Goal: Task Accomplishment & Management: Complete application form

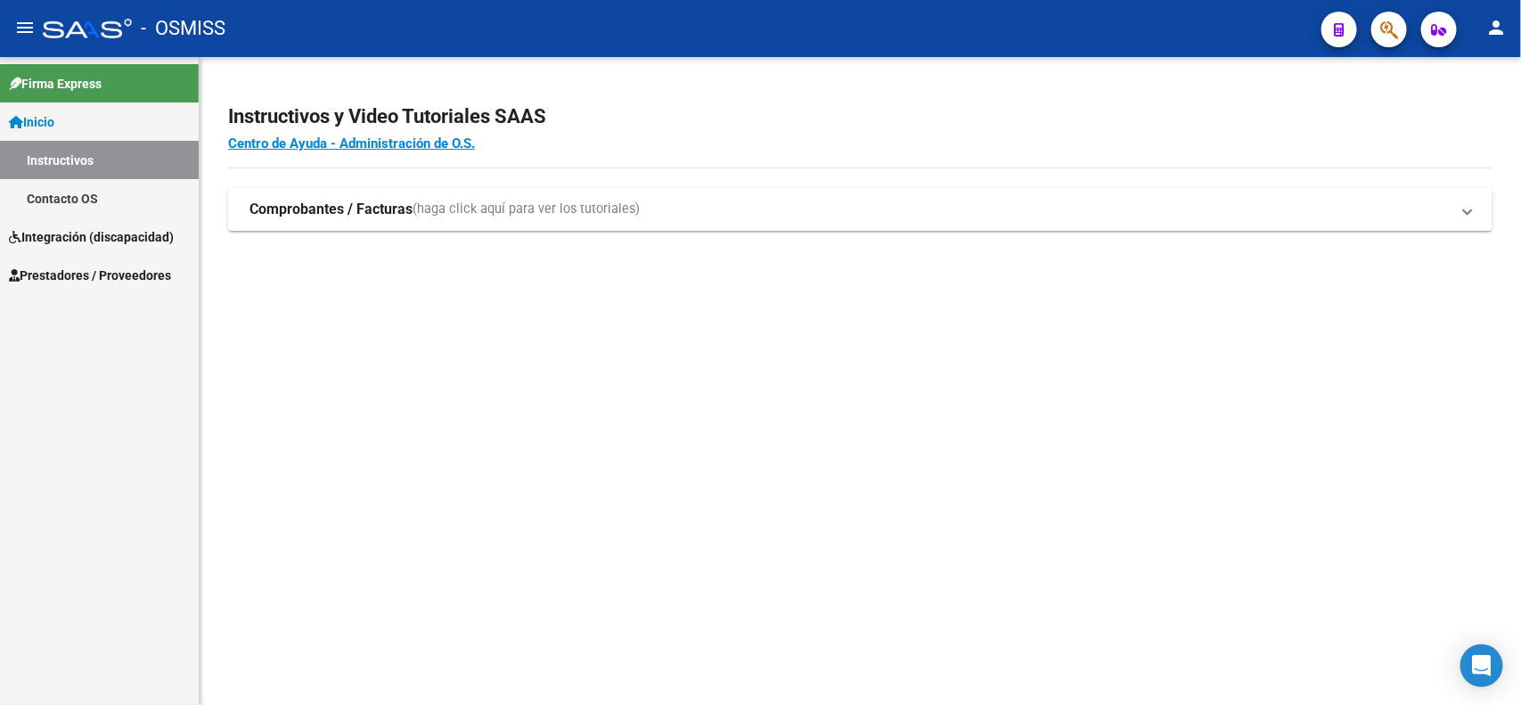
click at [64, 267] on span "Prestadores / Proveedores" at bounding box center [90, 276] width 162 height 20
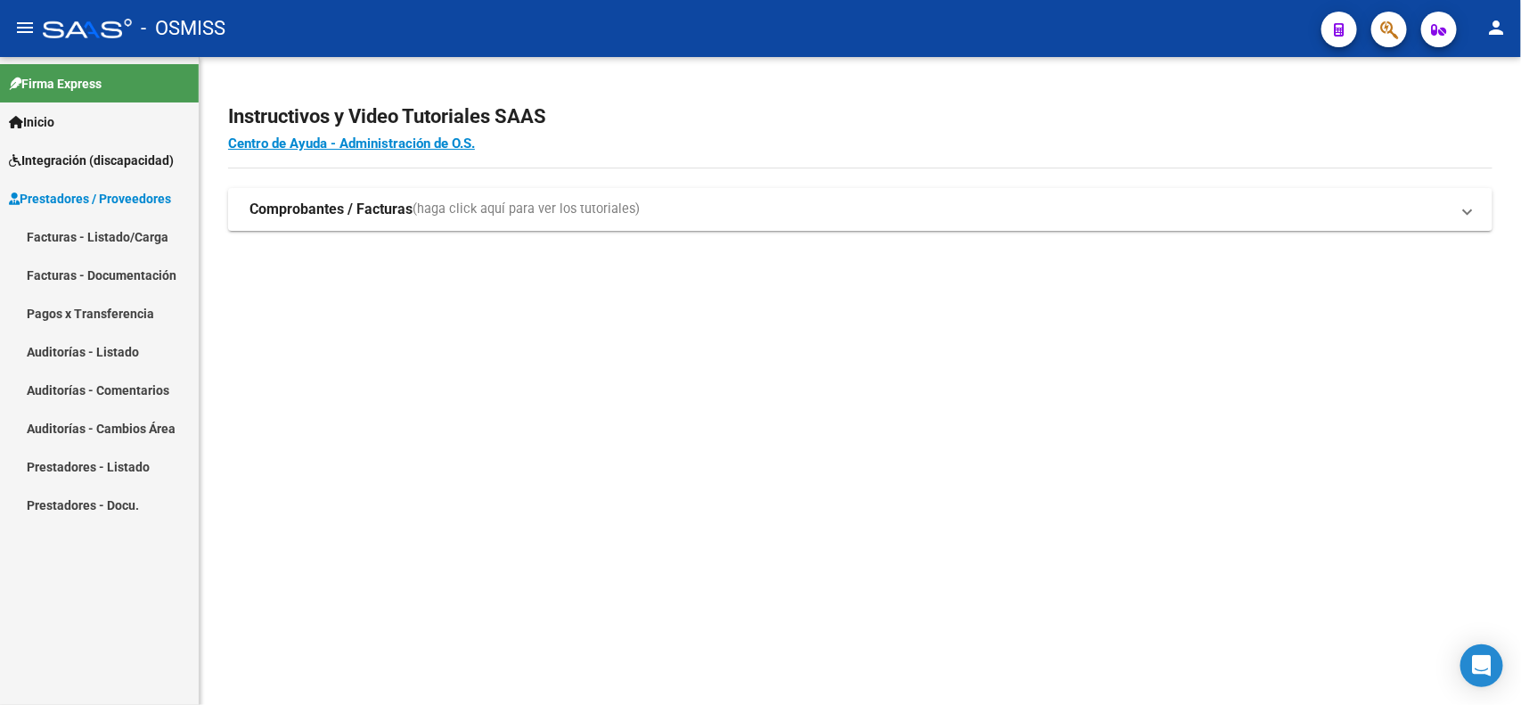
click at [69, 236] on link "Facturas - Listado/Carga" at bounding box center [99, 236] width 199 height 38
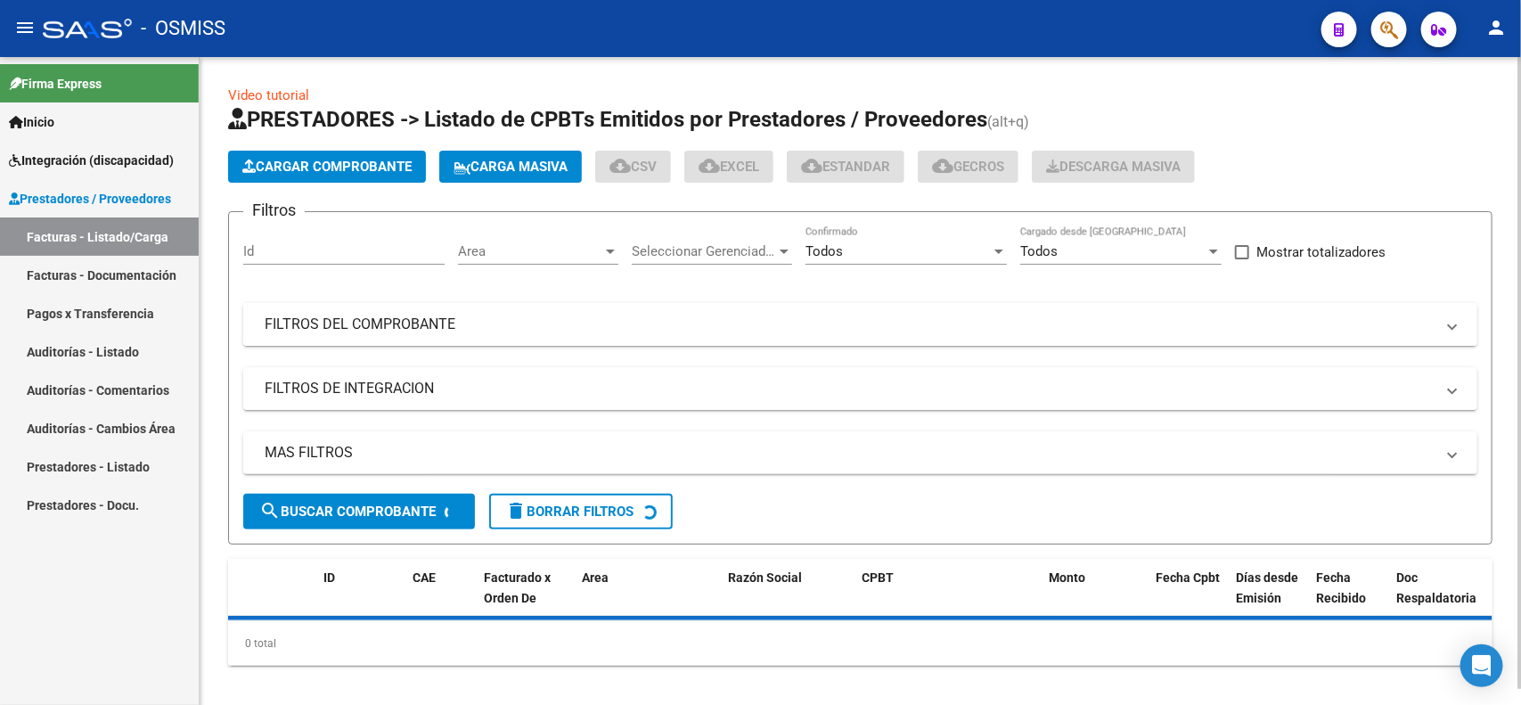
click at [671, 334] on mat-expansion-panel-header "FILTROS DEL COMPROBANTE" at bounding box center [860, 324] width 1234 height 43
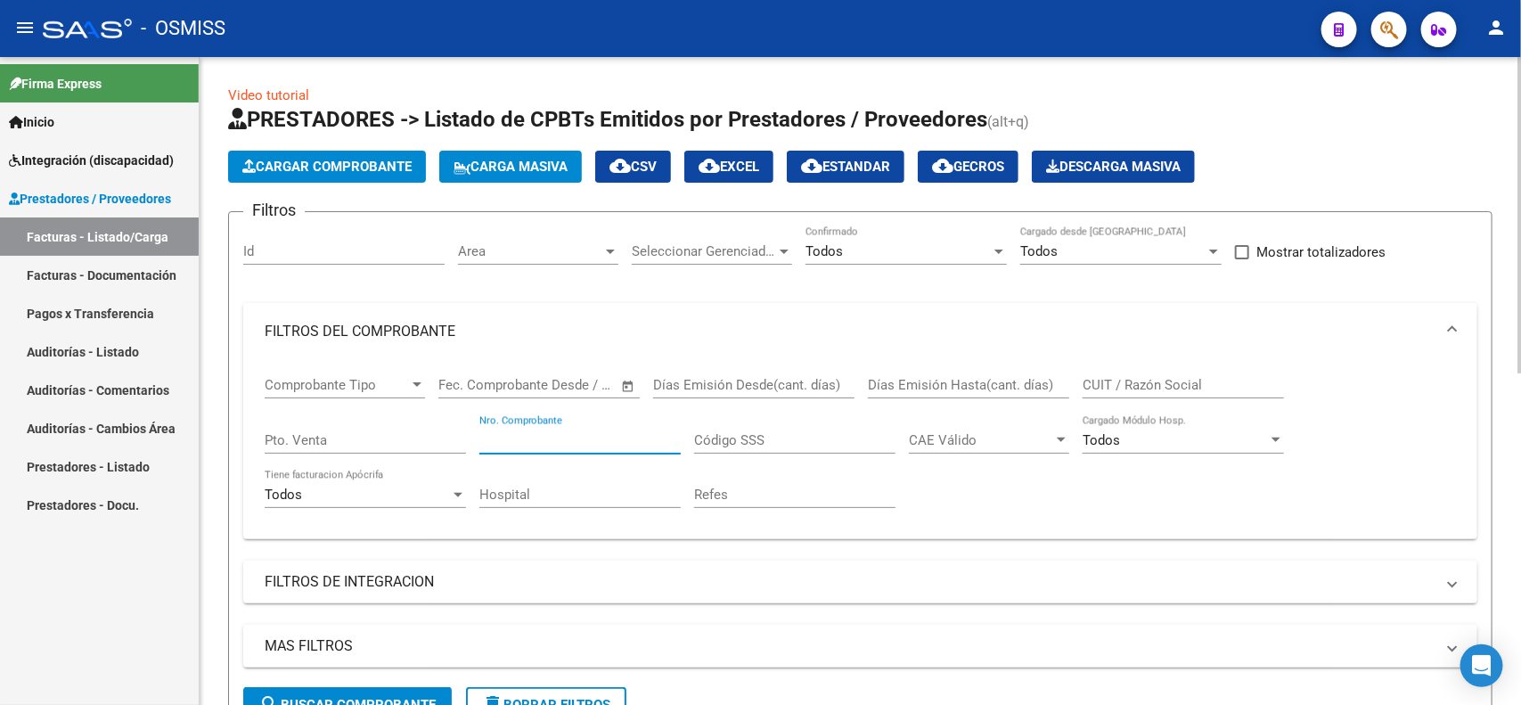
click at [570, 443] on input "Nro. Comprobante" at bounding box center [579, 440] width 201 height 16
type input "480"
click at [1161, 379] on input "CUIT / Razón Social" at bounding box center [1183, 385] width 201 height 16
type input "ADRA"
drag, startPoint x: 521, startPoint y: 437, endPoint x: 450, endPoint y: 438, distance: 71.3
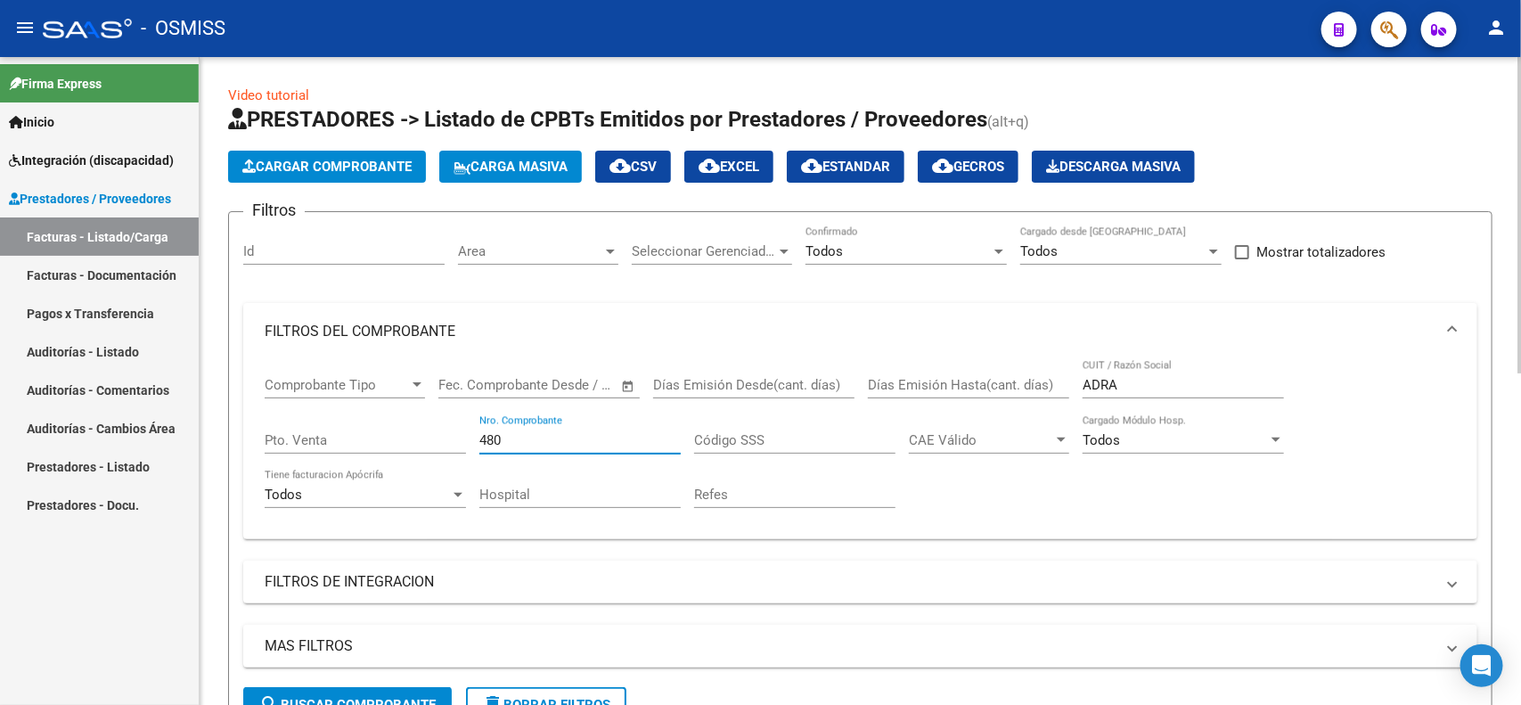
click at [447, 437] on div "Comprobante Tipo Comprobante Tipo Fecha inicio – Fecha fin Fec. Comprobante Des…" at bounding box center [860, 442] width 1191 height 165
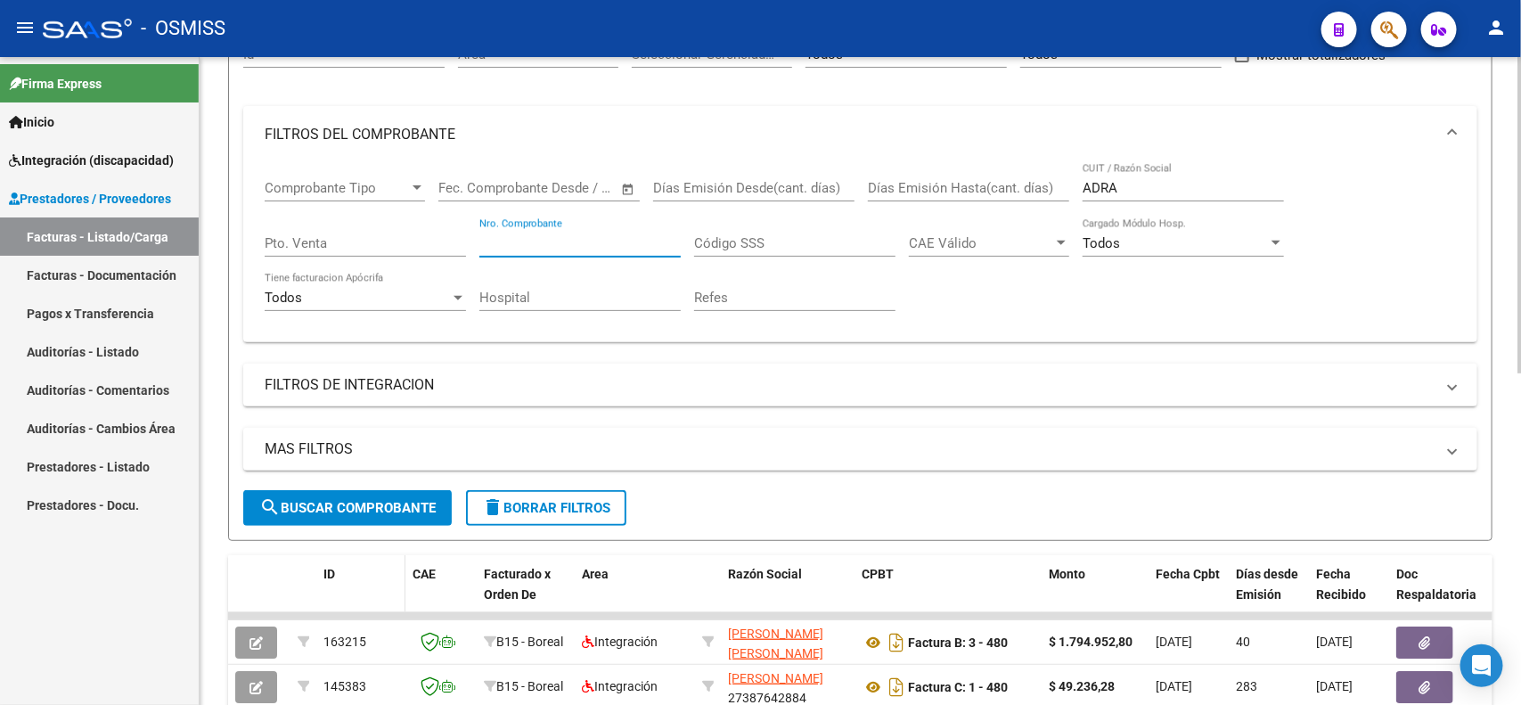
scroll to position [223, 0]
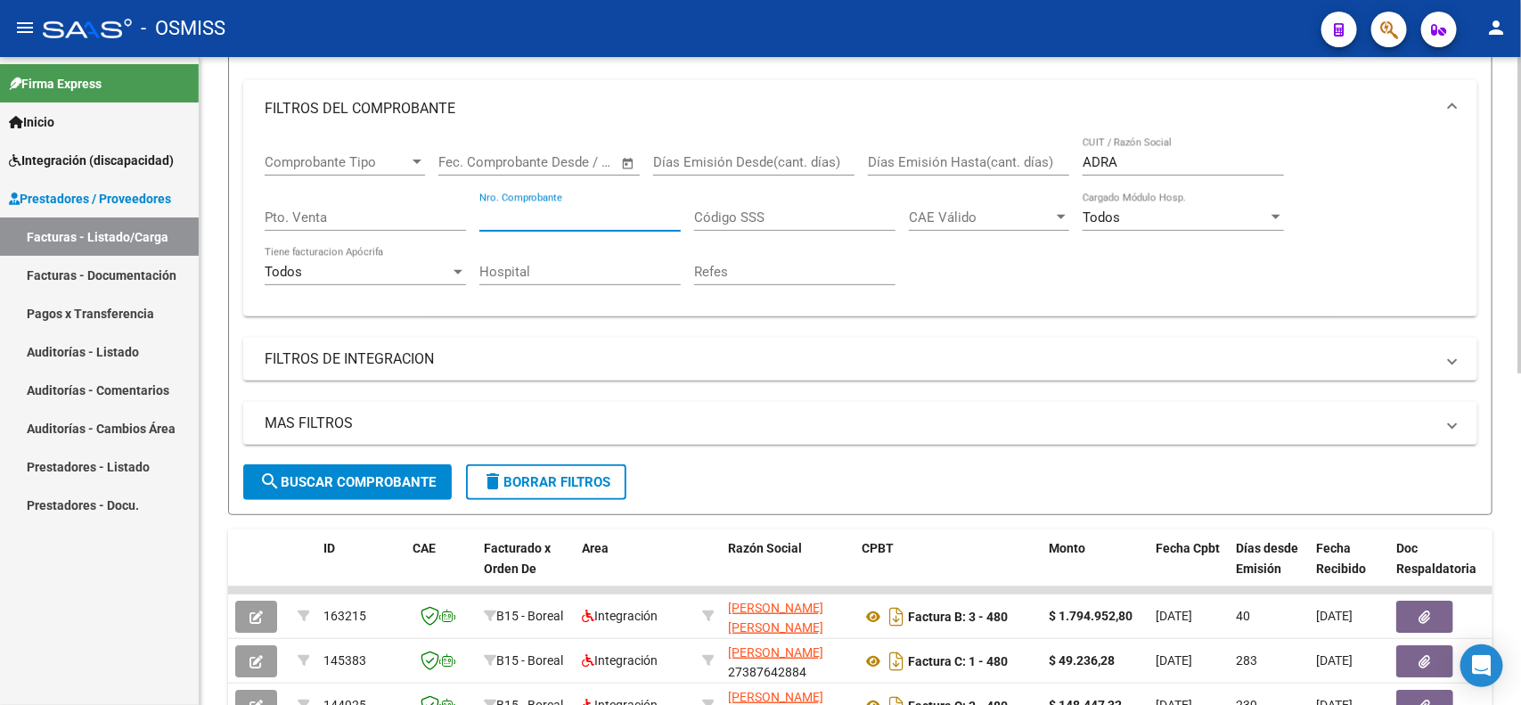
click at [376, 484] on span "search Buscar Comprobante" at bounding box center [347, 482] width 176 height 16
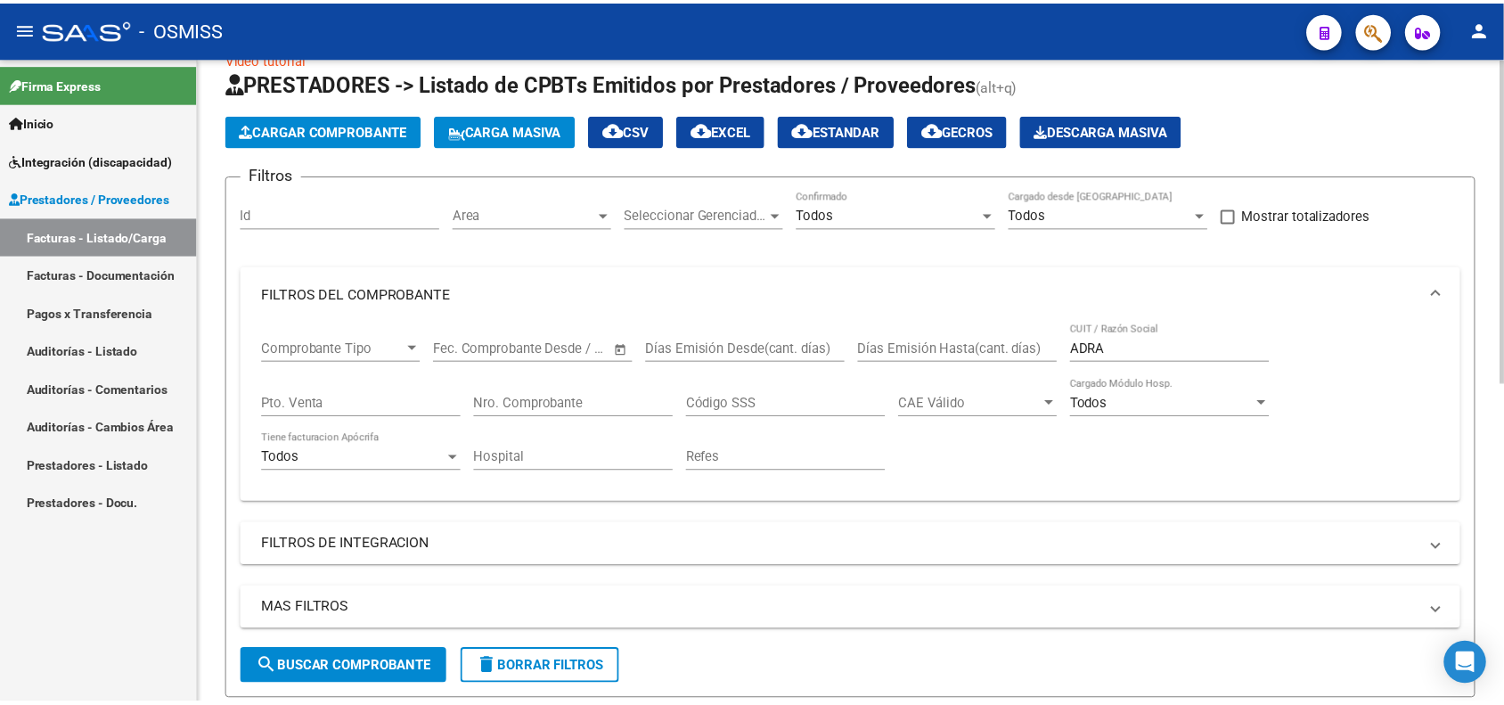
scroll to position [0, 0]
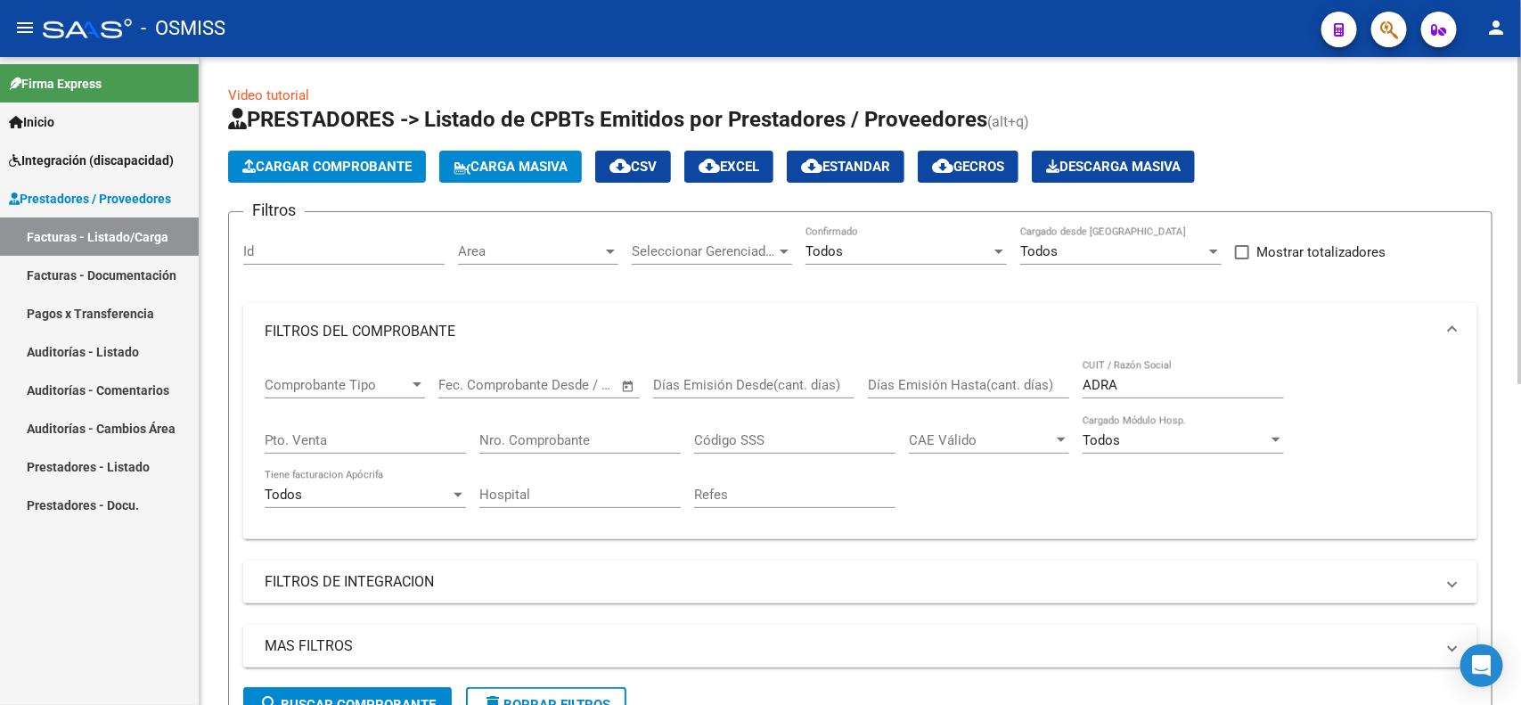
click at [323, 172] on span "Cargar Comprobante" at bounding box center [326, 167] width 169 height 16
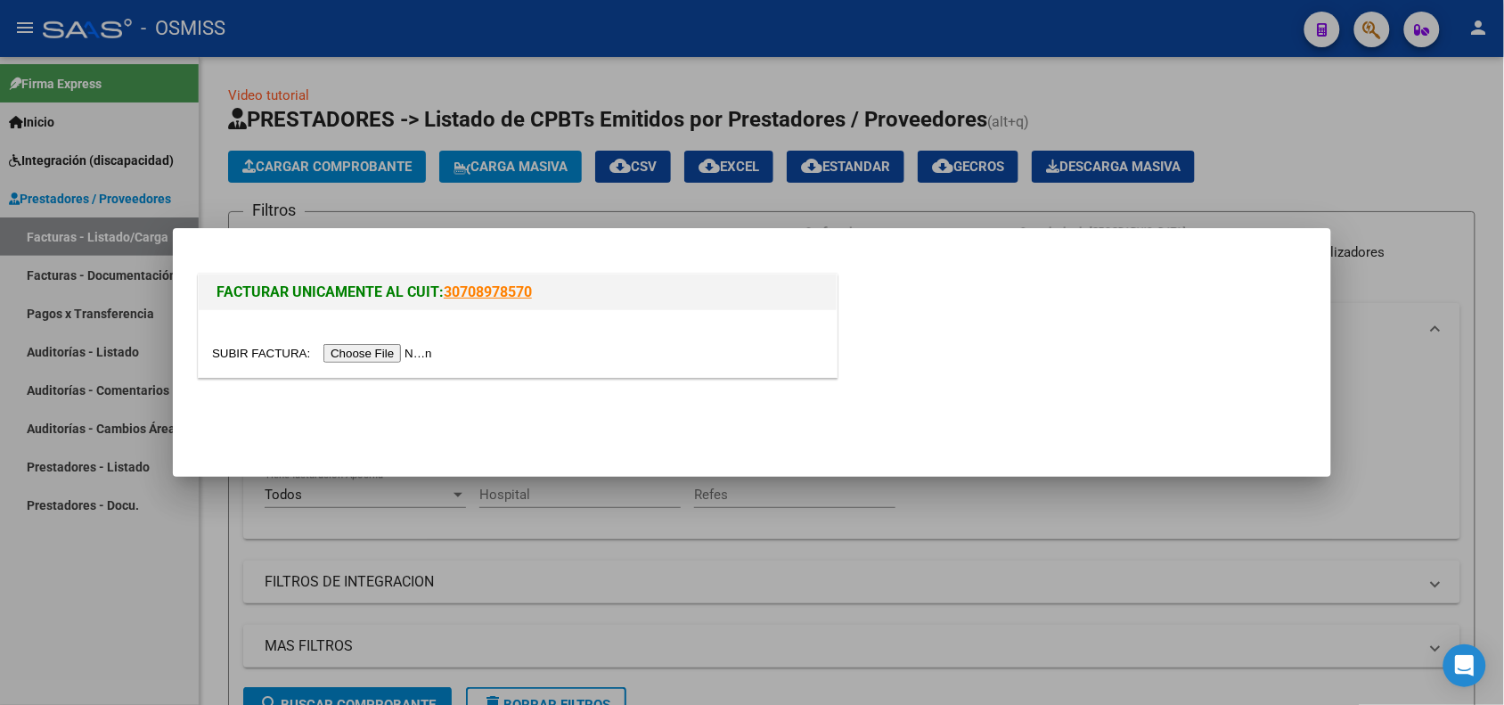
click at [383, 359] on input "file" at bounding box center [324, 353] width 225 height 19
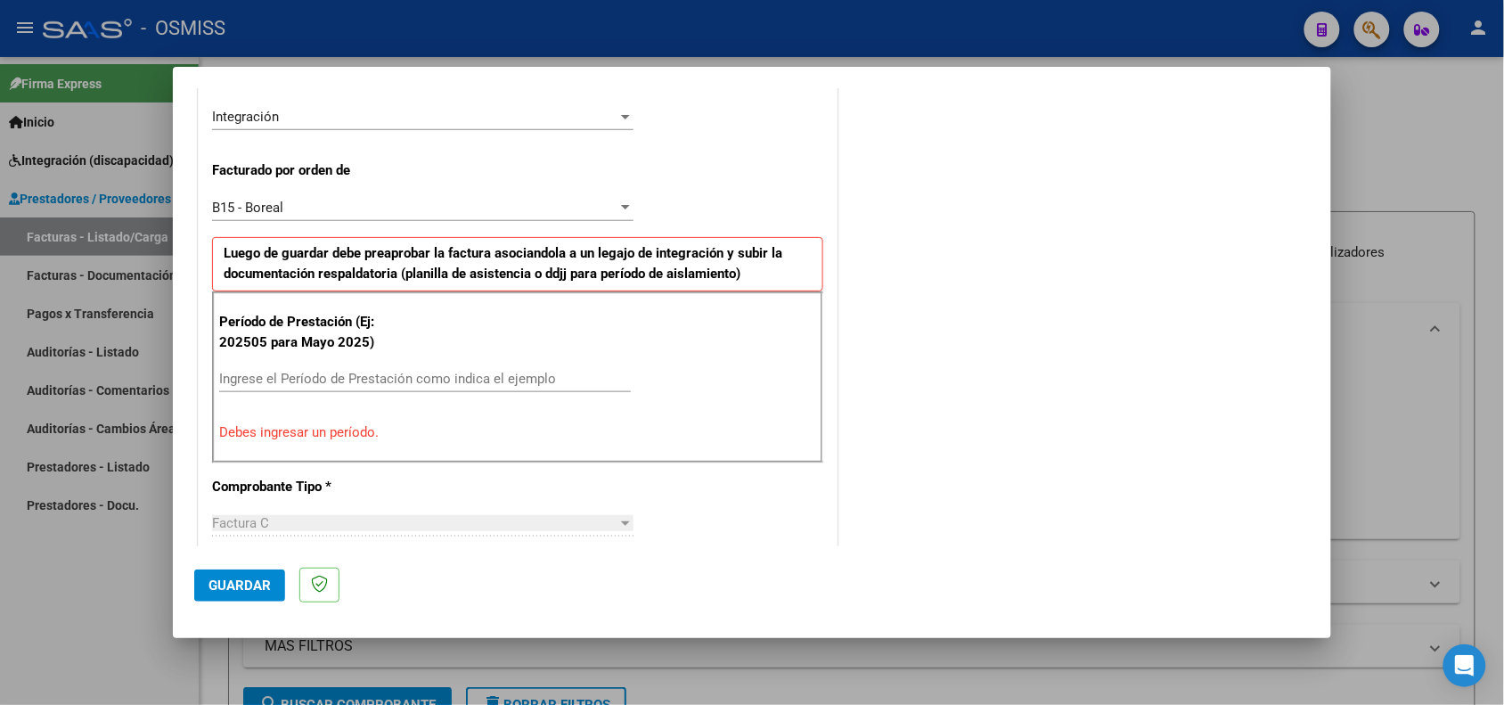
scroll to position [445, 0]
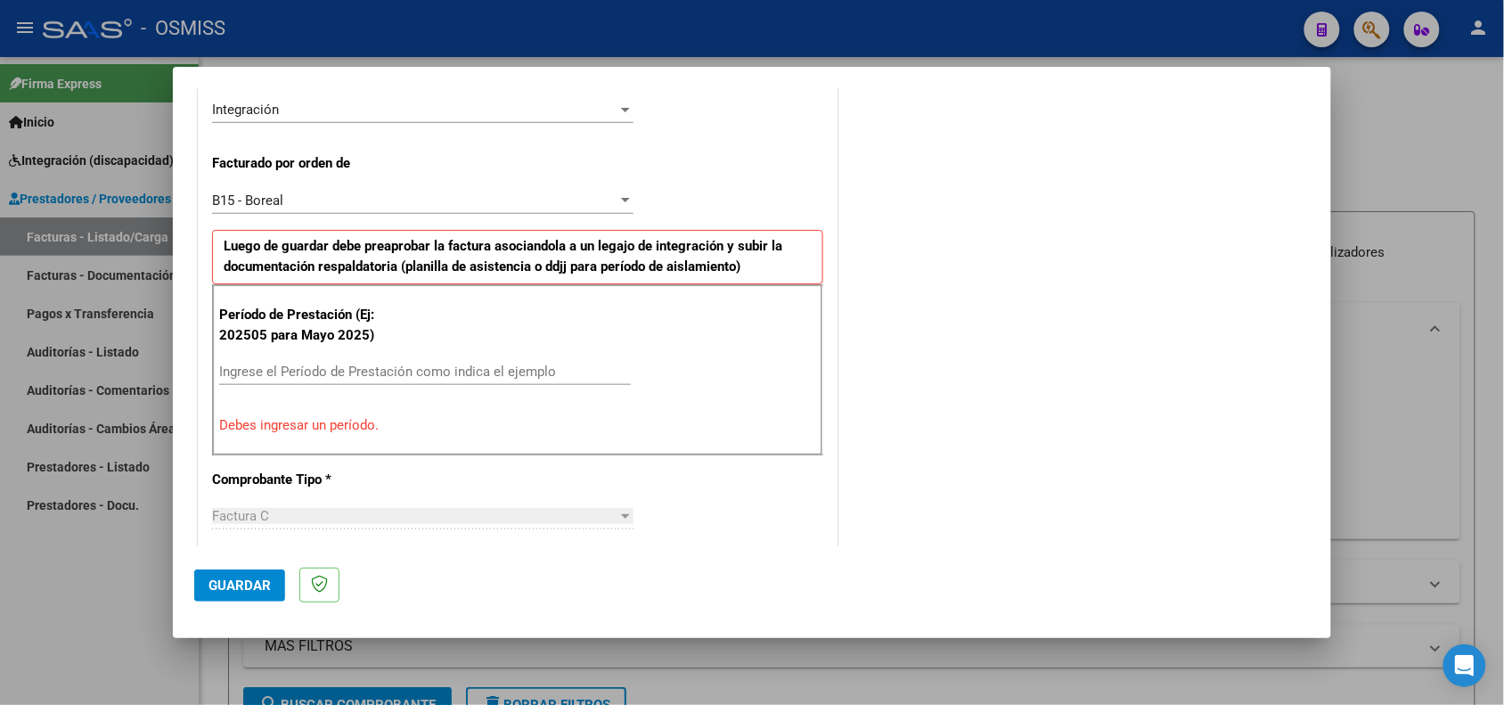
click at [399, 377] on input "Ingrese el Período de Prestación como indica el ejemplo" at bounding box center [425, 372] width 412 height 16
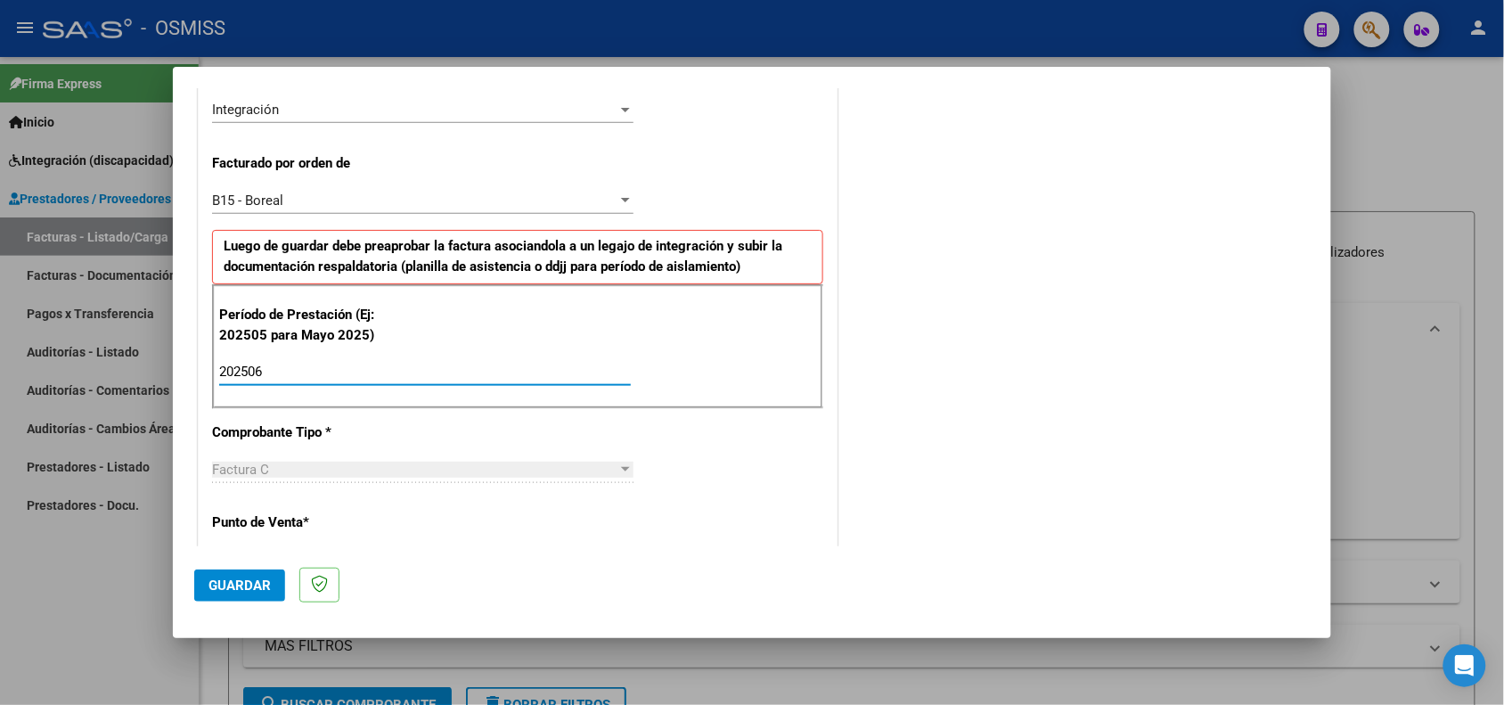
type input "202506"
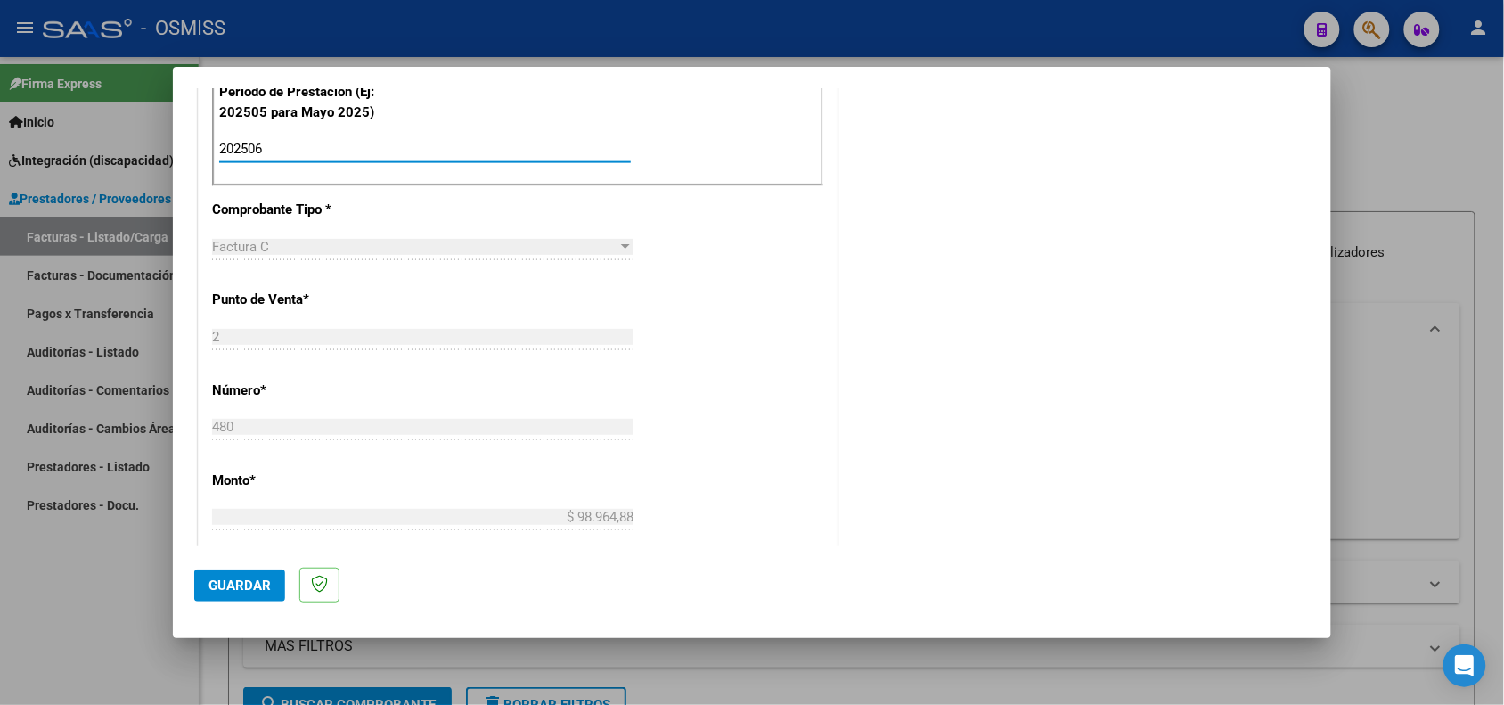
scroll to position [780, 0]
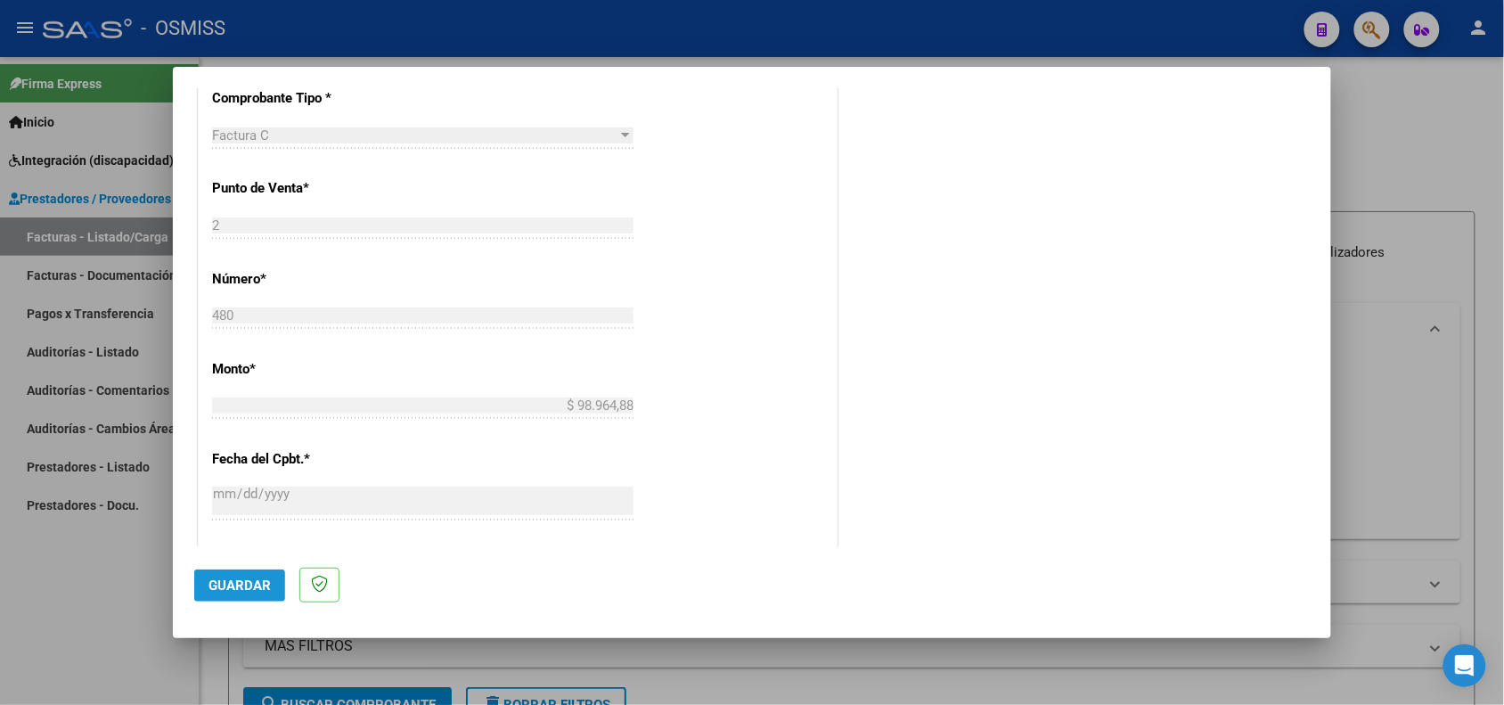
click at [269, 591] on span "Guardar" at bounding box center [239, 585] width 62 height 16
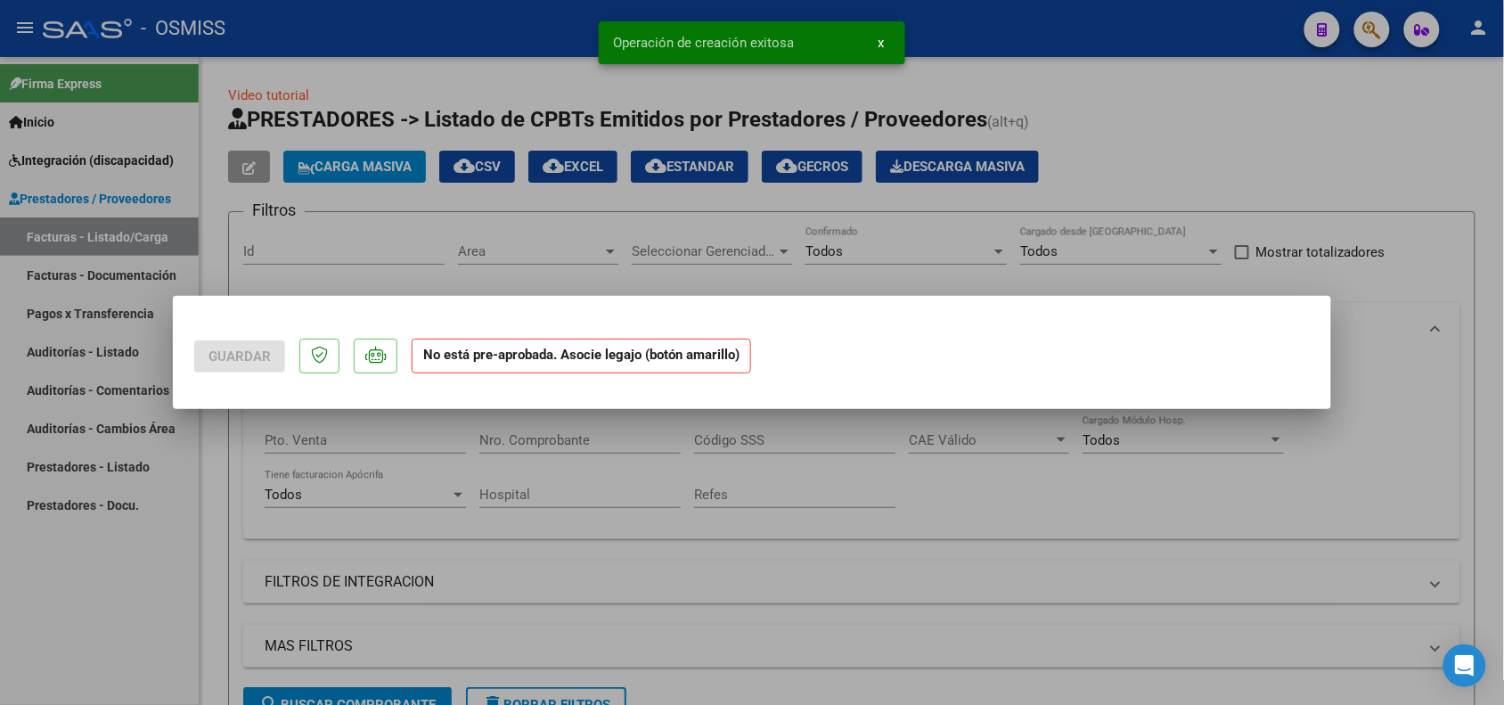
scroll to position [0, 0]
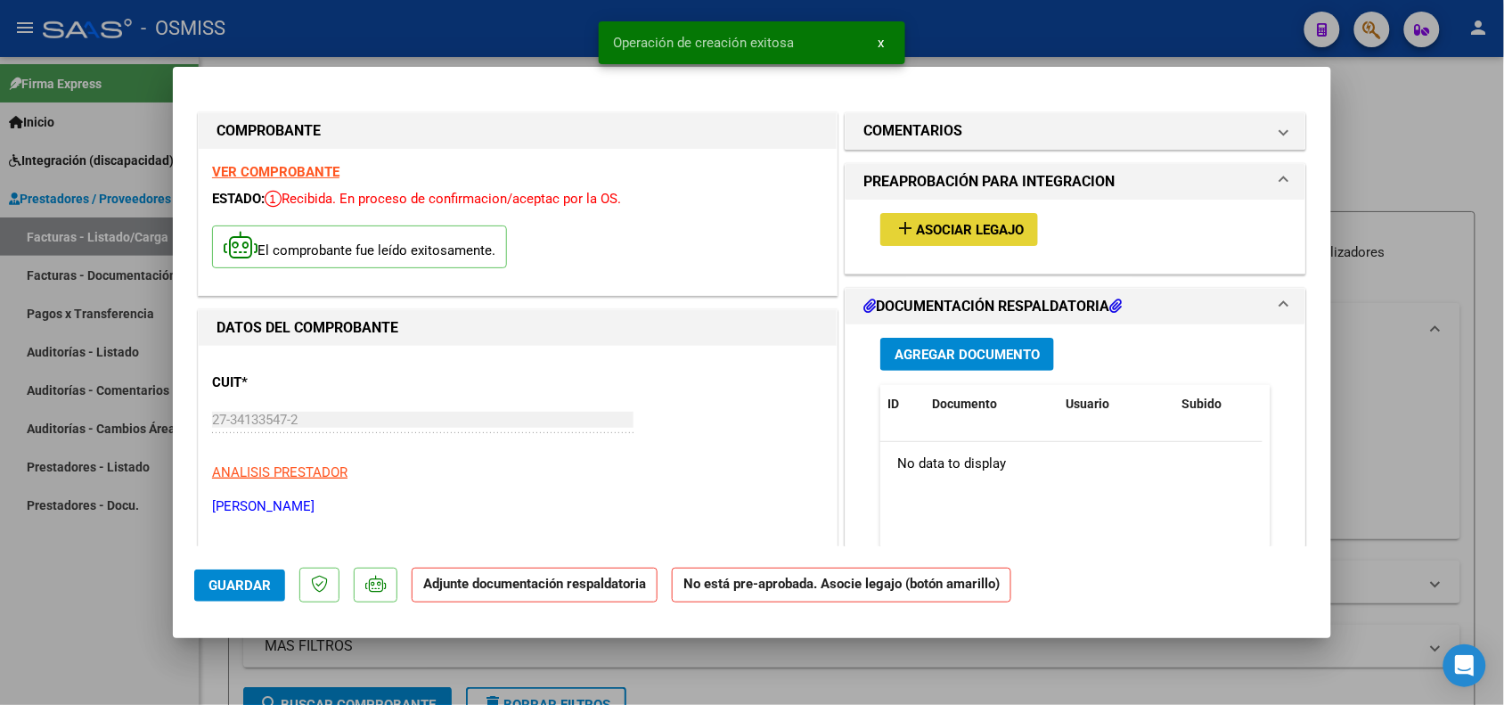
click at [919, 234] on span "Asociar Legajo" at bounding box center [970, 230] width 108 height 16
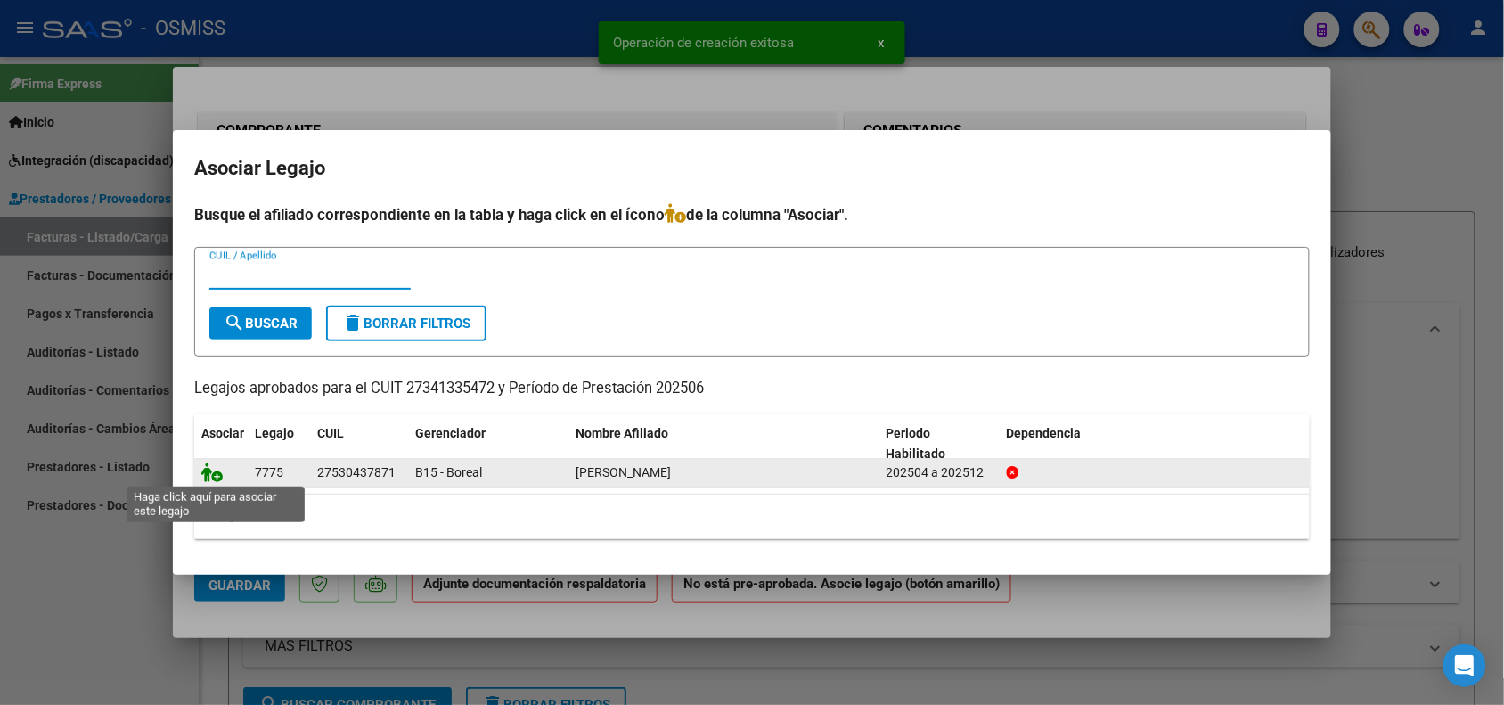
click at [208, 478] on icon at bounding box center [211, 472] width 21 height 20
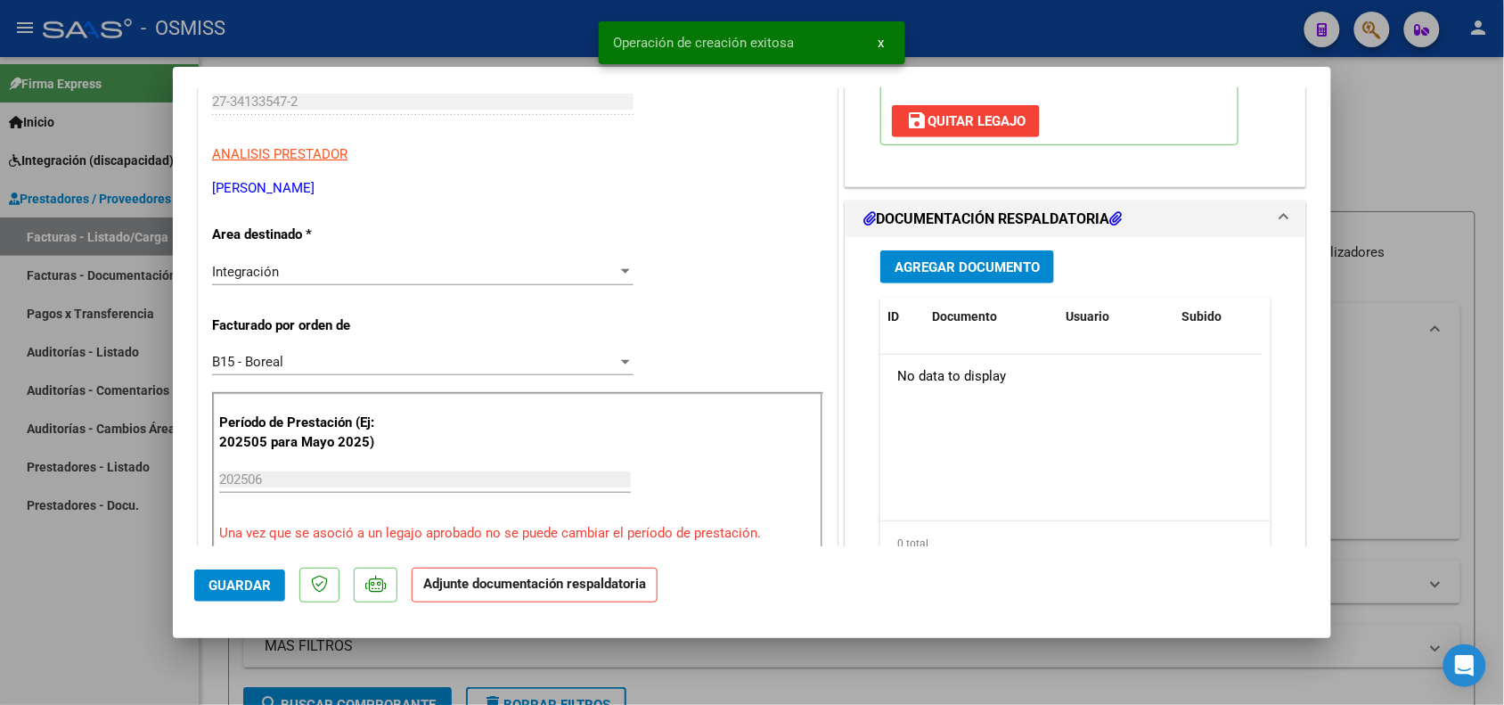
scroll to position [334, 0]
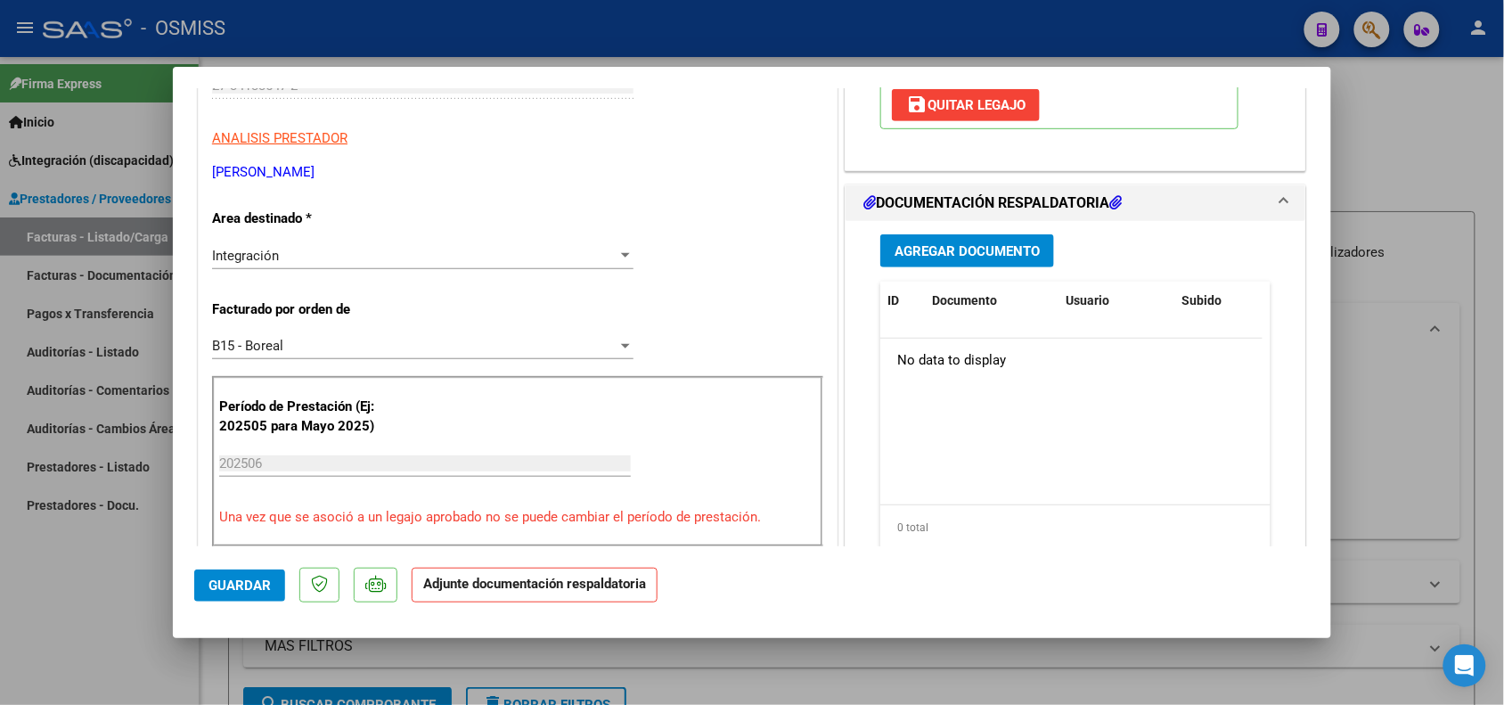
click at [960, 239] on button "Agregar Documento" at bounding box center [967, 250] width 174 height 33
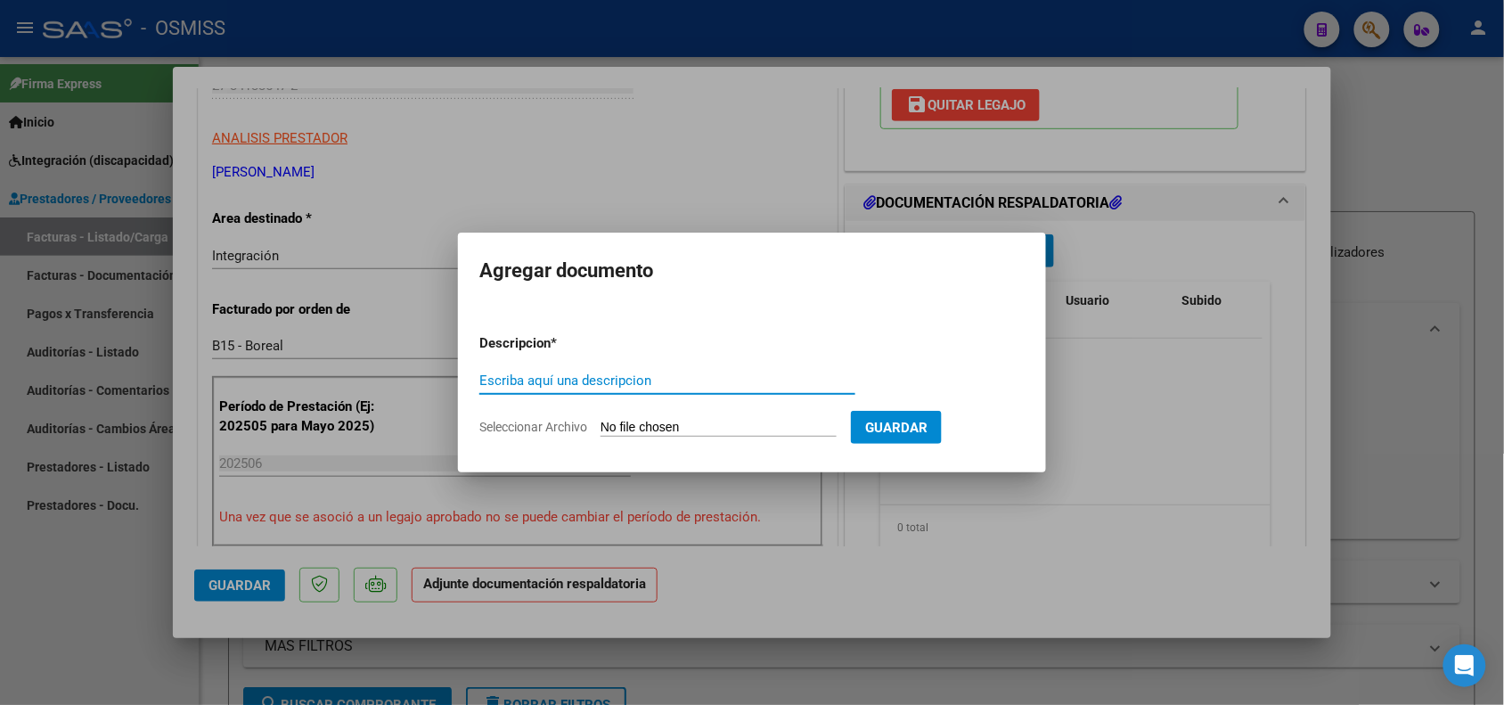
click at [572, 374] on input "Escriba aquí una descripcion" at bounding box center [667, 380] width 376 height 16
type input "PLANILLA DE ASISTENCIA"
click at [635, 425] on input "Seleccionar Archivo" at bounding box center [718, 428] width 236 height 17
type input "C:\fakepath\PLANILLA [PERSON_NAME] 625.pdf"
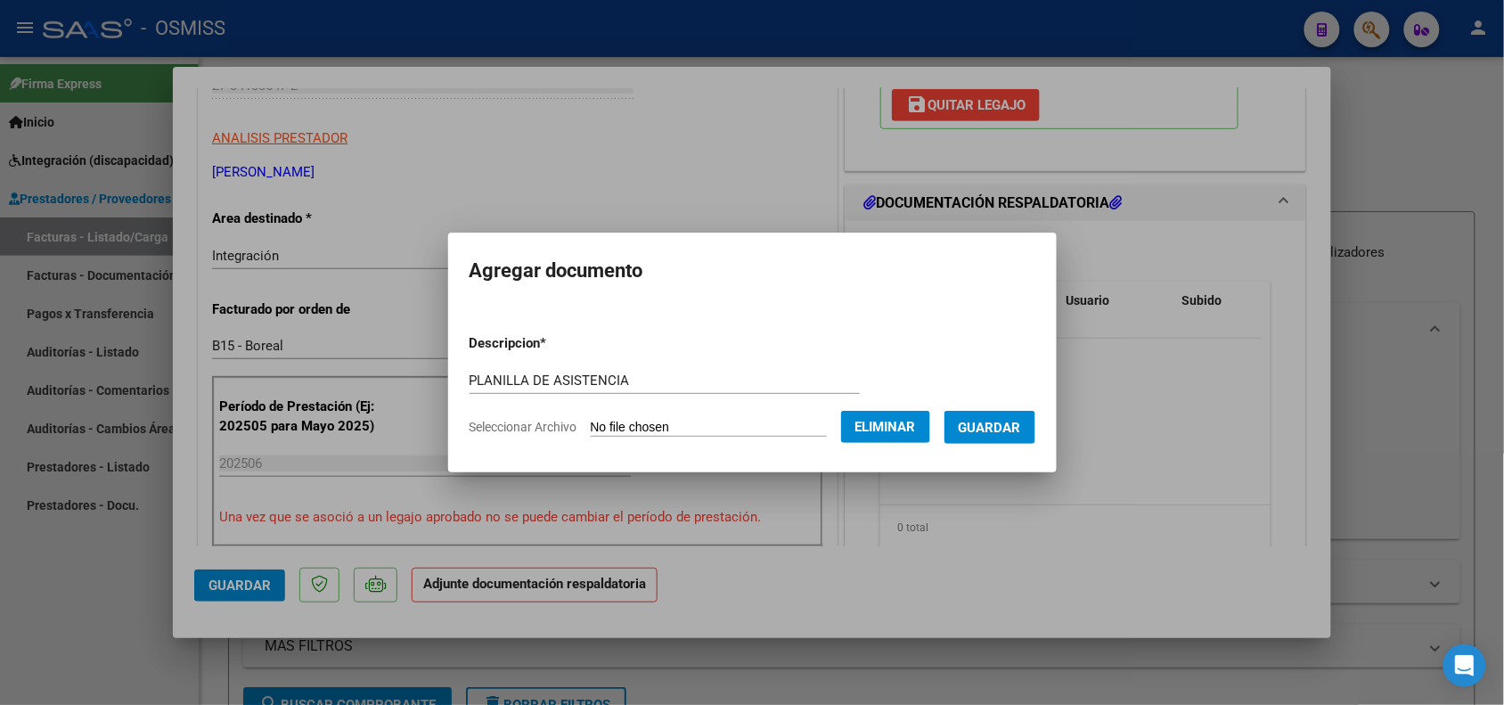
click at [1014, 434] on button "Guardar" at bounding box center [989, 427] width 91 height 33
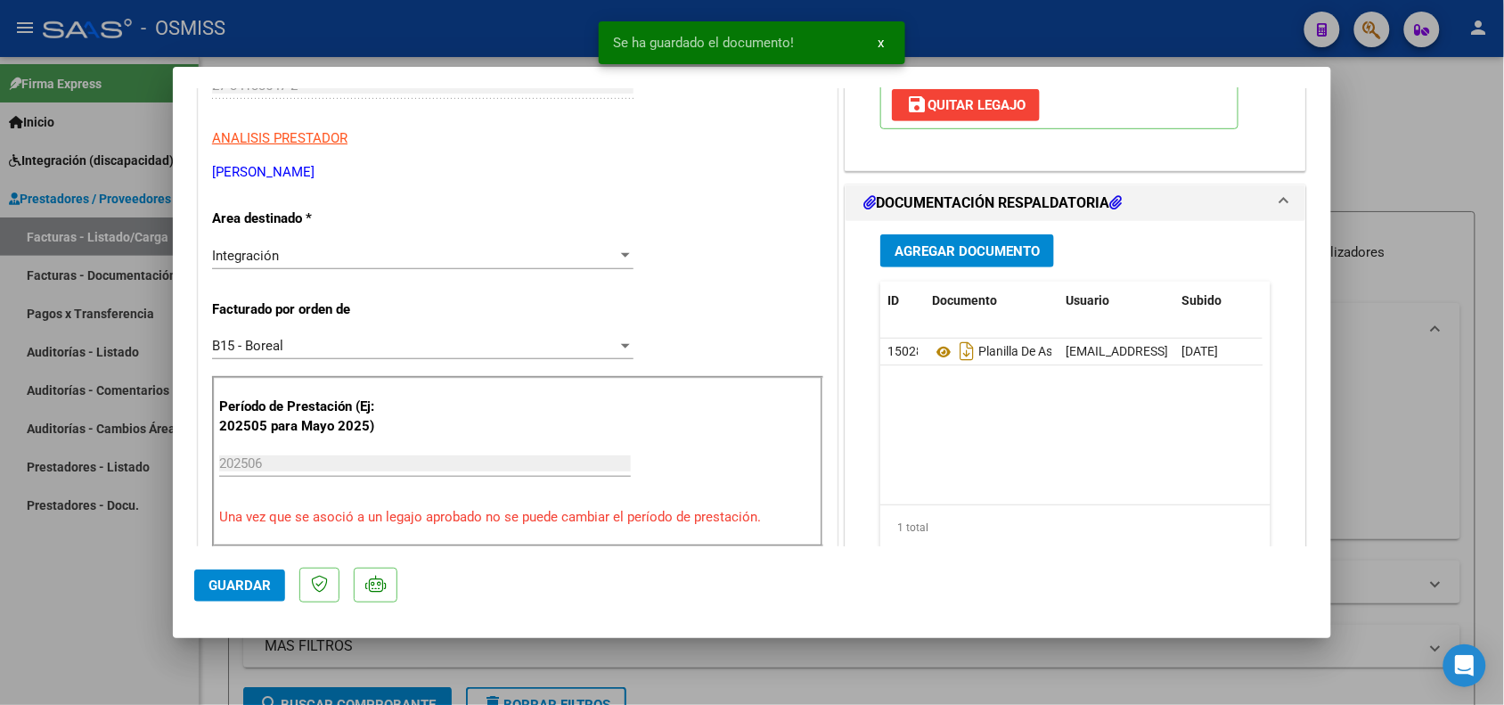
click at [905, 268] on div "Agregar Documento ID Documento Usuario Subido Acción 150288 Planilla De Asisten…" at bounding box center [1075, 398] width 417 height 355
click at [906, 256] on span "Agregar Documento" at bounding box center [967, 251] width 145 height 16
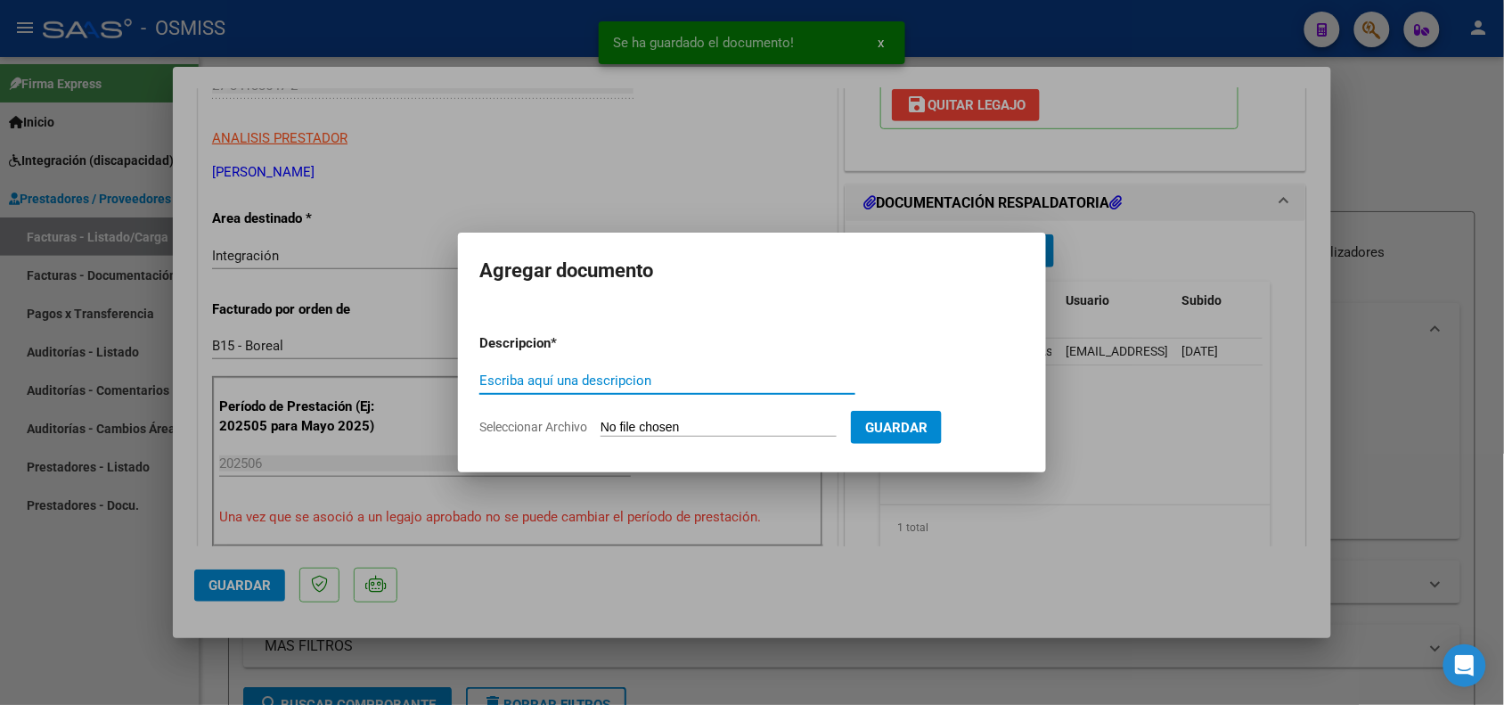
click at [527, 375] on input "Escriba aquí una descripcion" at bounding box center [667, 380] width 376 height 16
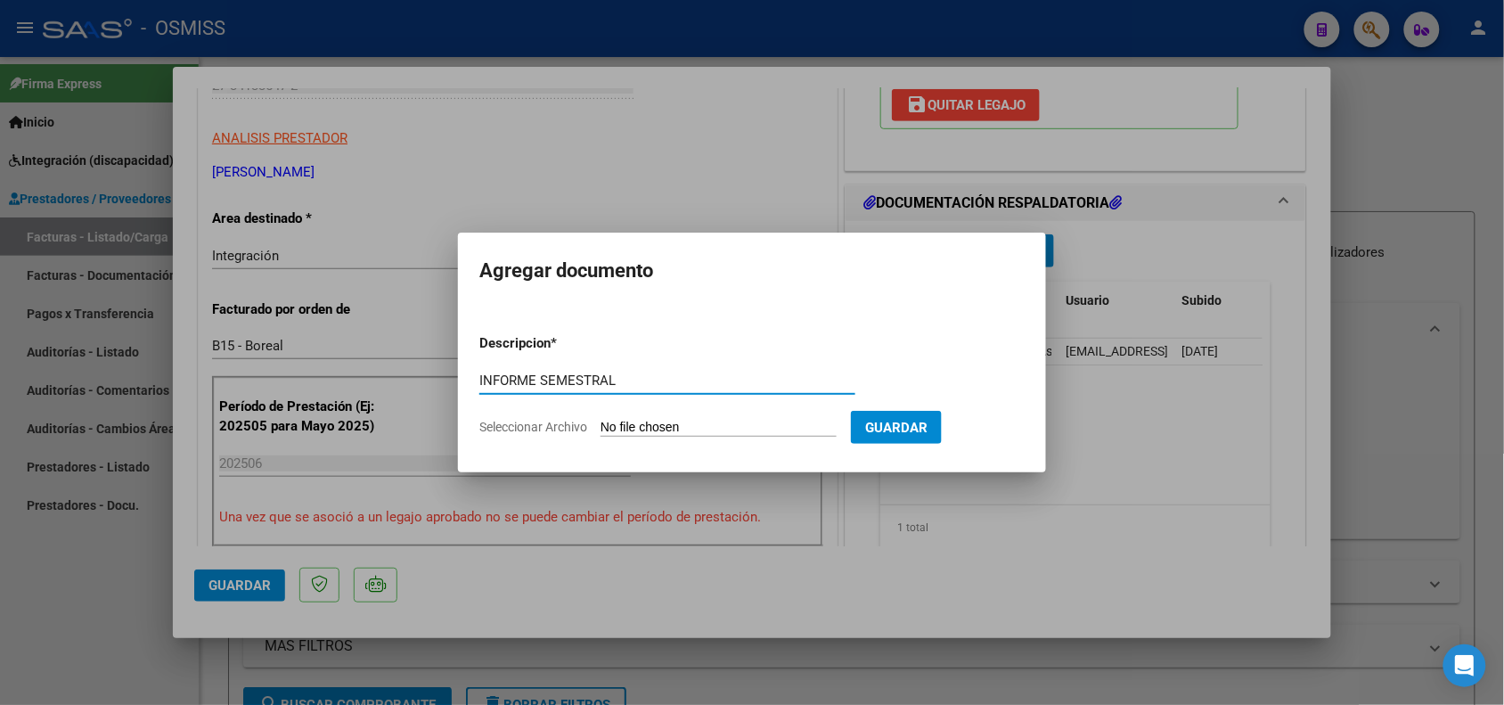
type input "INFORME SEMESTRAL"
click at [646, 428] on input "Seleccionar Archivo" at bounding box center [718, 428] width 236 height 17
type input "C:\fakepath\informe [PERSON_NAME] 0925..pdf"
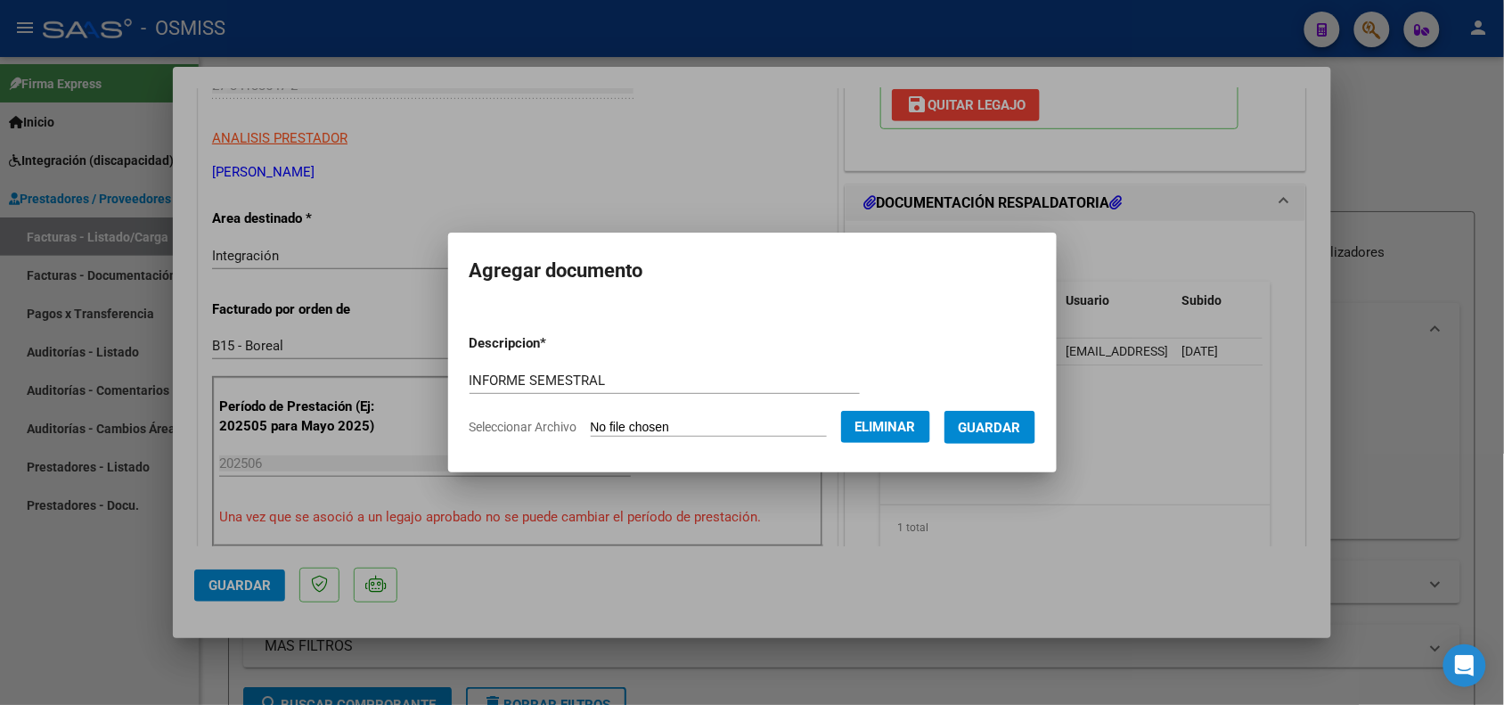
click at [1021, 432] on span "Guardar" at bounding box center [990, 428] width 62 height 16
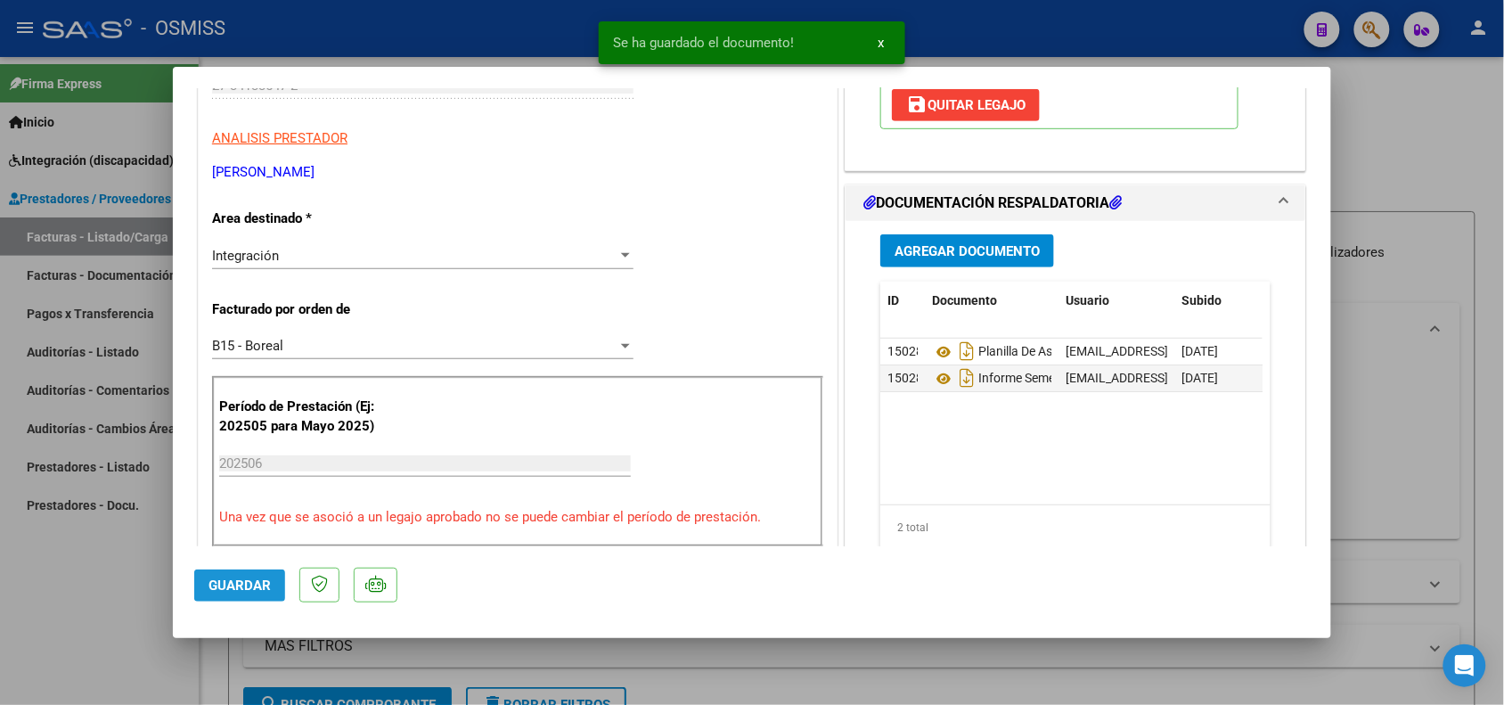
click at [237, 581] on span "Guardar" at bounding box center [239, 585] width 62 height 16
drag, startPoint x: 127, startPoint y: 588, endPoint x: 254, endPoint y: 619, distance: 130.3
click at [131, 589] on div at bounding box center [752, 352] width 1504 height 705
type input "$ 0,00"
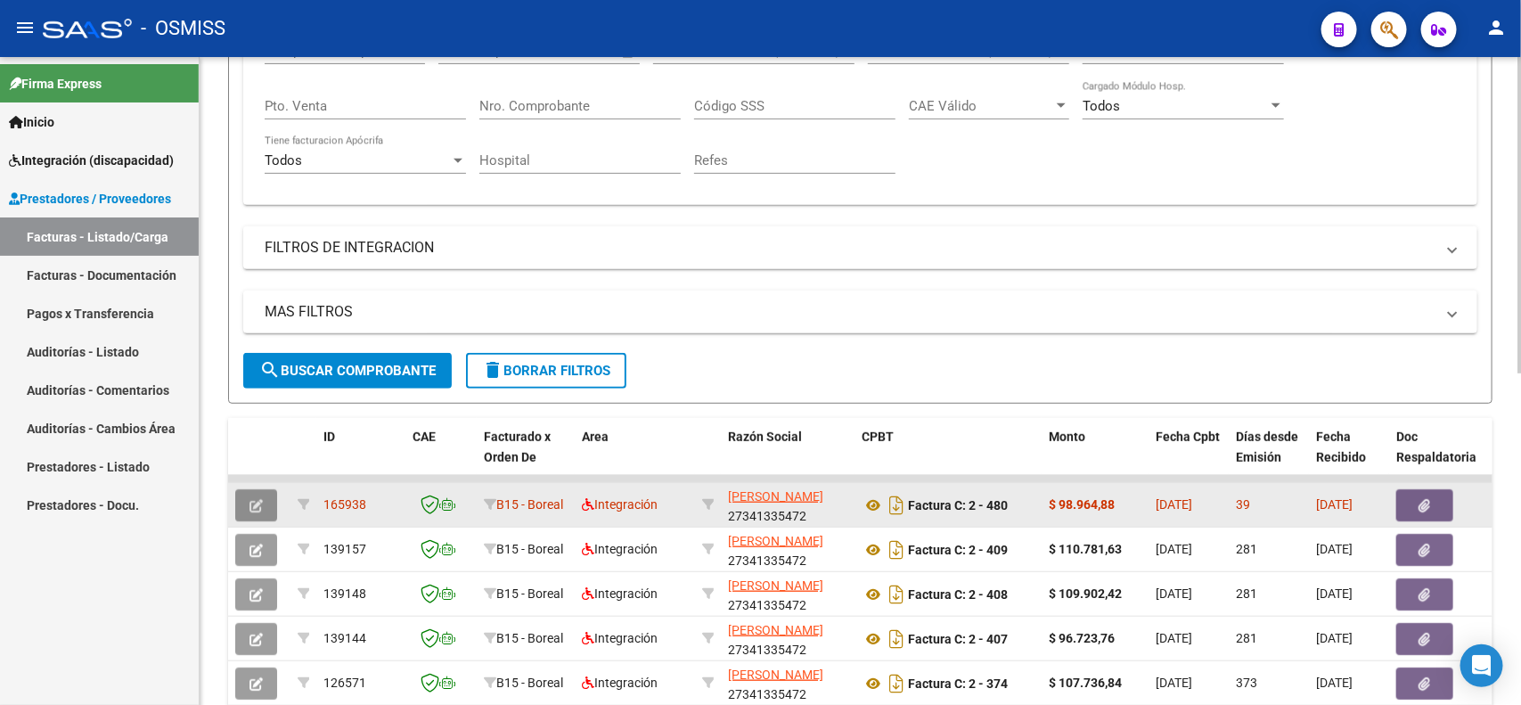
click at [260, 512] on button "button" at bounding box center [256, 505] width 42 height 32
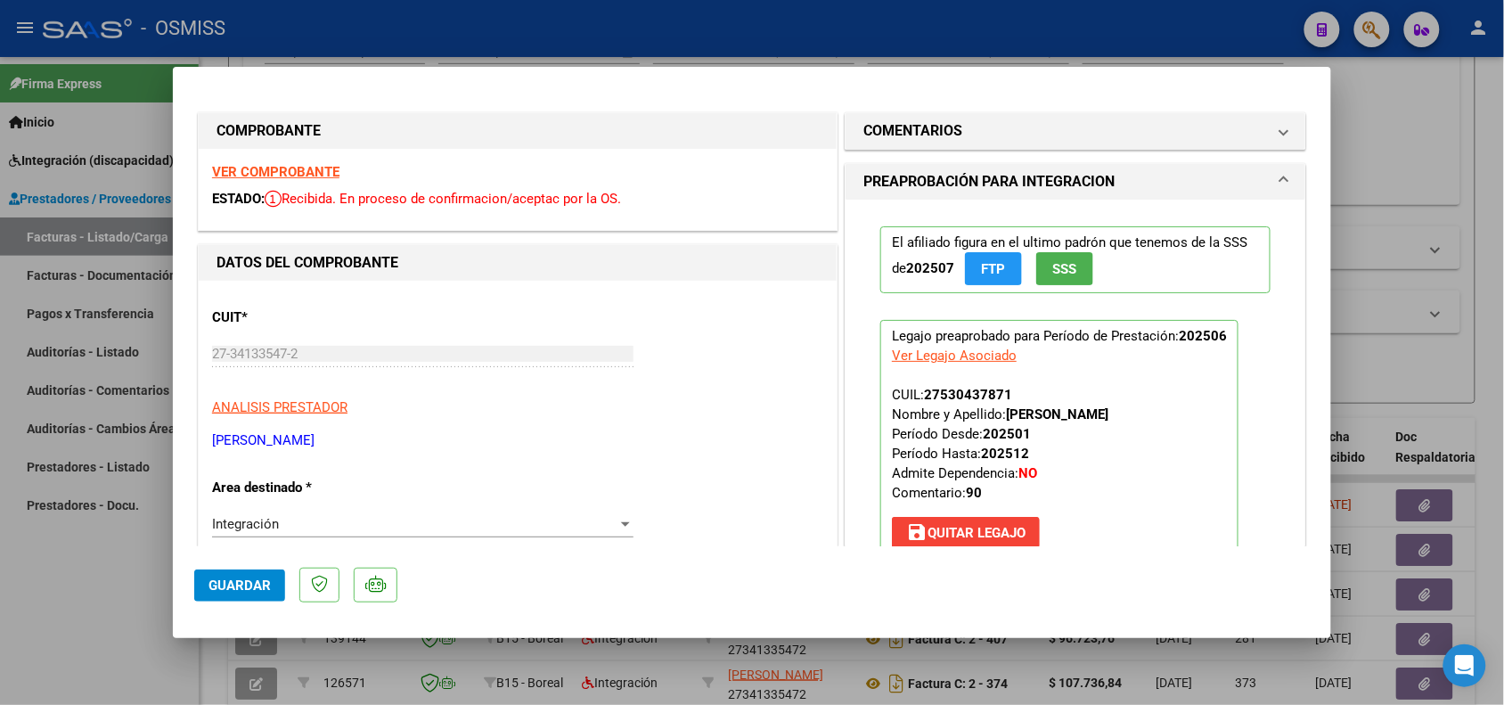
click at [113, 624] on div at bounding box center [752, 352] width 1504 height 705
type input "$ 0,00"
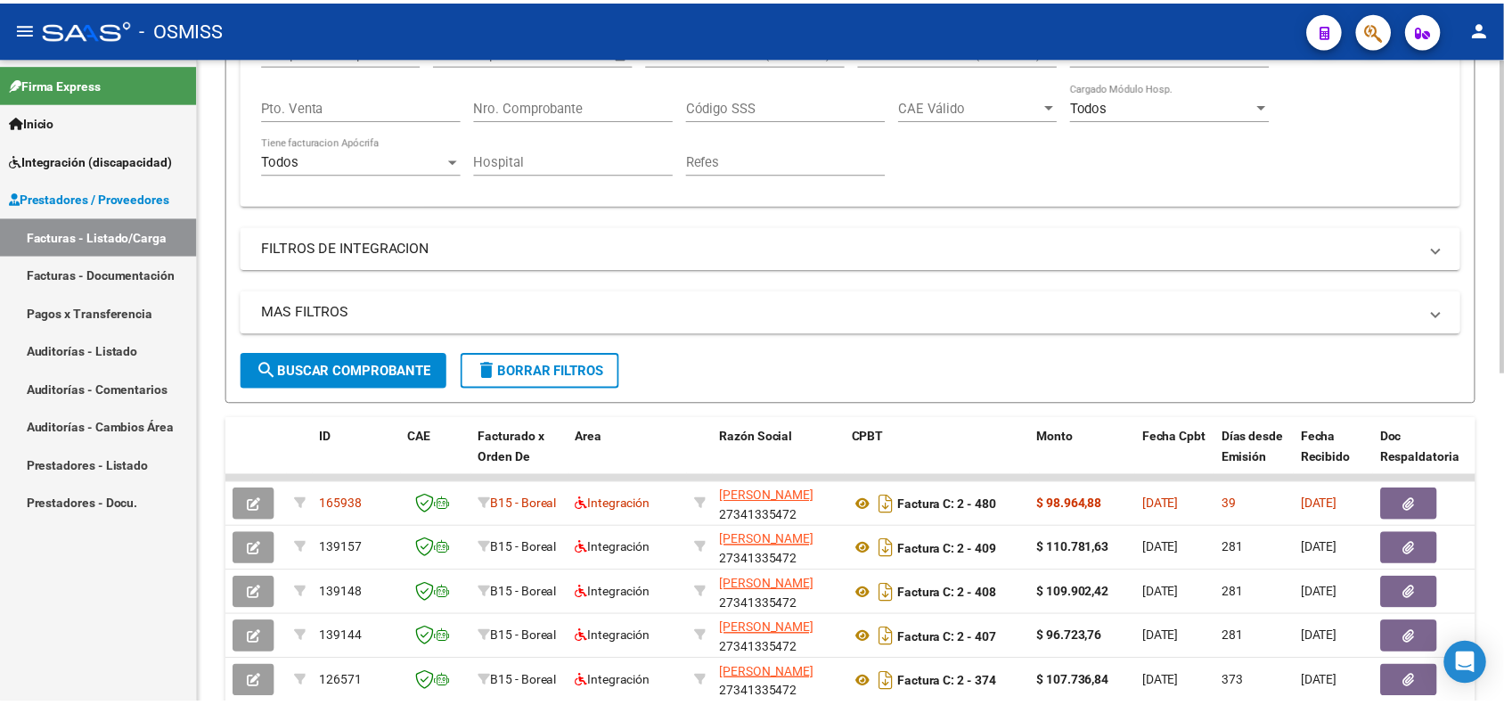
scroll to position [0, 0]
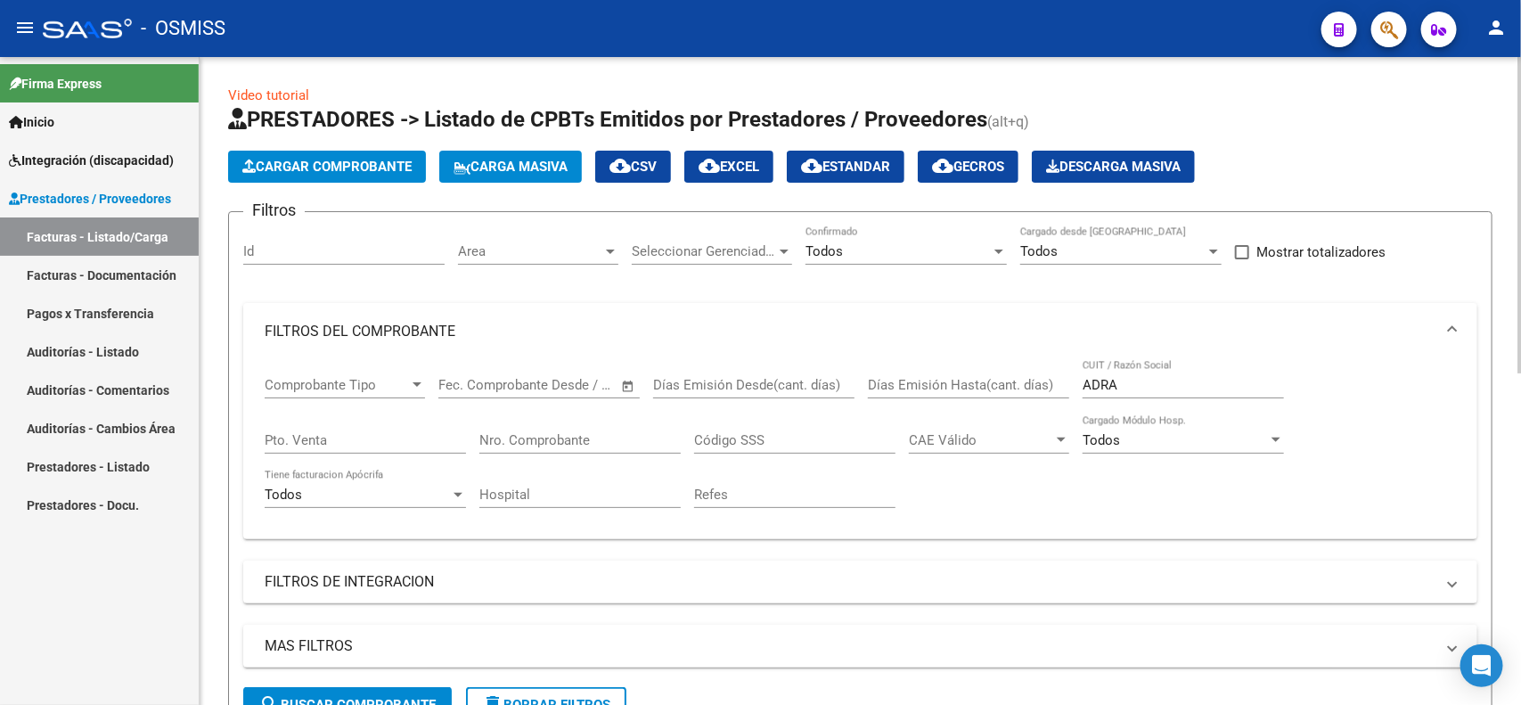
click at [323, 184] on app-list-header "PRESTADORES -> Listado de CPBTs Emitidos por Prestadores / Proveedores (alt+q) …" at bounding box center [860, 421] width 1264 height 633
click at [323, 167] on span "Cargar Comprobante" at bounding box center [326, 167] width 169 height 16
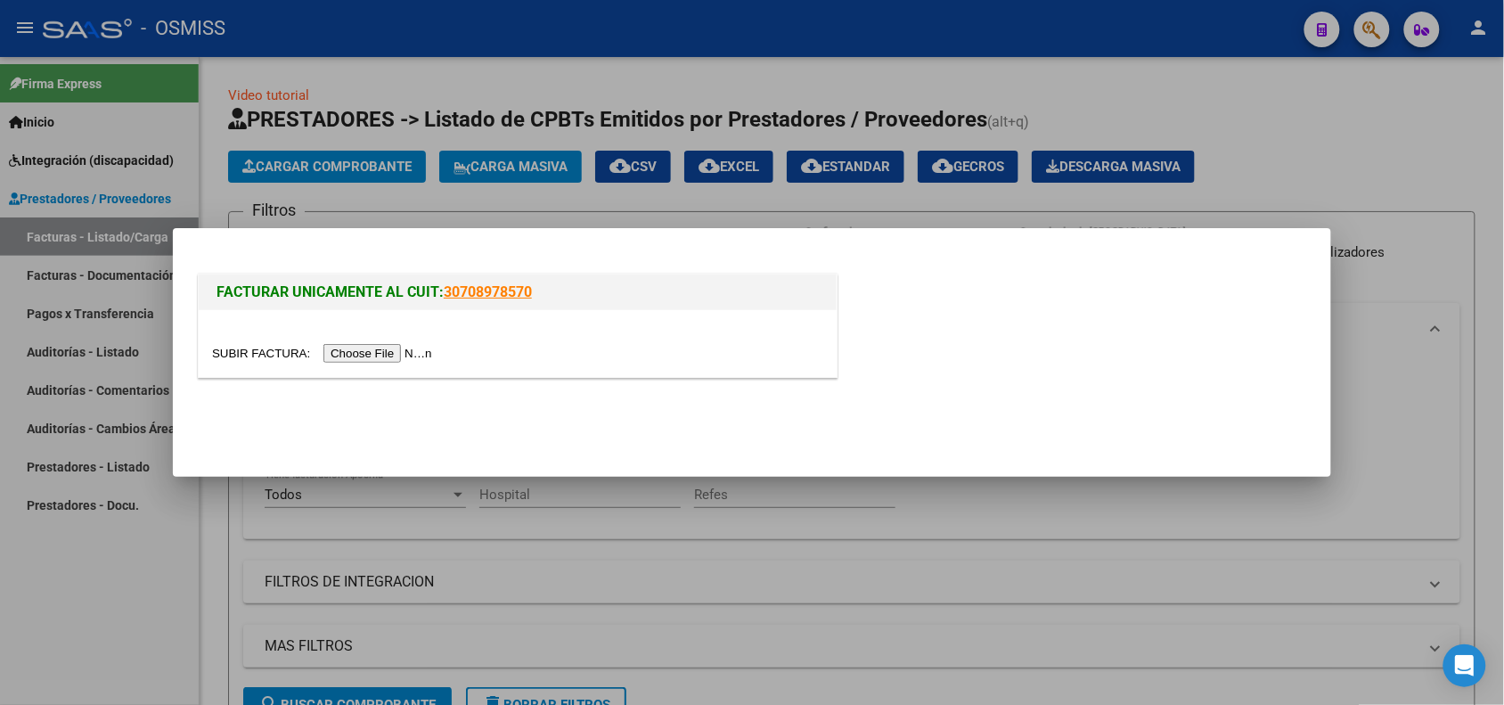
click at [411, 352] on input "file" at bounding box center [324, 353] width 225 height 19
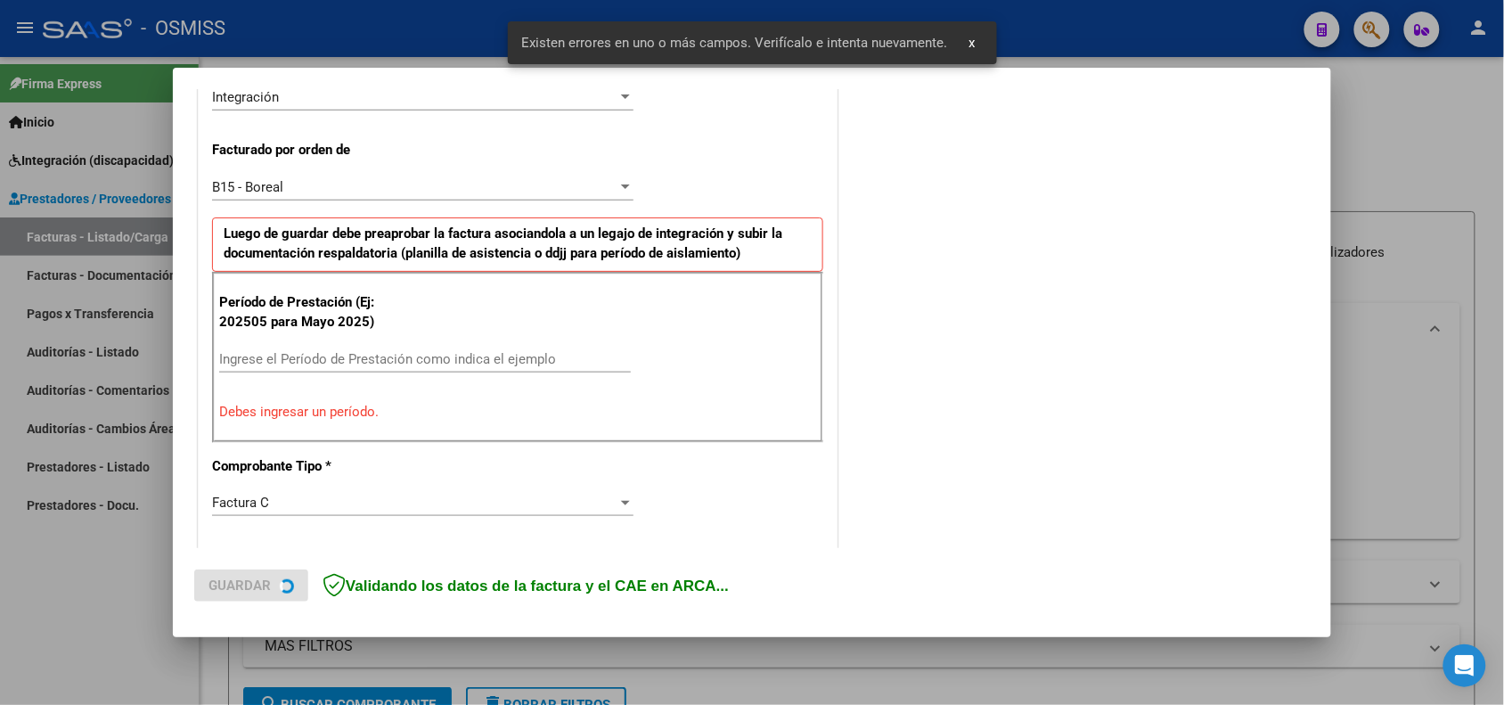
scroll to position [483, 0]
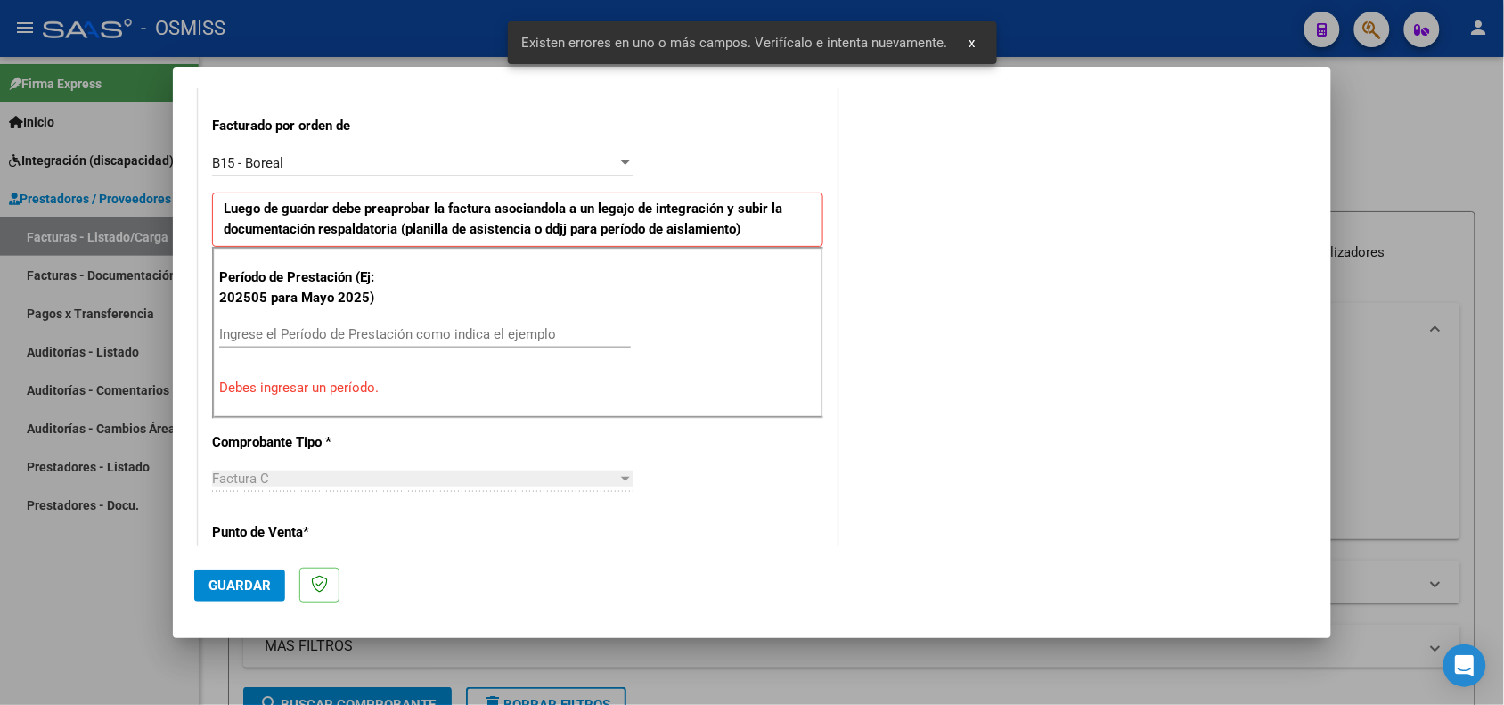
click at [457, 328] on input "Ingrese el Período de Prestación como indica el ejemplo" at bounding box center [425, 334] width 412 height 16
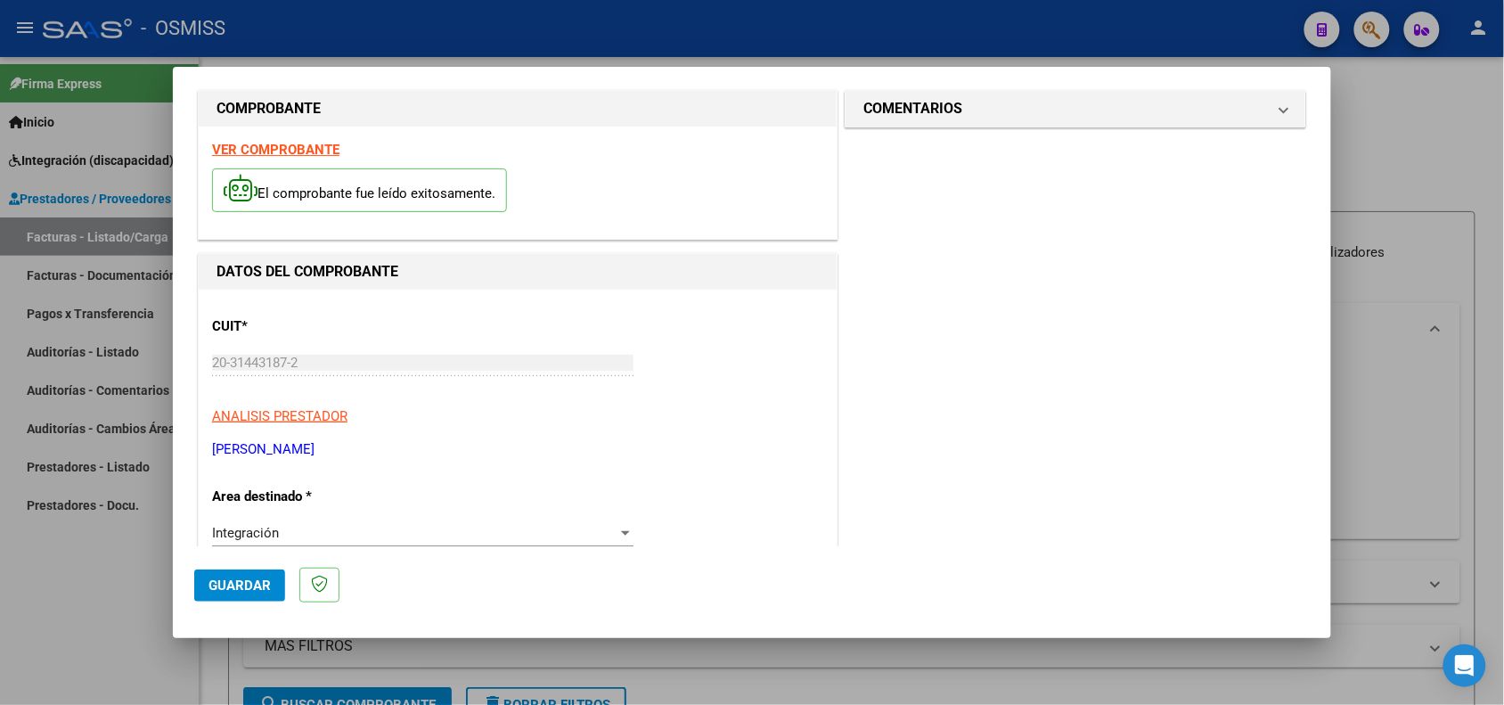
scroll to position [0, 0]
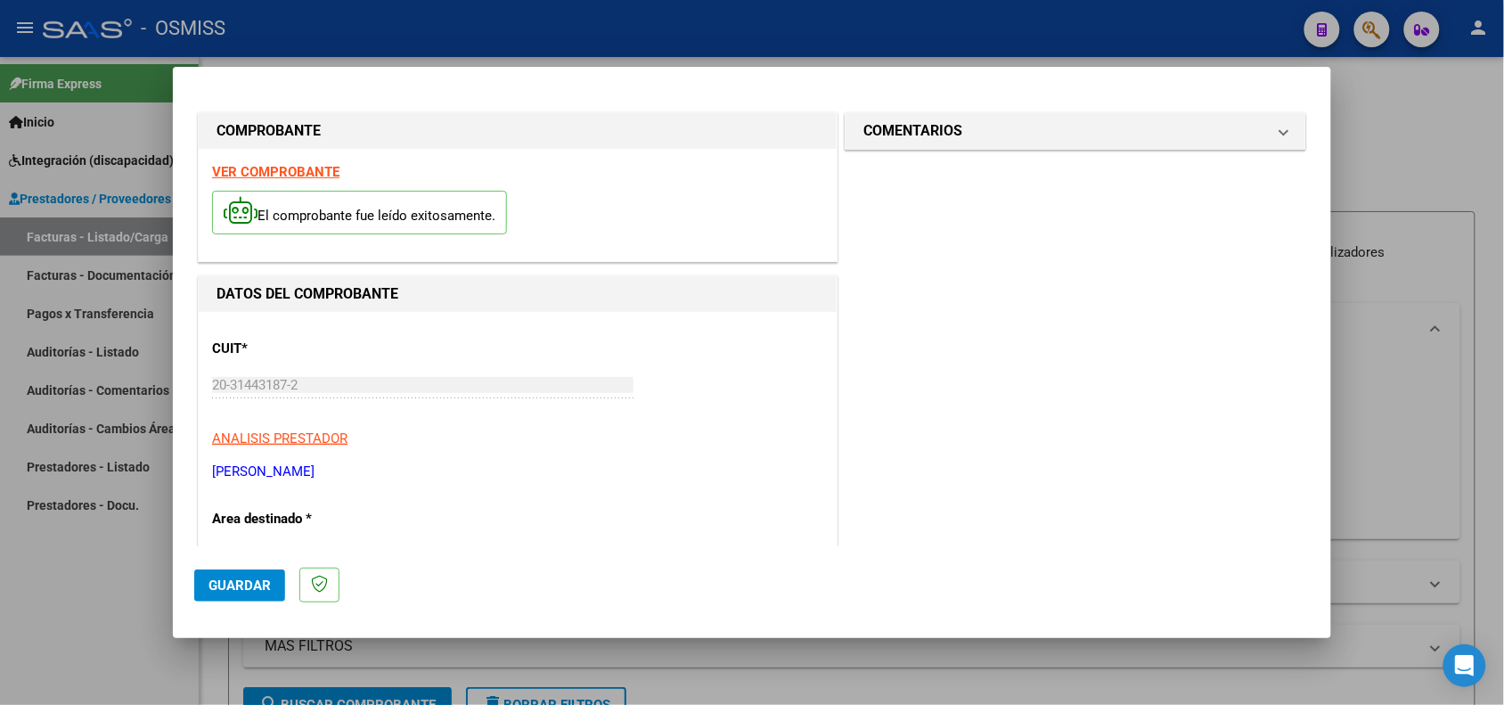
type input "202506"
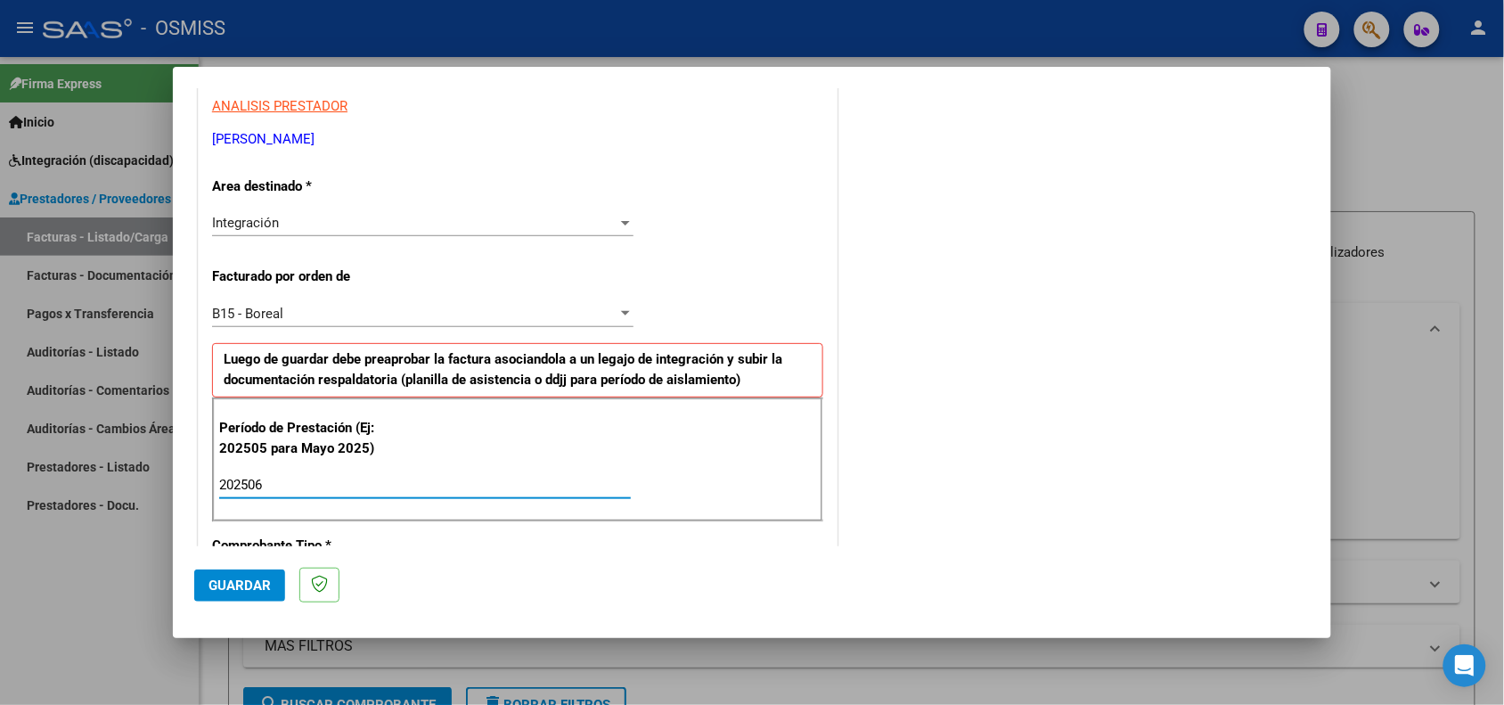
scroll to position [334, 0]
click at [217, 579] on span "Guardar" at bounding box center [239, 585] width 62 height 16
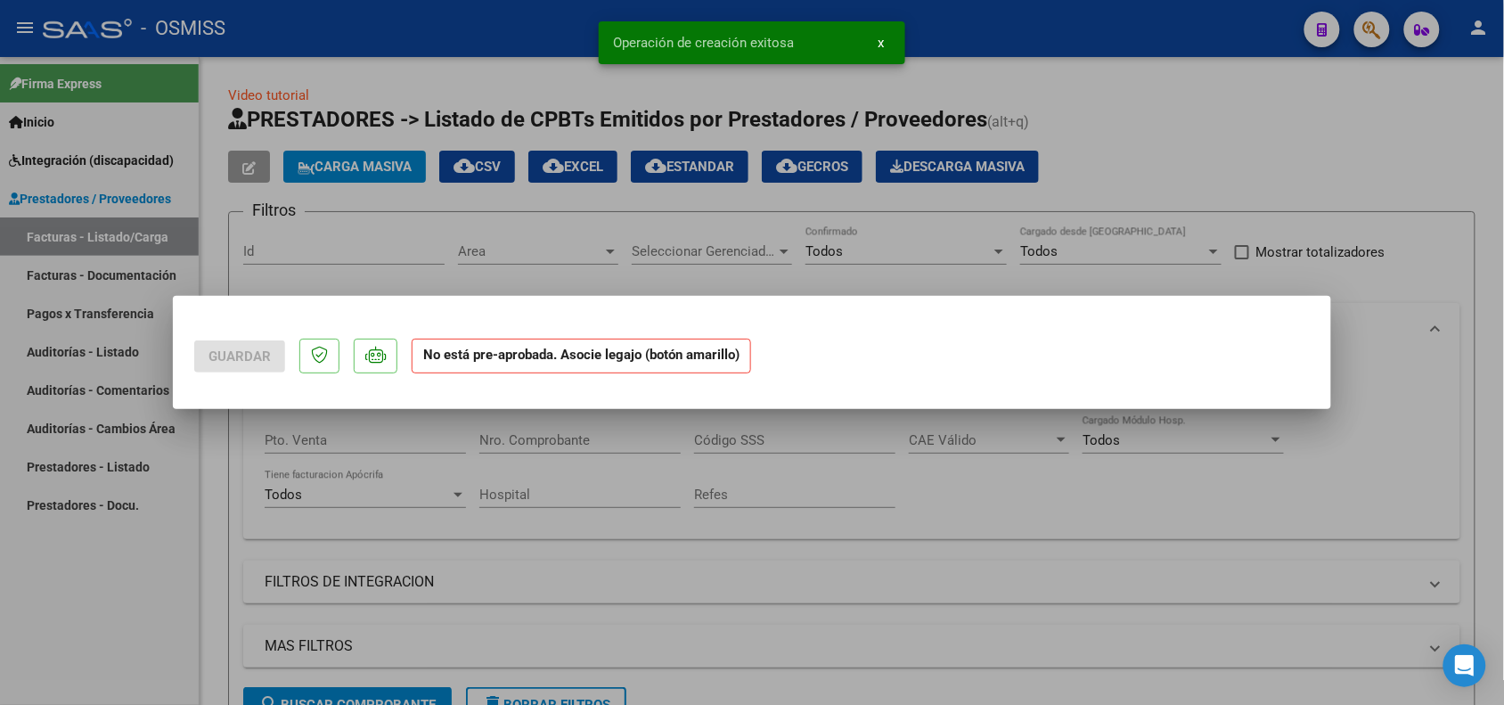
scroll to position [0, 0]
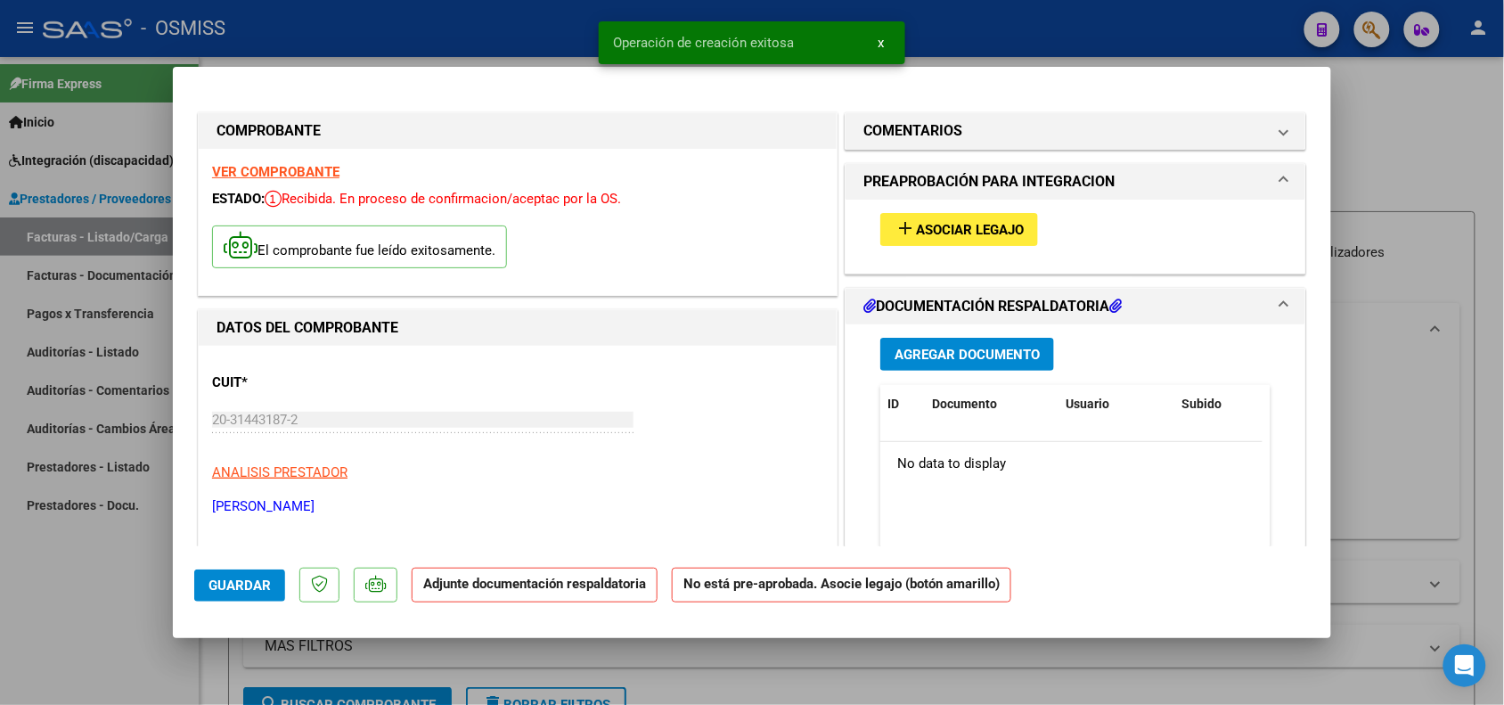
click at [947, 238] on button "add Asociar Legajo" at bounding box center [959, 229] width 158 height 33
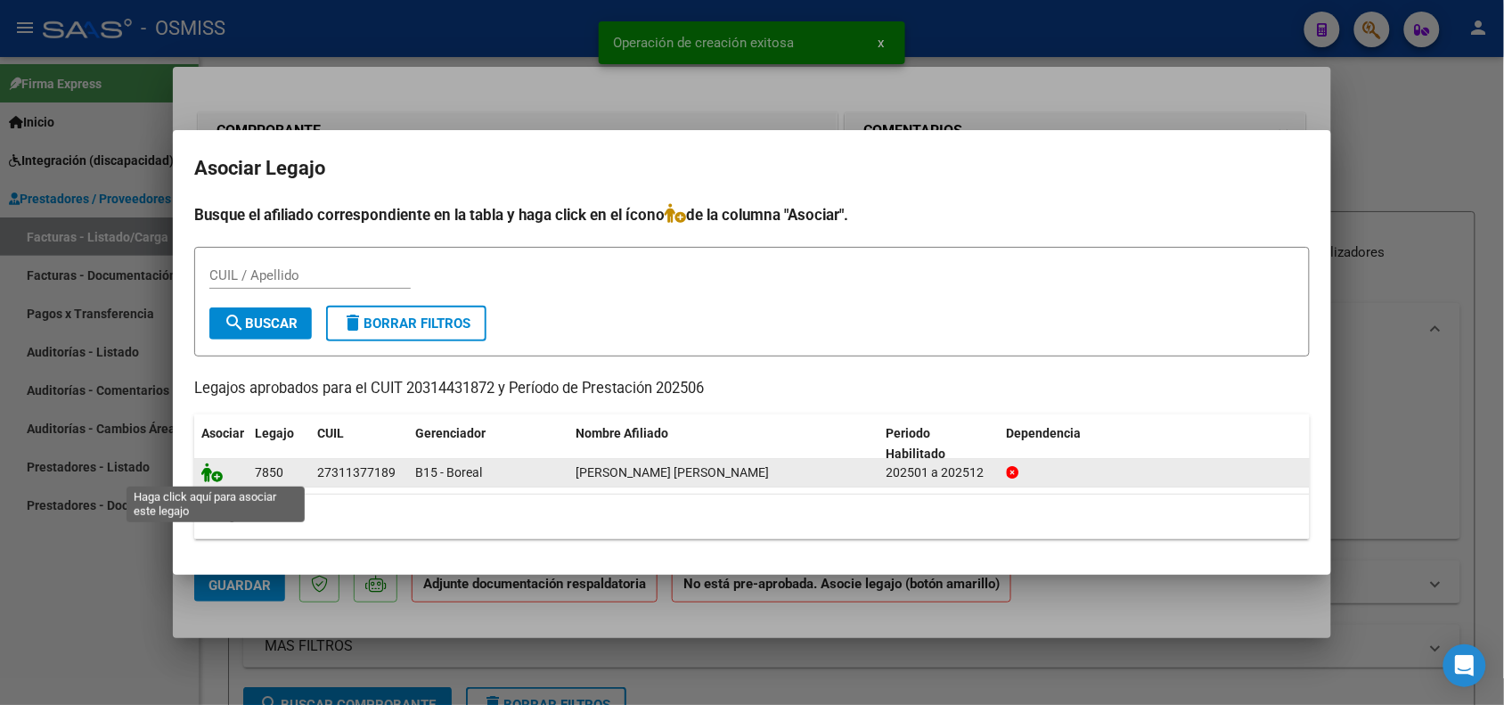
click at [209, 474] on icon at bounding box center [211, 472] width 21 height 20
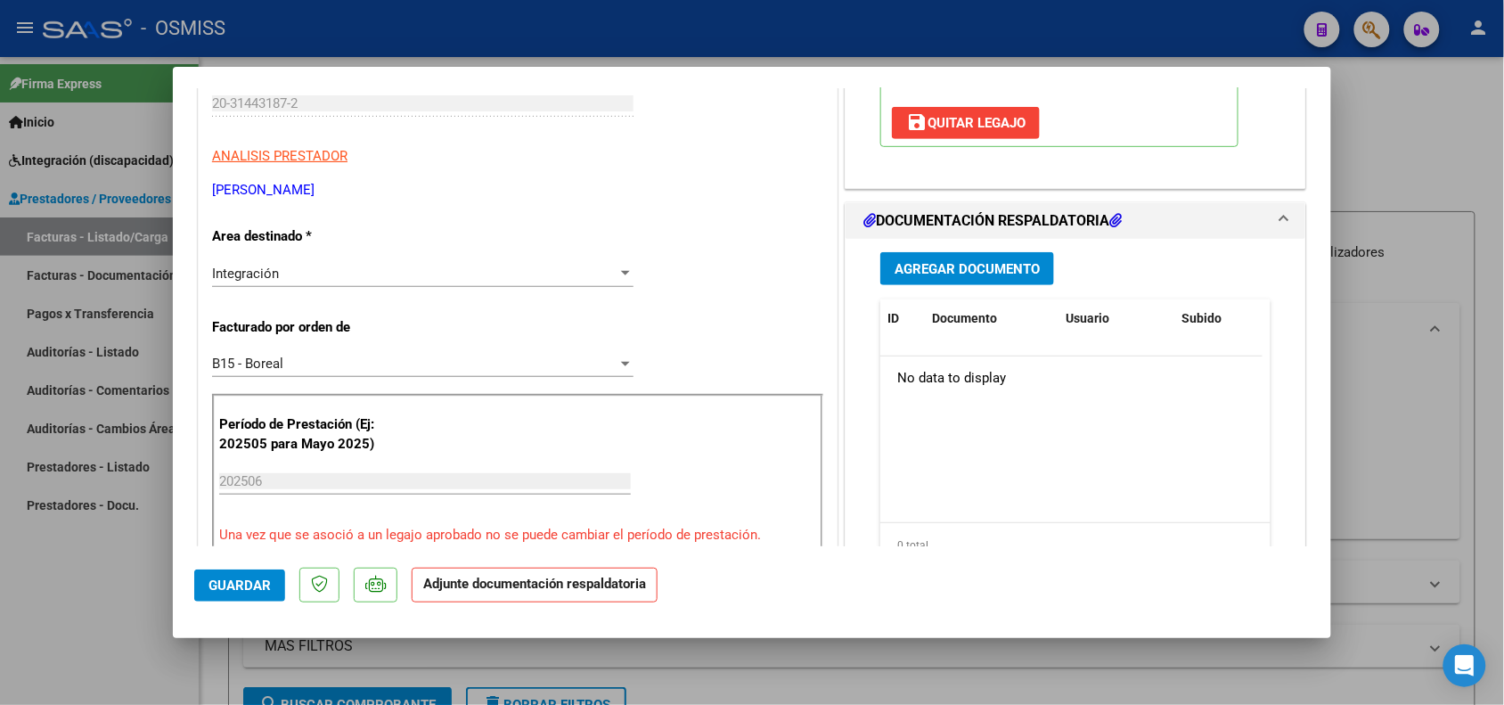
scroll to position [334, 0]
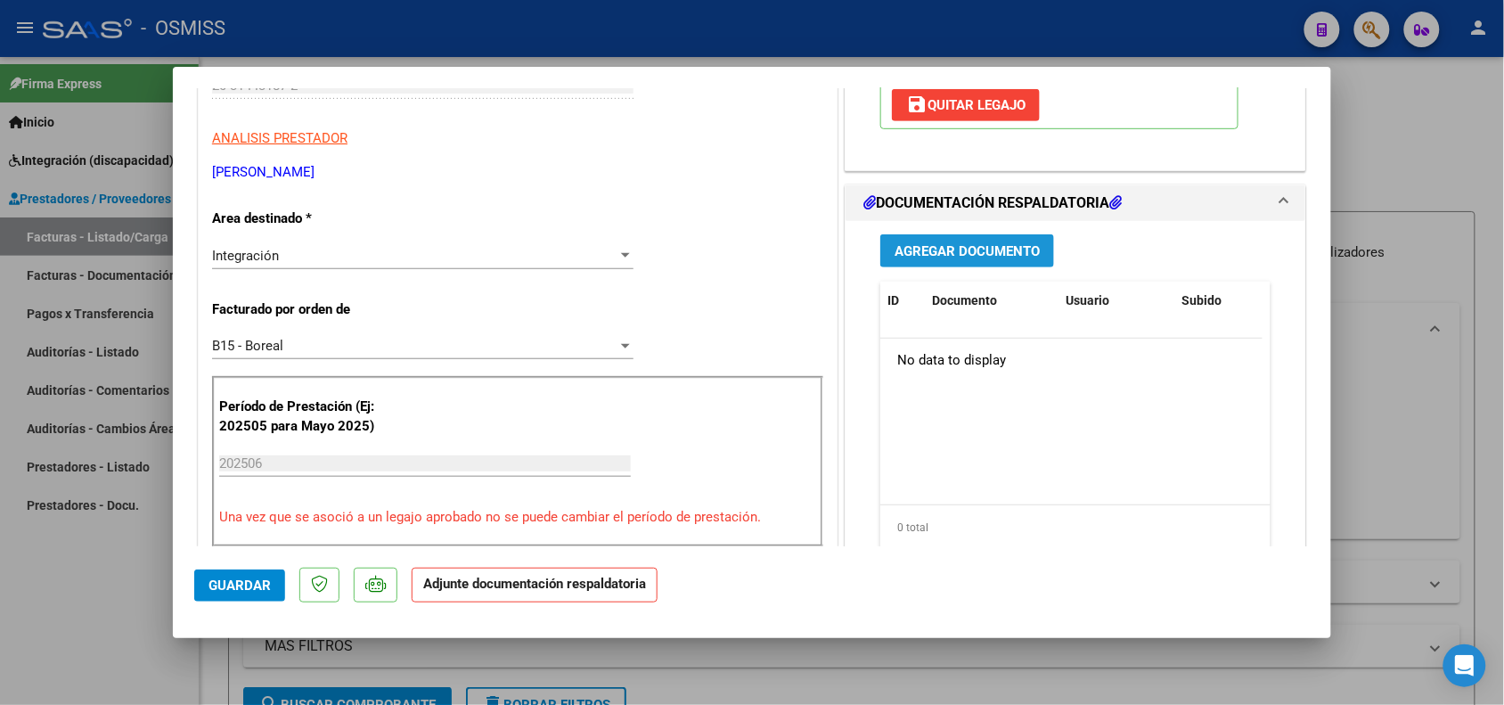
click at [1007, 256] on span "Agregar Documento" at bounding box center [967, 251] width 145 height 16
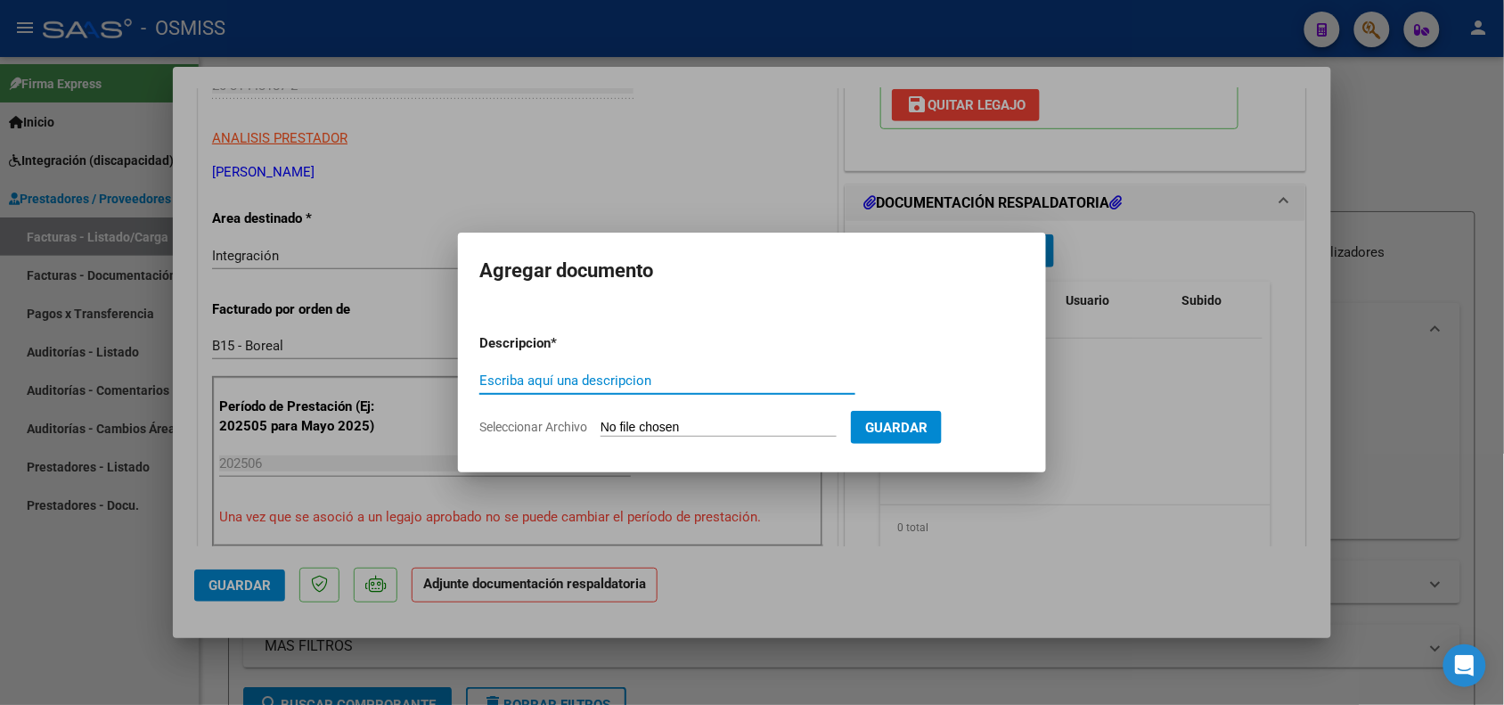
click at [599, 376] on input "Escriba aquí una descripcion" at bounding box center [667, 380] width 376 height 16
type input "PLANILLA DE ASISTENCIA"
click at [643, 425] on input "Seleccionar Archivo" at bounding box center [718, 428] width 236 height 17
type input "C:\fakepath\CamScanner [DATE] 09.35(1).pdf"
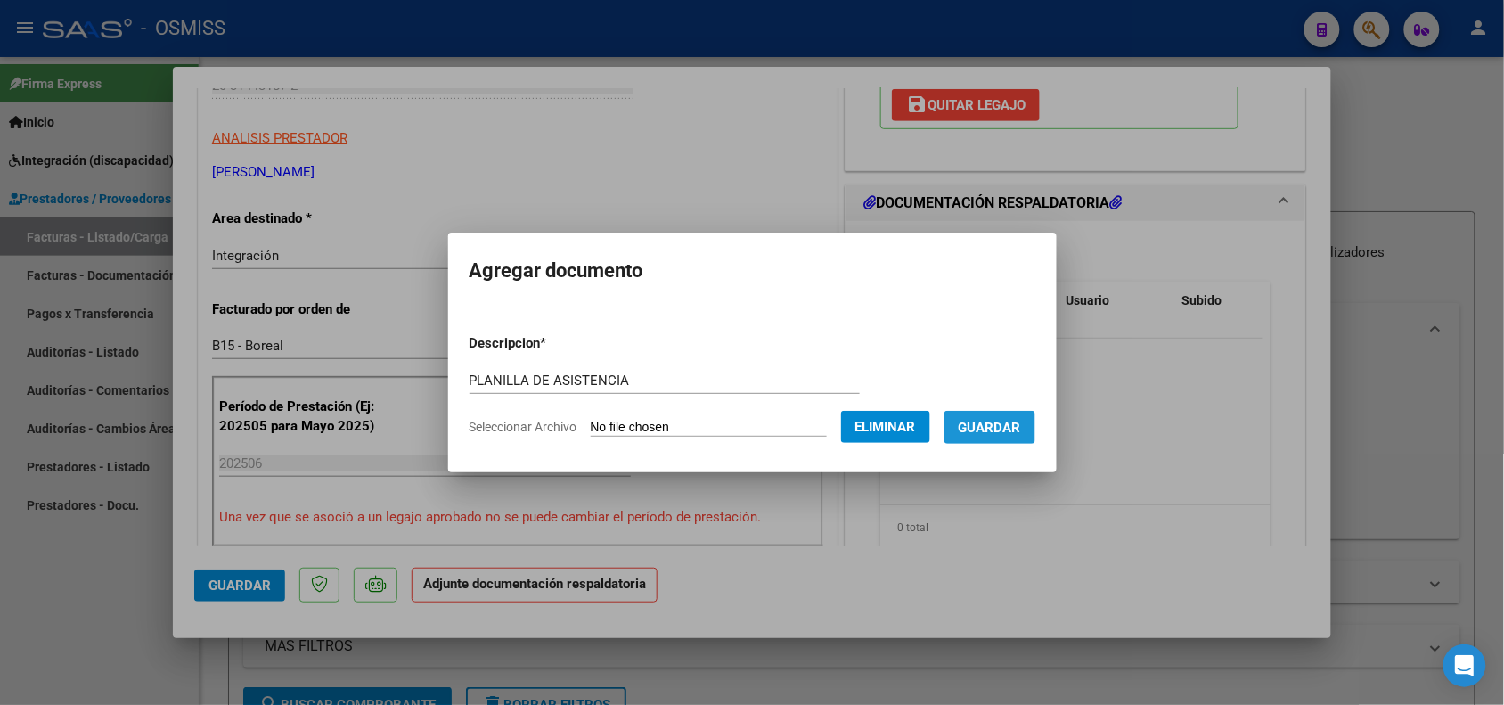
click at [1012, 433] on span "Guardar" at bounding box center [990, 428] width 62 height 16
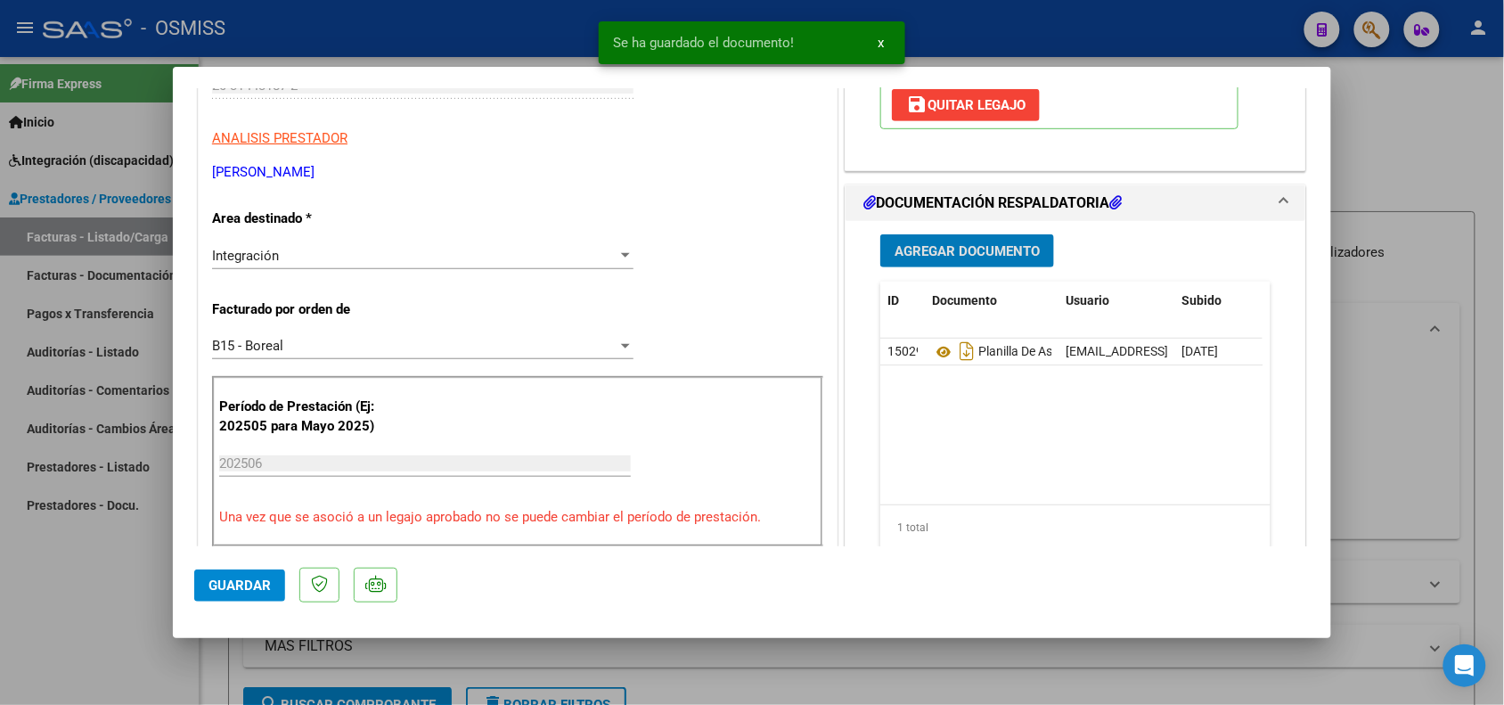
click at [937, 259] on button "Agregar Documento" at bounding box center [967, 250] width 174 height 33
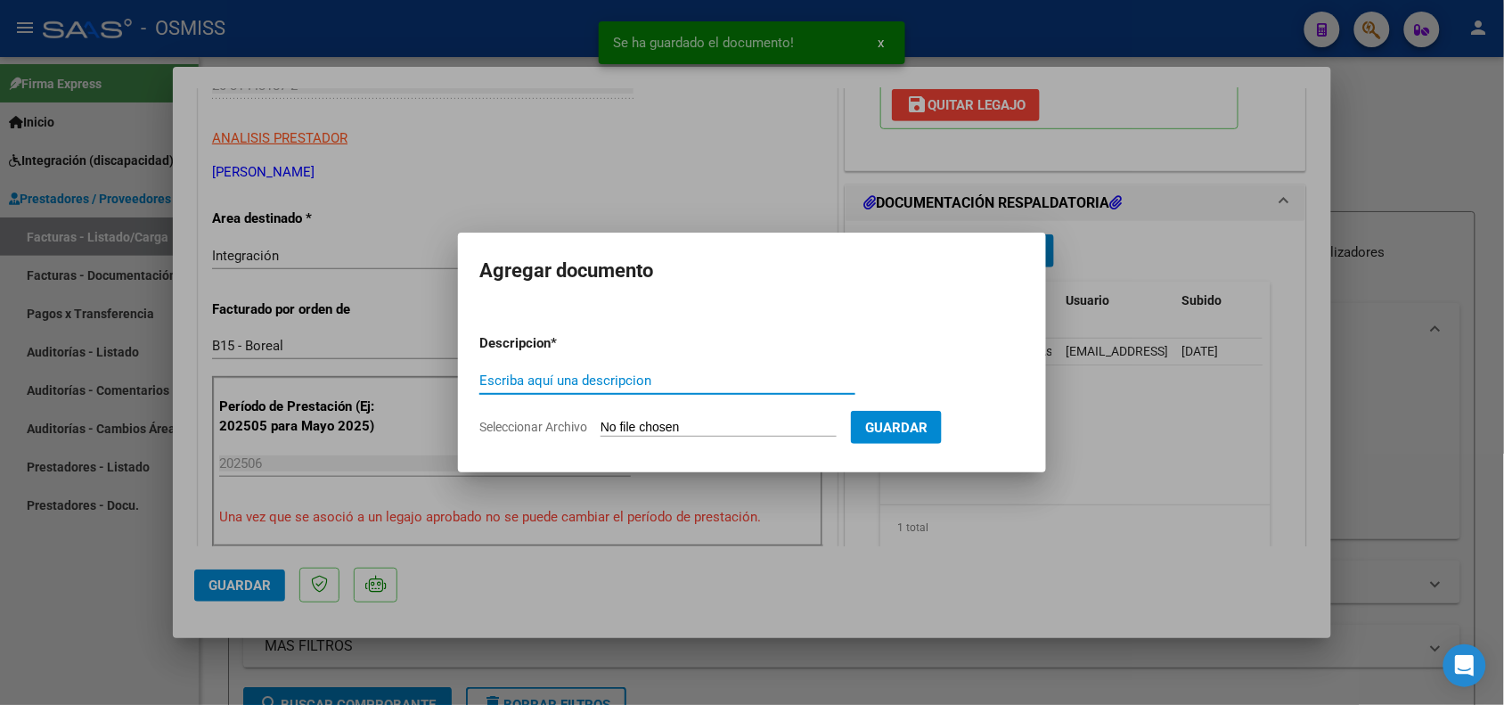
click at [564, 376] on input "Escriba aquí una descripcion" at bounding box center [667, 380] width 376 height 16
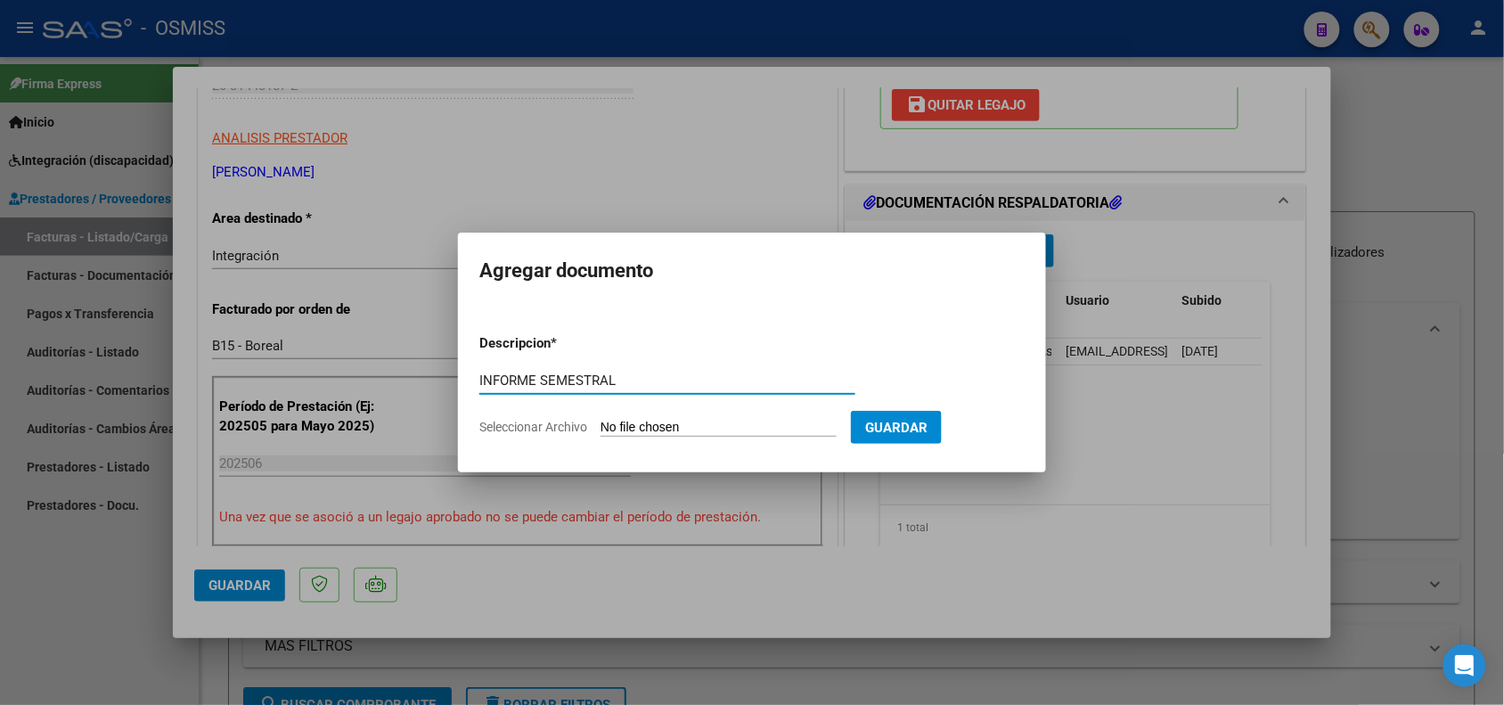
type input "INFORME SEMESTRAL"
click at [595, 420] on app-file-uploader "Seleccionar Archivo" at bounding box center [665, 427] width 372 height 16
click at [602, 424] on input "Seleccionar Archivo" at bounding box center [718, 428] width 236 height 17
type input "C:\fakepath\[PERSON_NAME] 2(1).pdf"
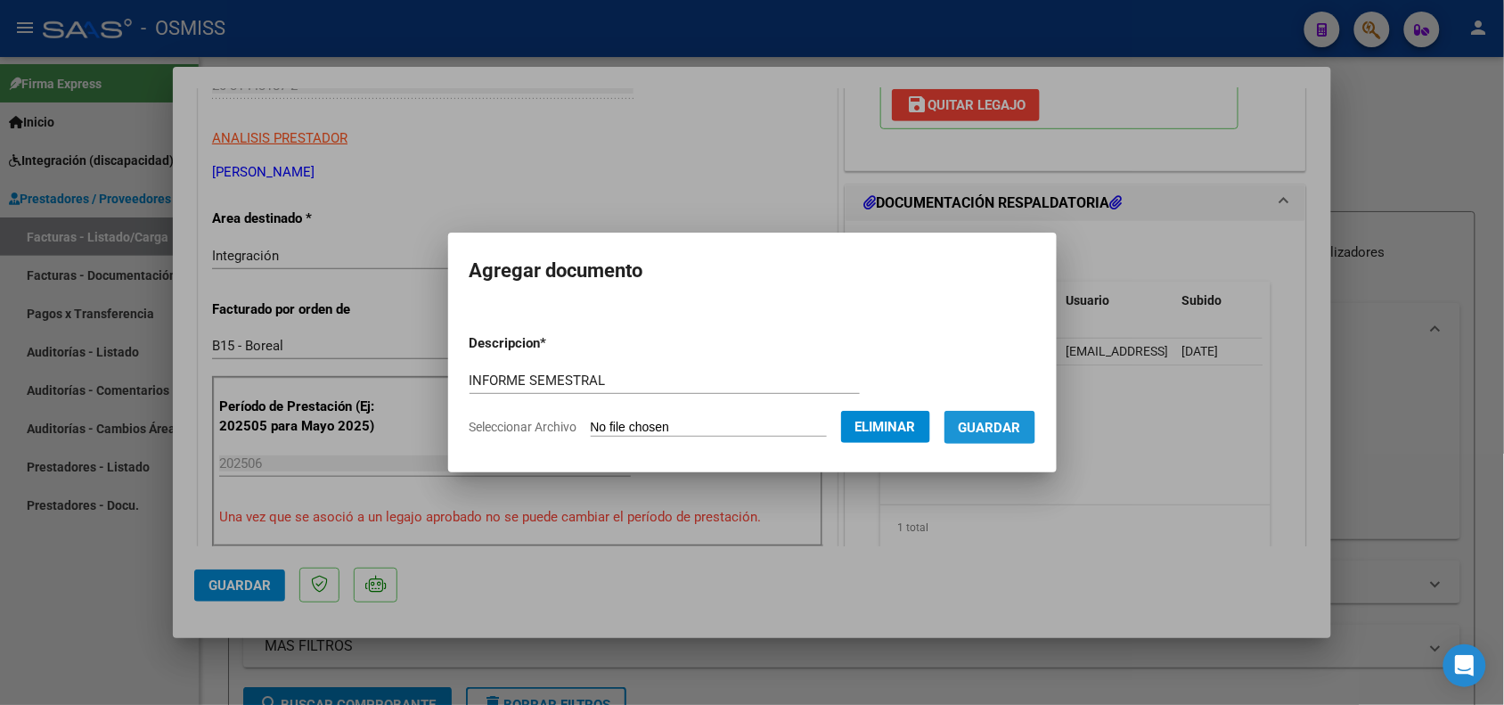
click at [1012, 430] on span "Guardar" at bounding box center [990, 428] width 62 height 16
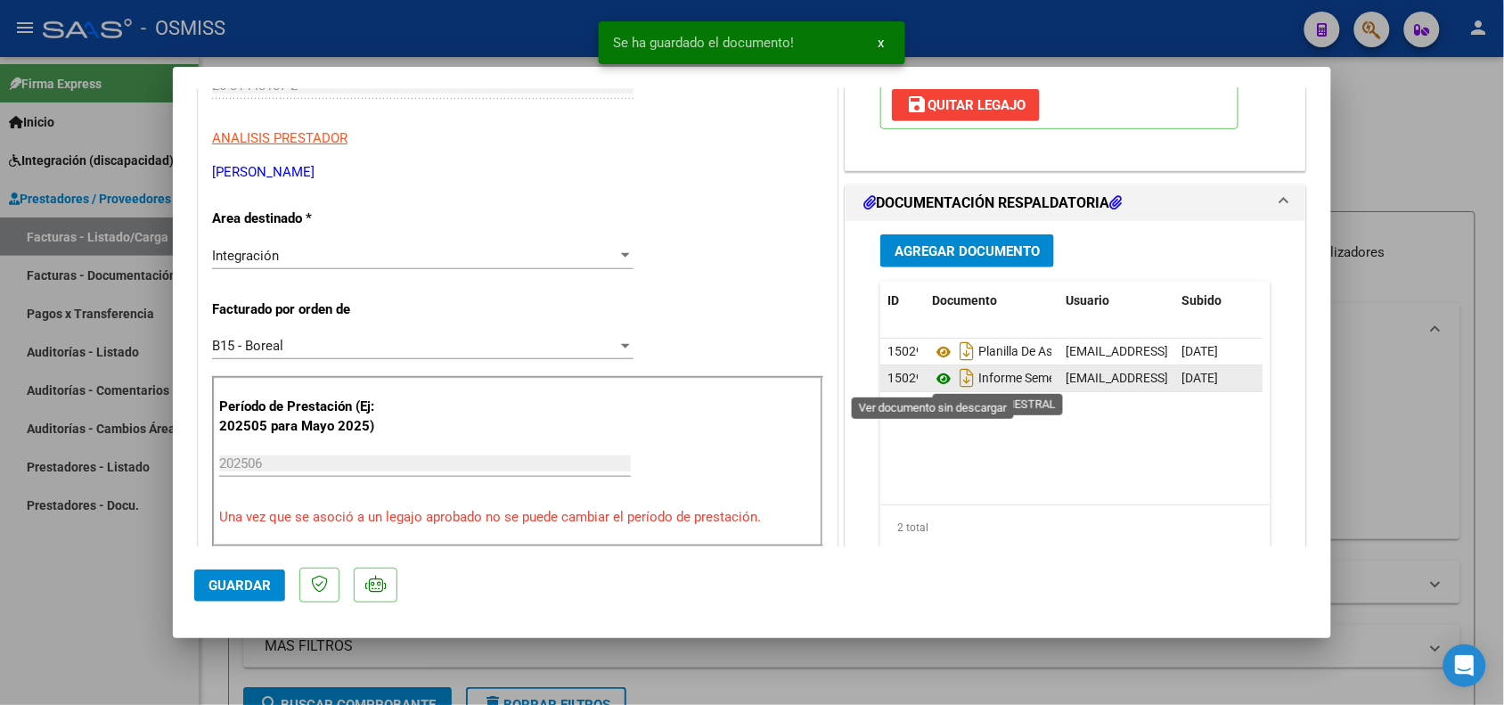
click at [932, 380] on icon at bounding box center [943, 378] width 23 height 21
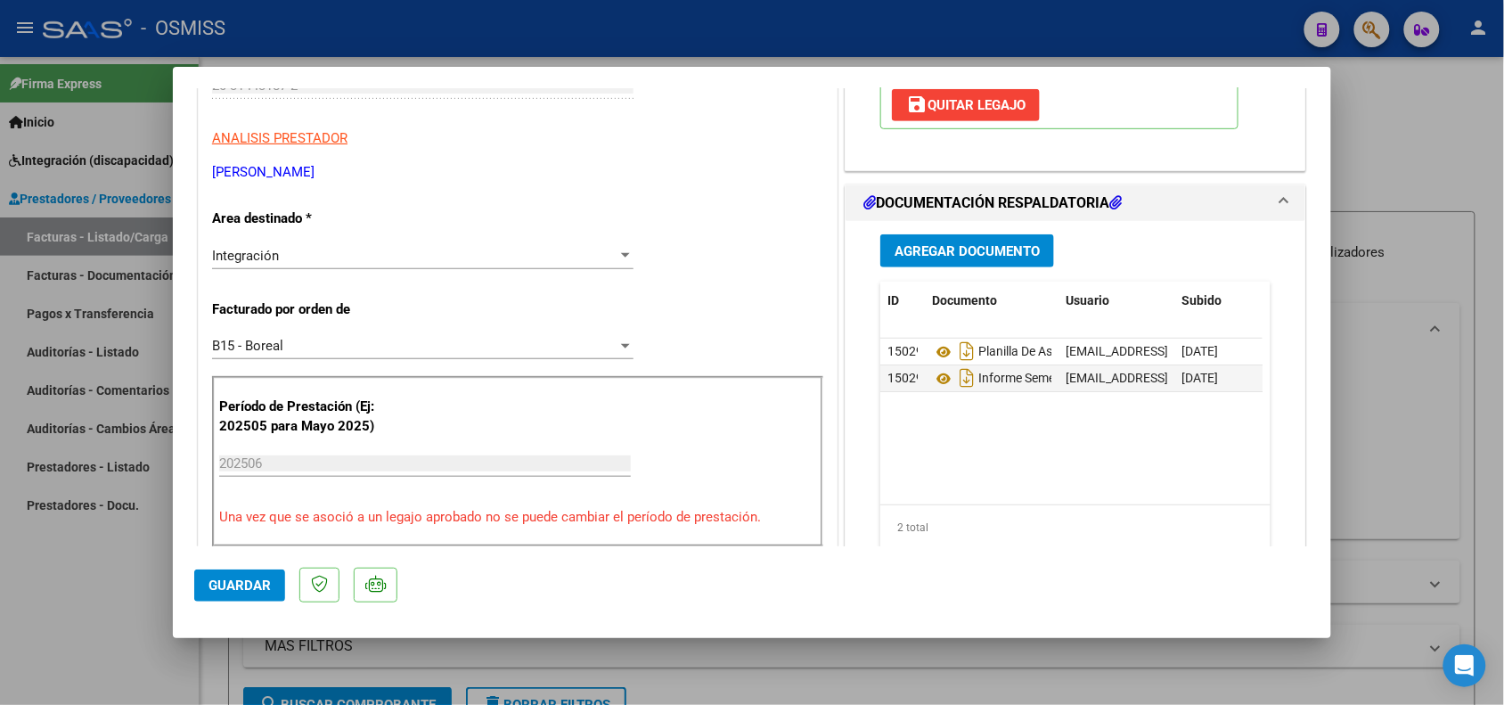
click at [229, 591] on span "Guardar" at bounding box center [239, 585] width 62 height 16
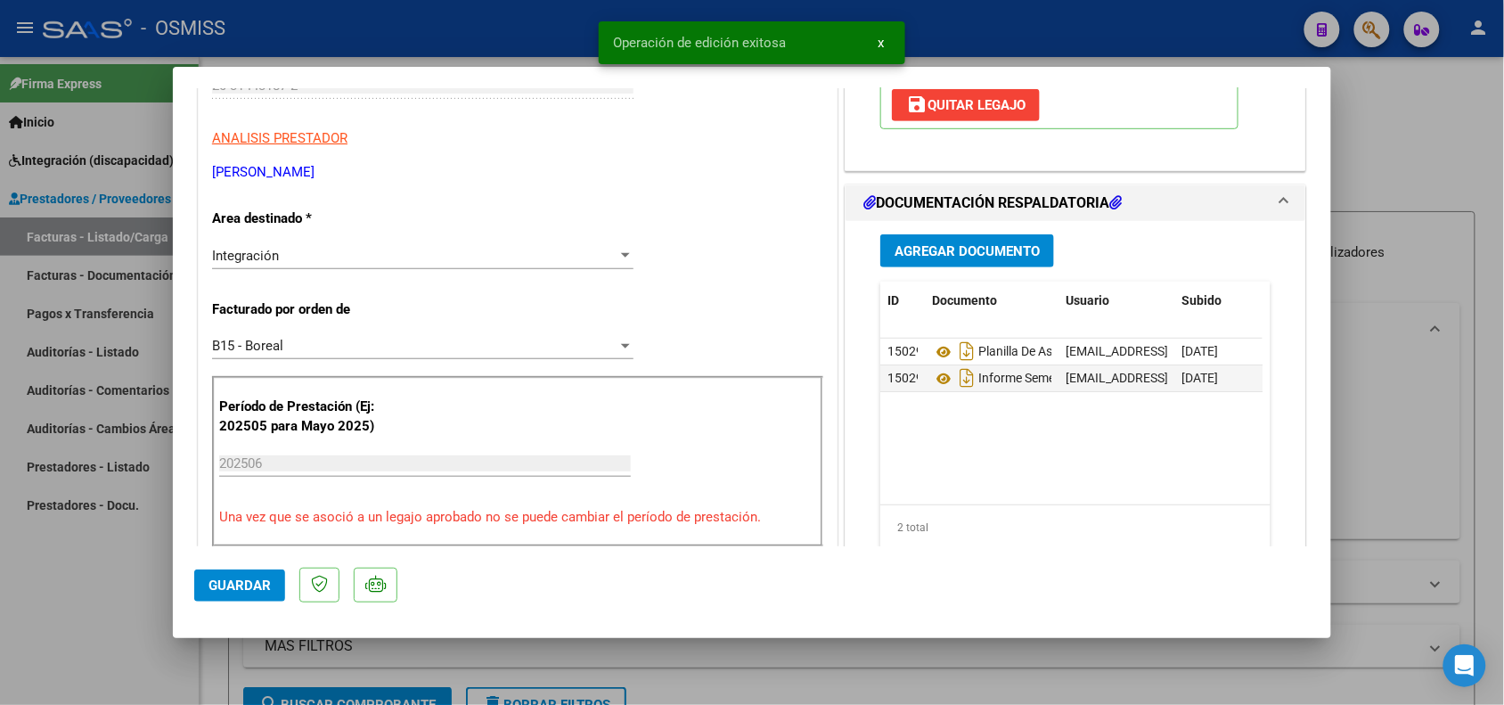
click at [190, 669] on div at bounding box center [752, 352] width 1504 height 705
type input "$ 0,00"
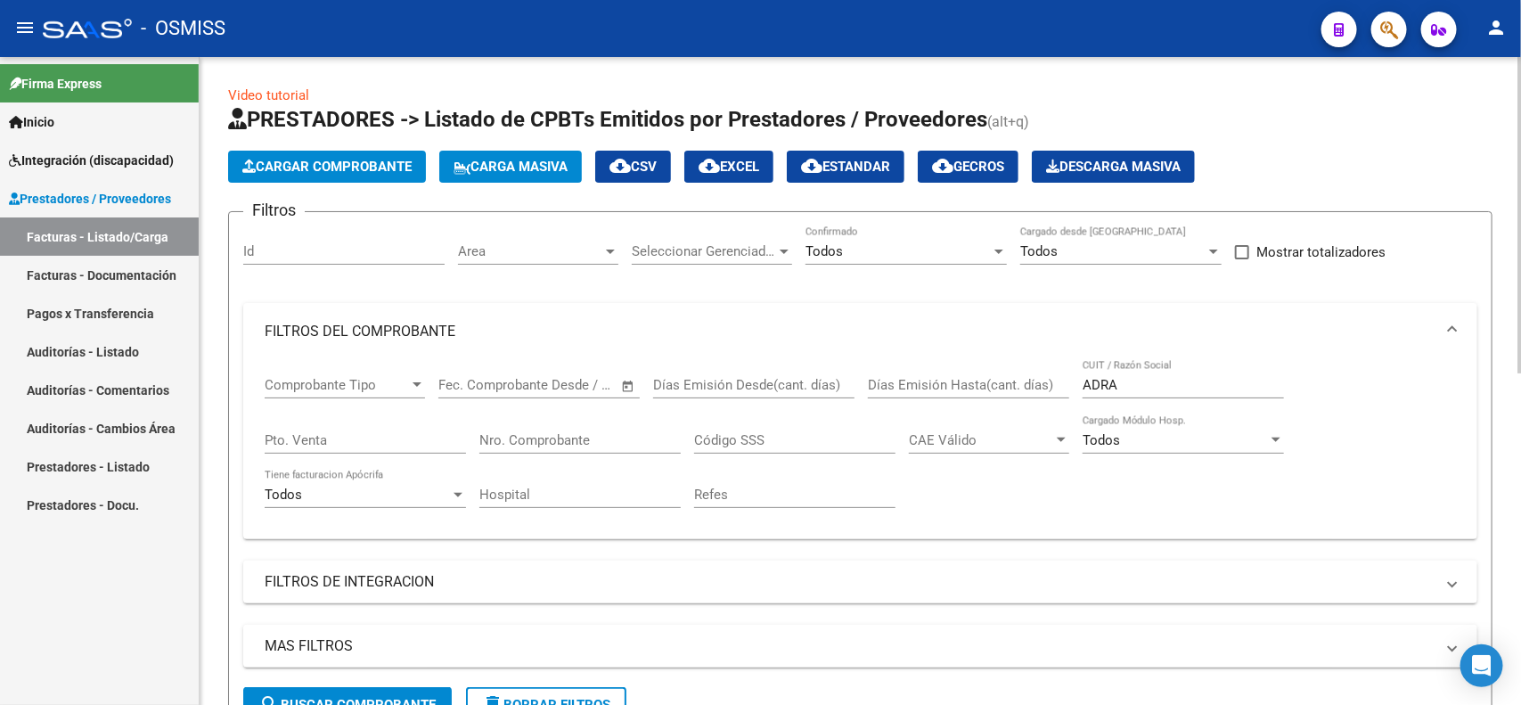
click at [294, 174] on button "Cargar Comprobante" at bounding box center [327, 167] width 198 height 32
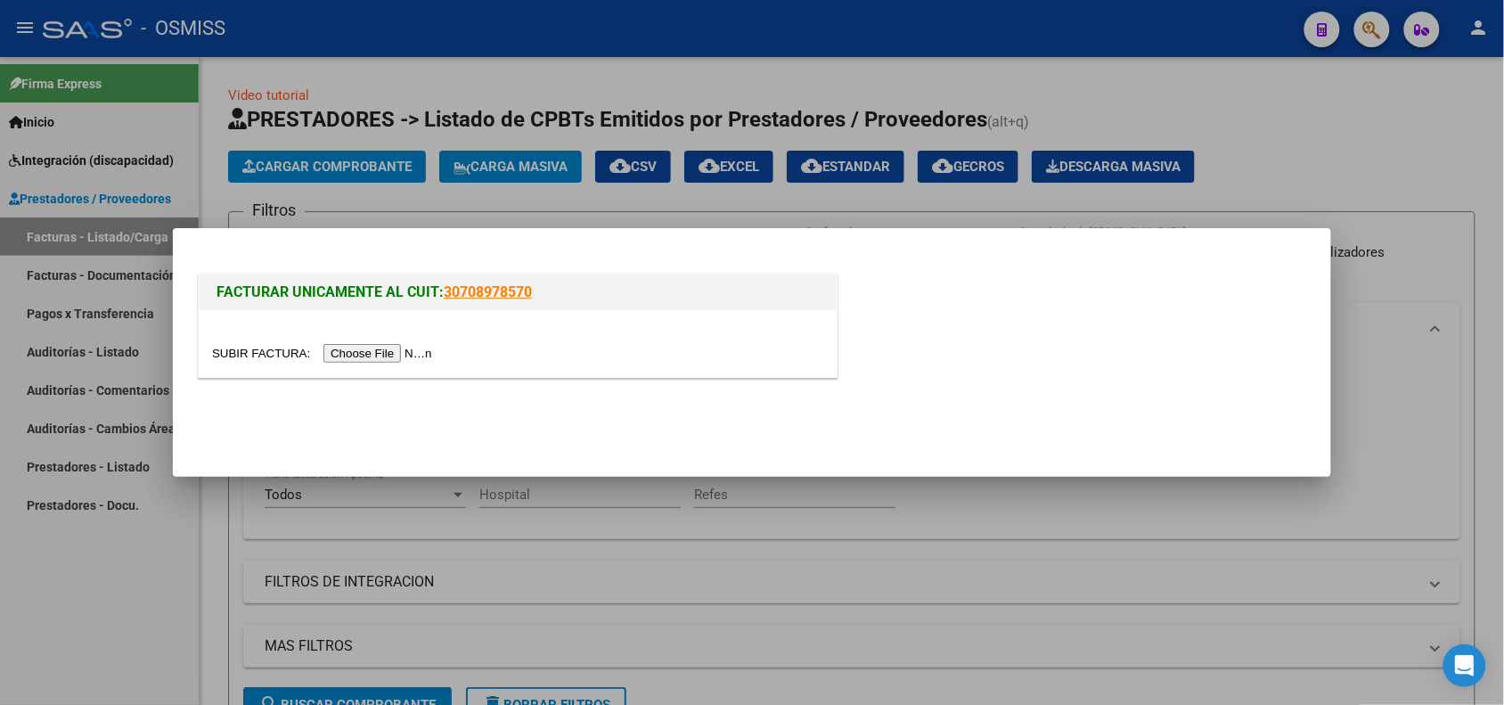
click at [388, 356] on input "file" at bounding box center [324, 353] width 225 height 19
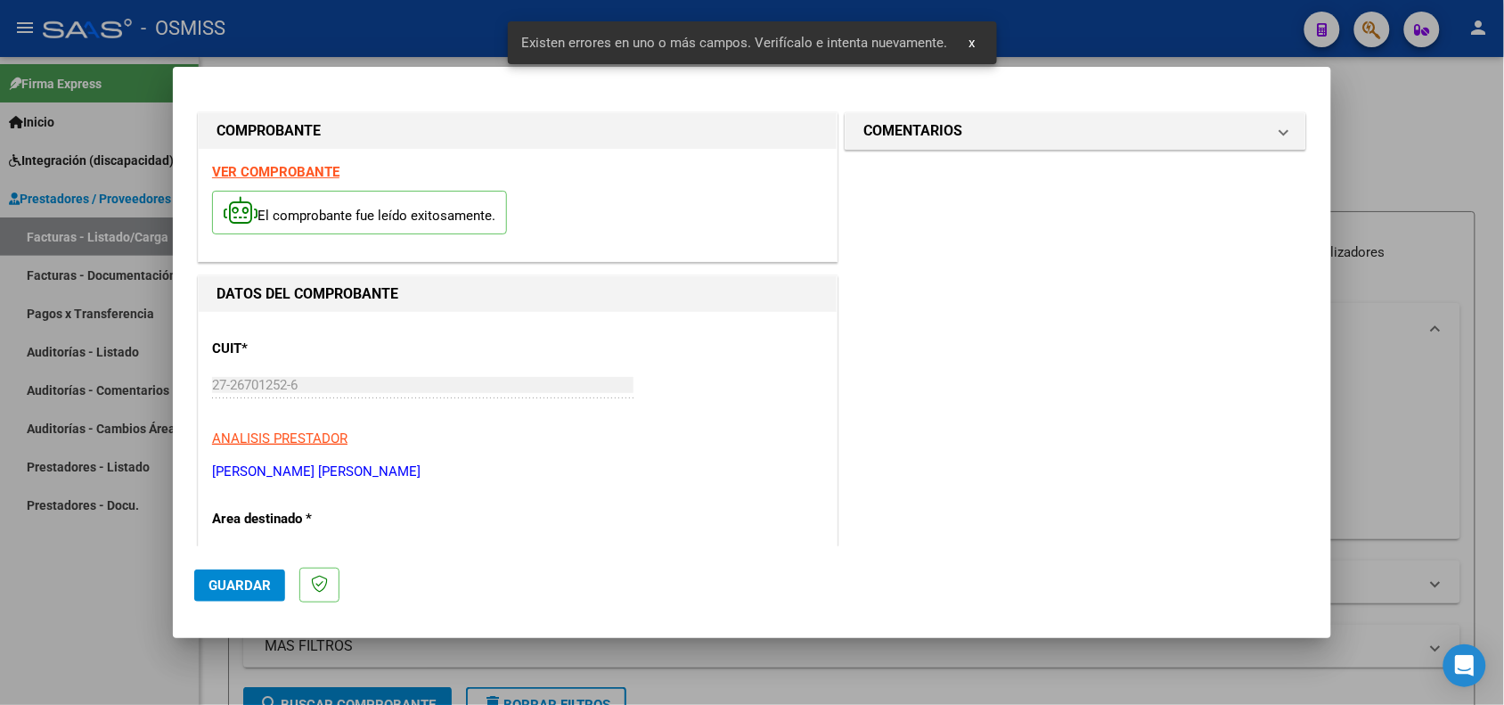
click at [259, 179] on strong "VER COMPROBANTE" at bounding box center [275, 172] width 127 height 16
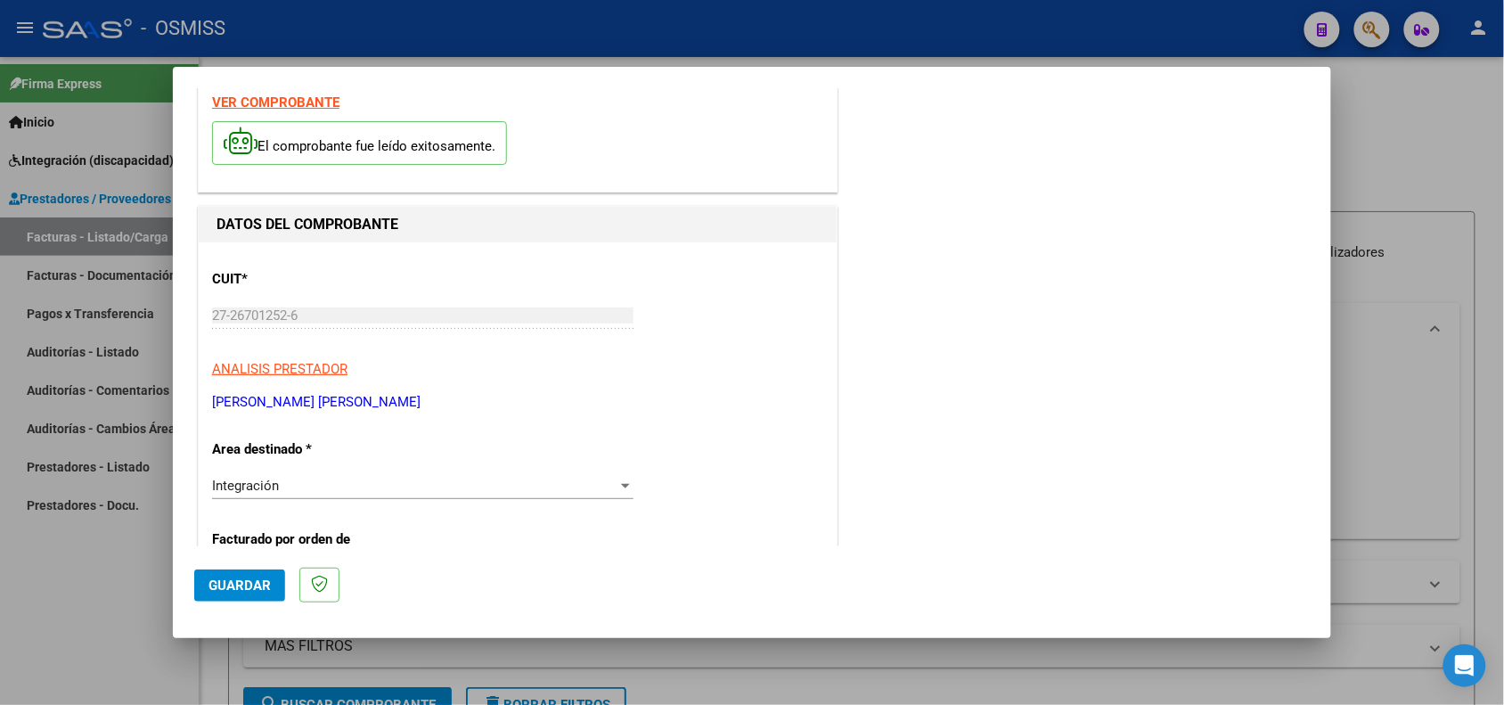
scroll to position [334, 0]
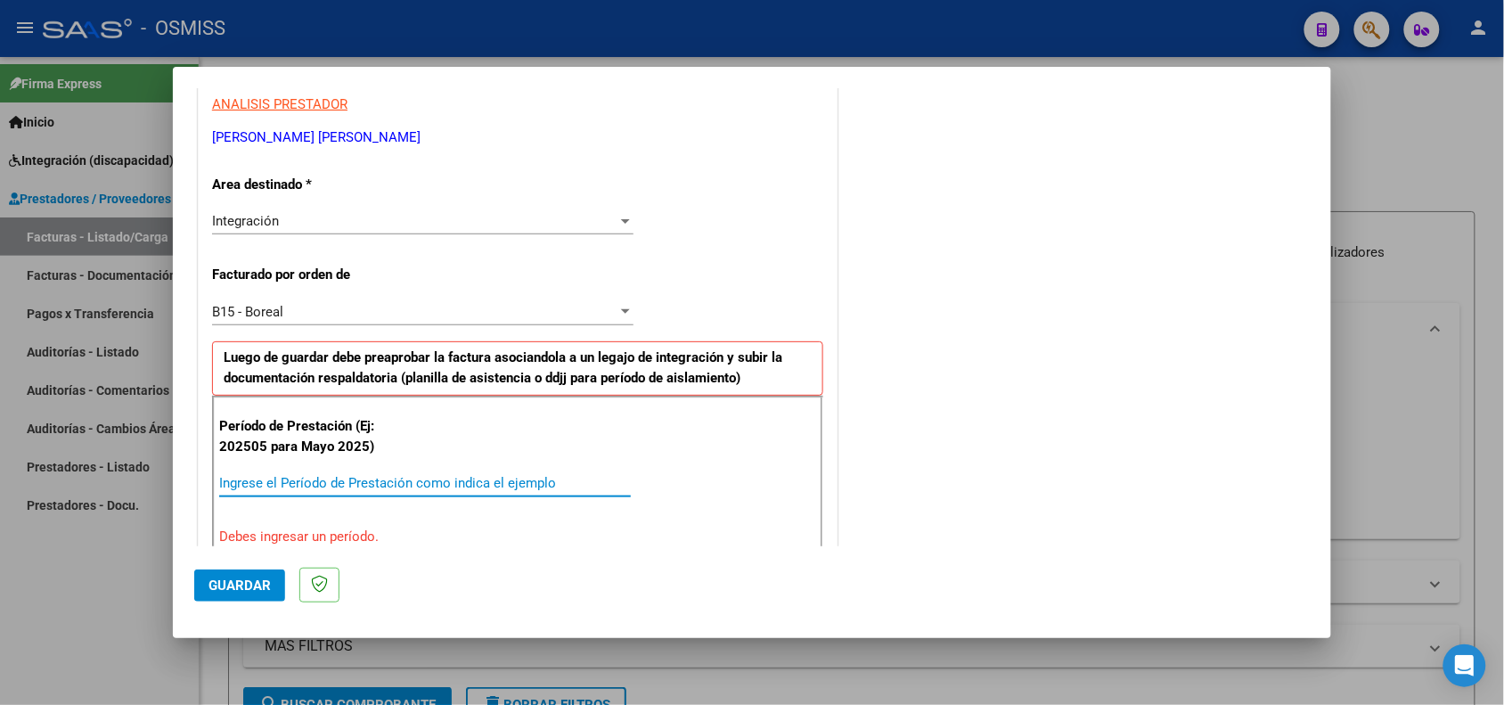
click at [337, 483] on input "Ingrese el Período de Prestación como indica el ejemplo" at bounding box center [425, 483] width 412 height 16
type input "202506"
click at [223, 582] on span "Guardar" at bounding box center [239, 585] width 62 height 16
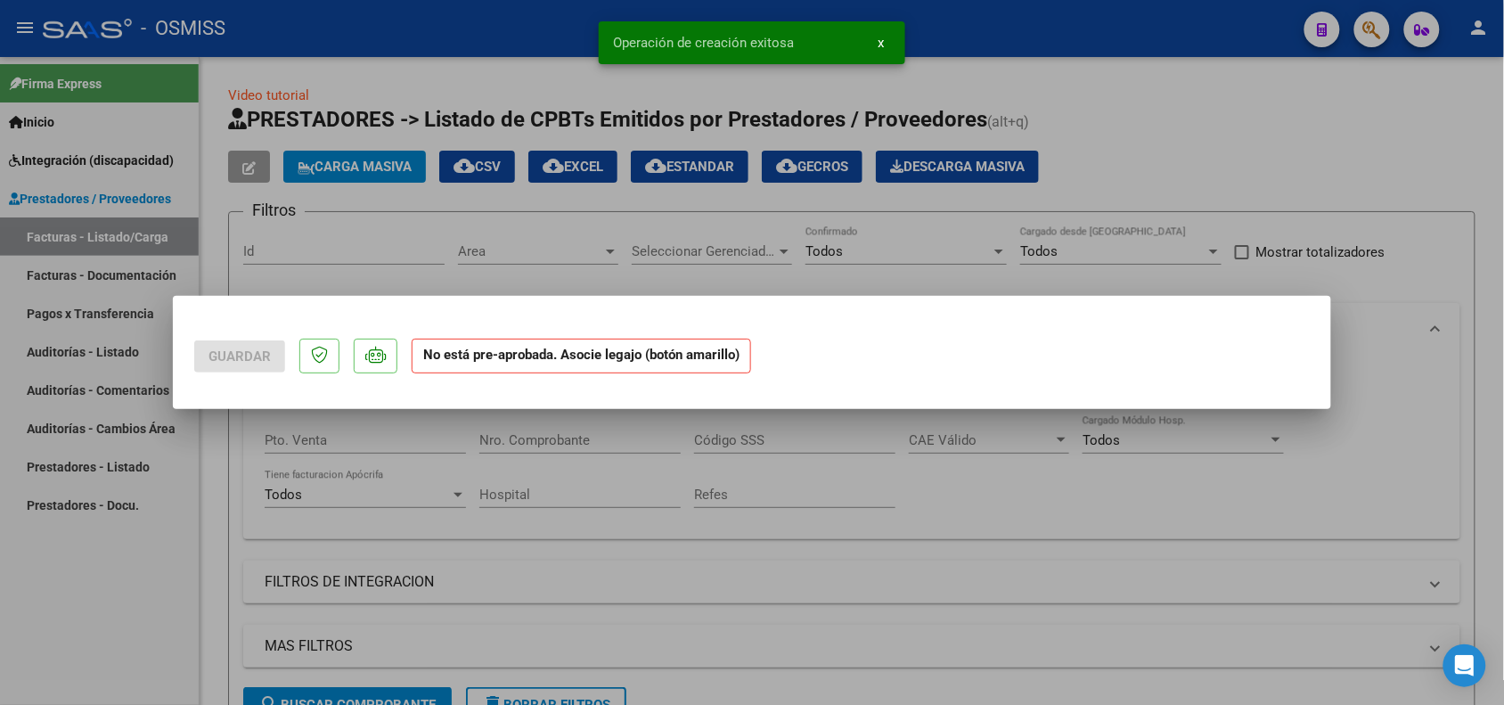
scroll to position [0, 0]
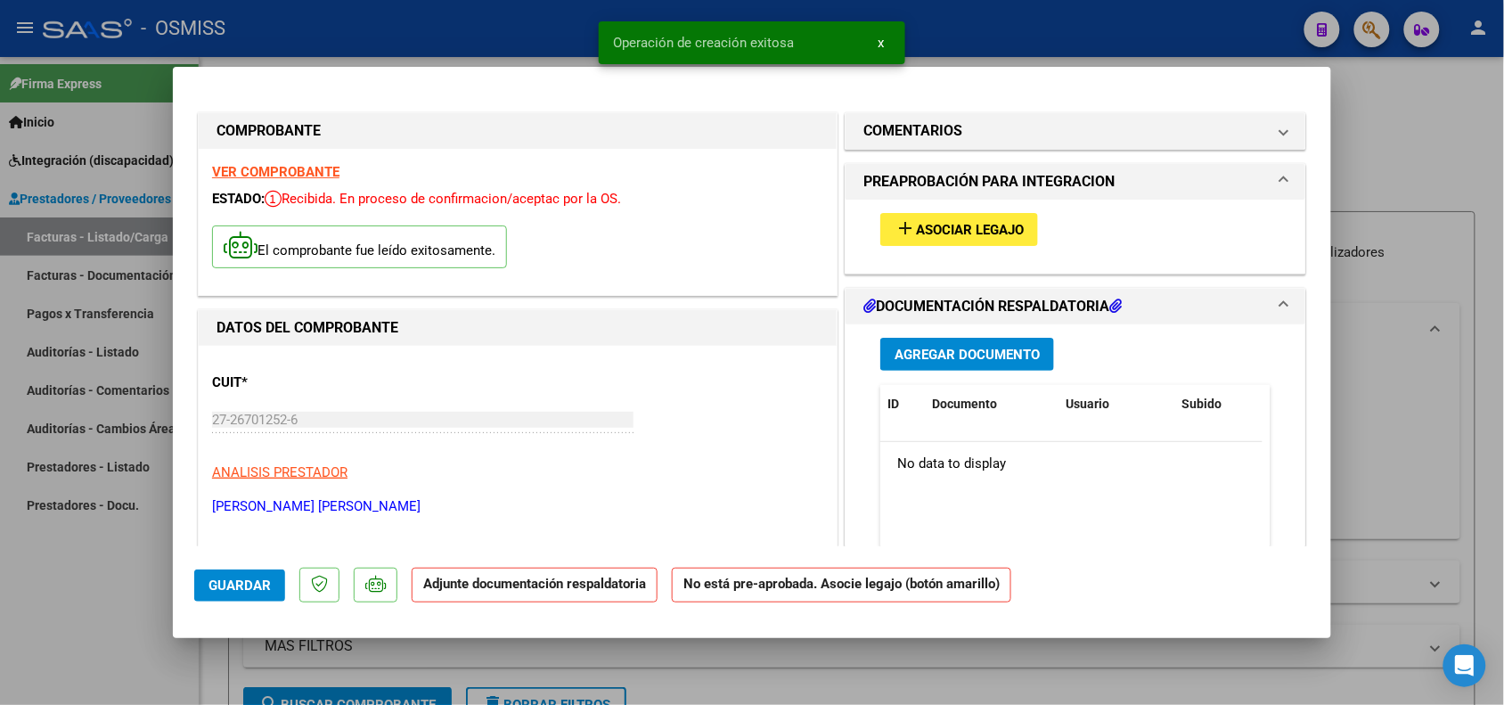
click at [967, 236] on span "Asociar Legajo" at bounding box center [970, 230] width 108 height 16
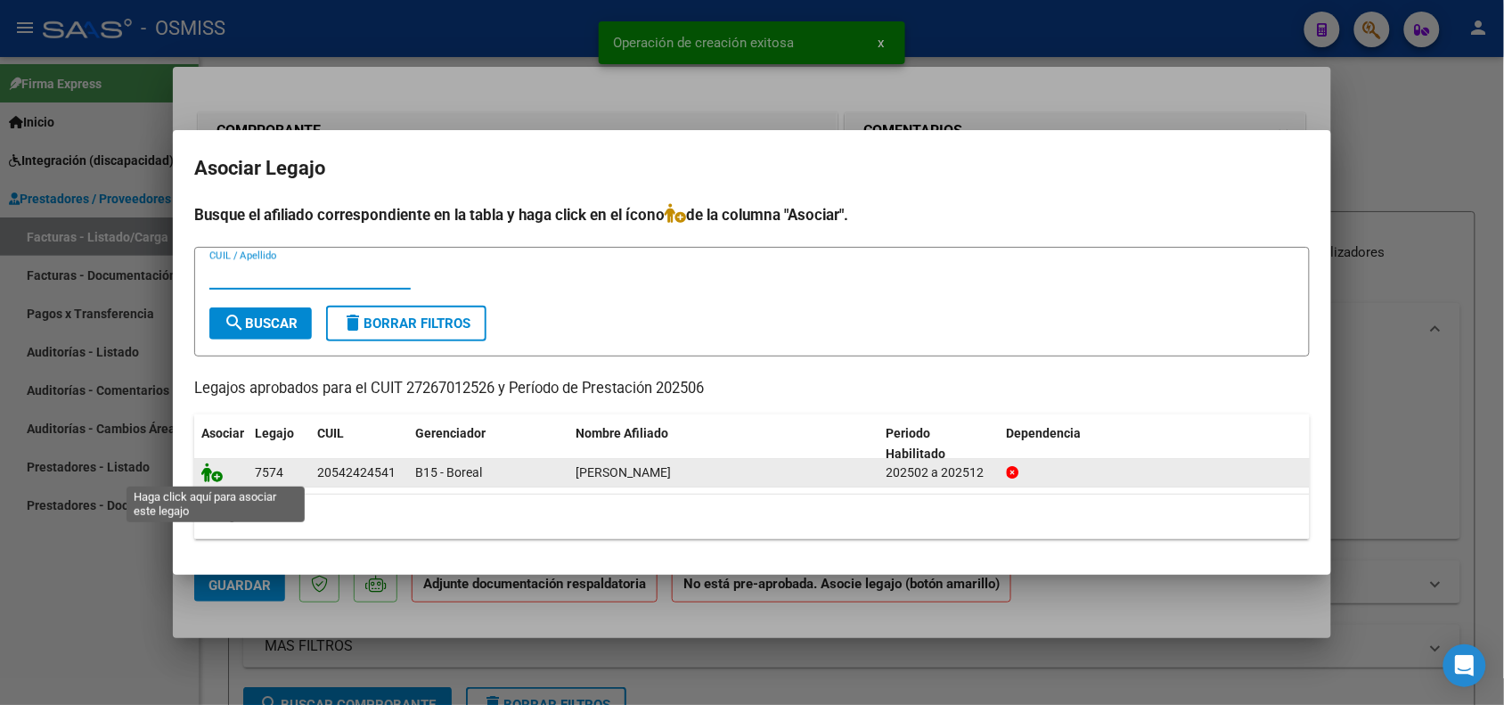
click at [215, 477] on icon at bounding box center [211, 472] width 21 height 20
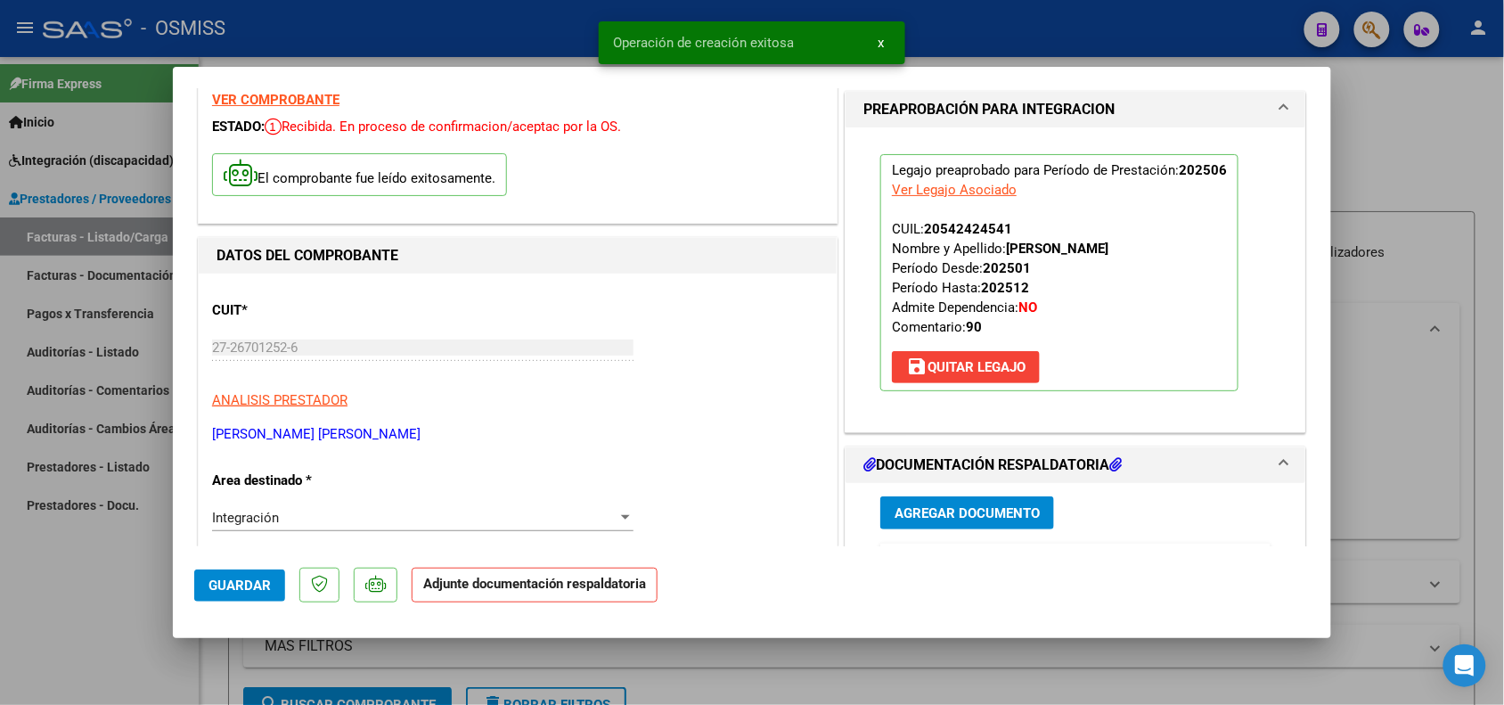
scroll to position [334, 0]
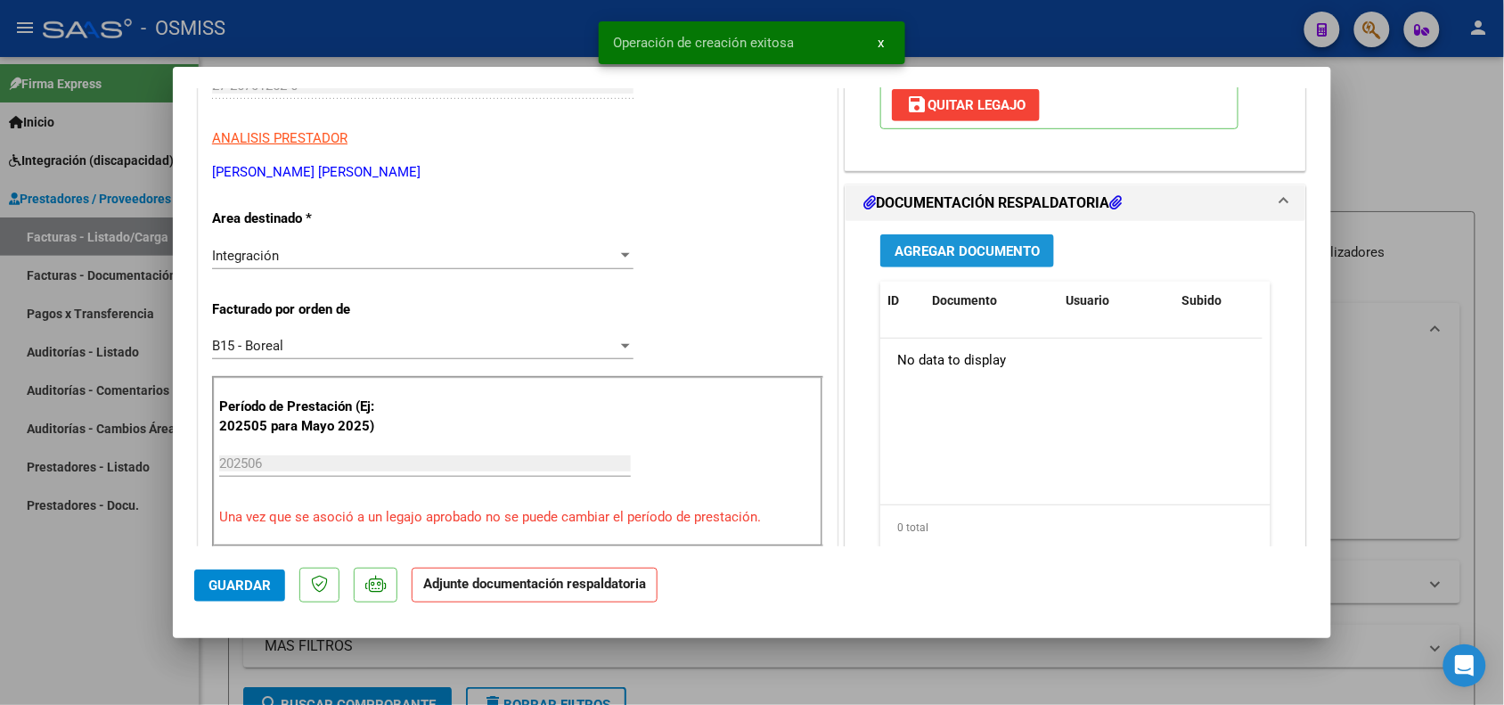
click at [976, 245] on span "Agregar Documento" at bounding box center [967, 251] width 145 height 16
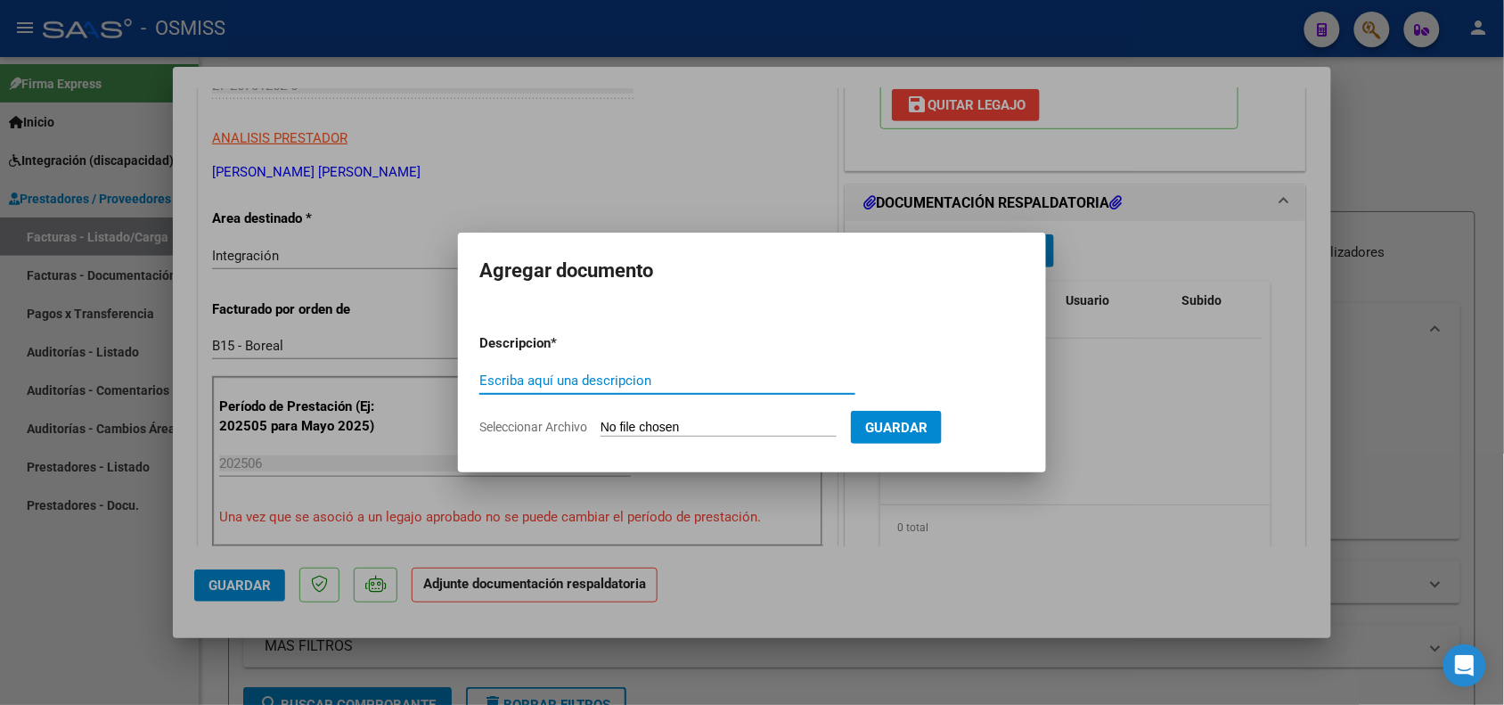
click at [589, 377] on input "Escriba aquí una descripcion" at bounding box center [667, 380] width 376 height 16
type input "PLANILLA DE ASISTENCIA"
click at [660, 423] on input "Seleccionar Archivo" at bounding box center [718, 428] width 236 height 17
type input "C:\fakepath\planilla de [PERSON_NAME][DATE].pdf"
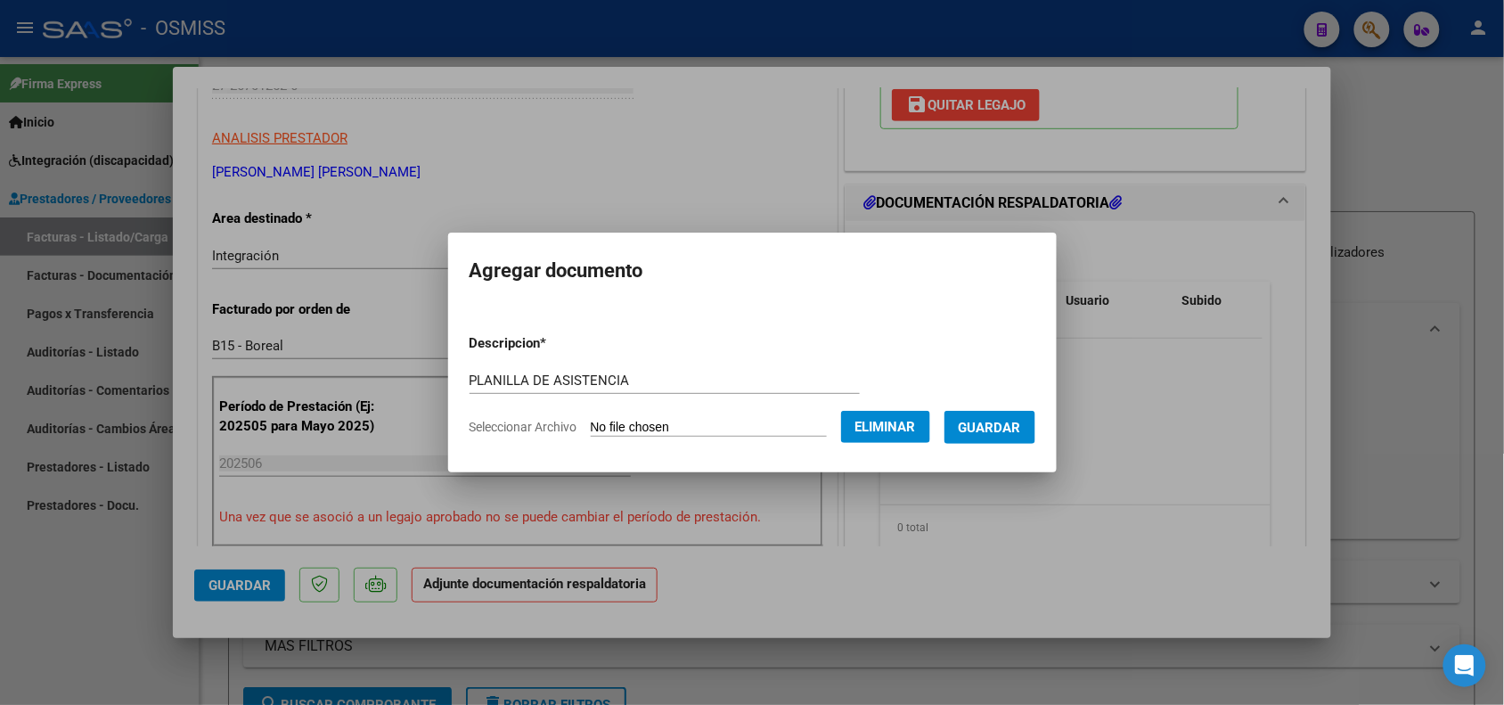
click at [978, 421] on span "Guardar" at bounding box center [990, 428] width 62 height 16
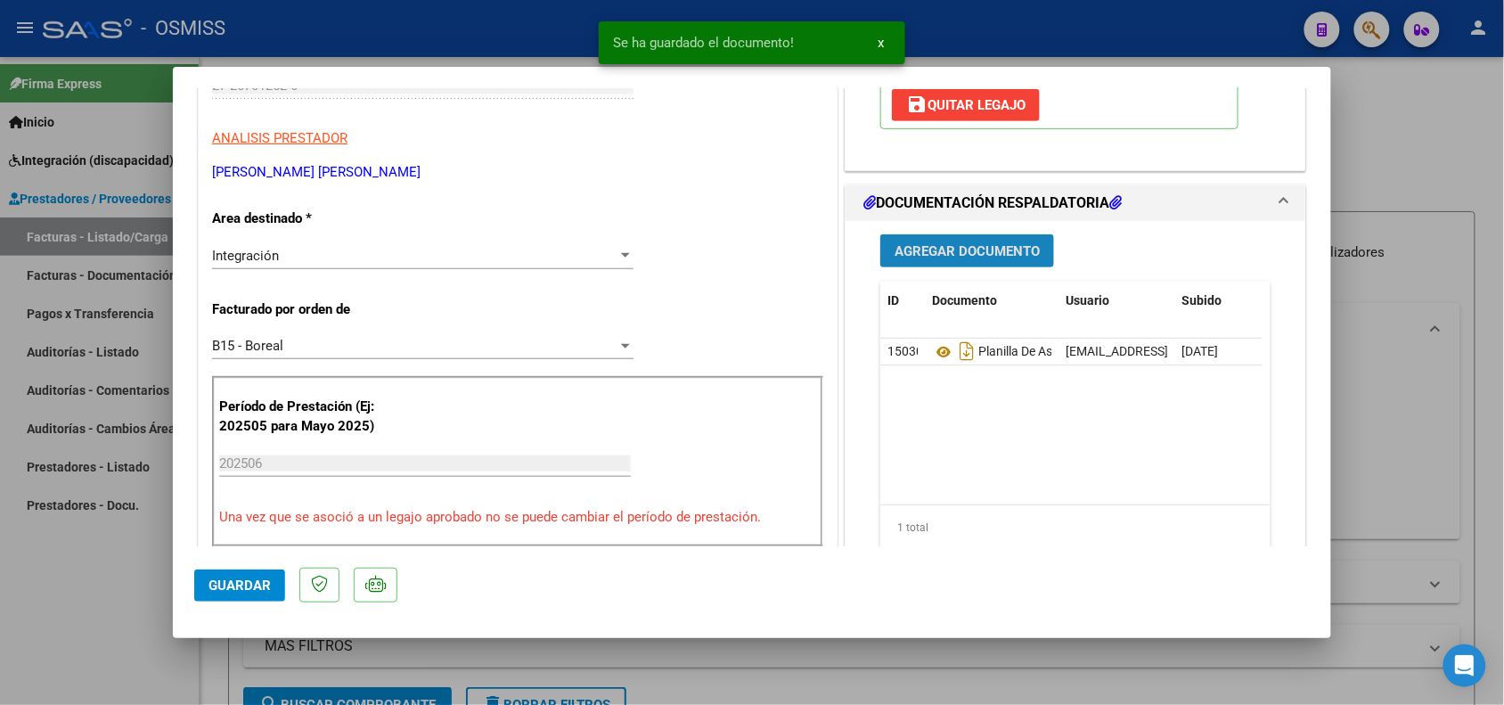
click at [925, 249] on span "Agregar Documento" at bounding box center [967, 251] width 145 height 16
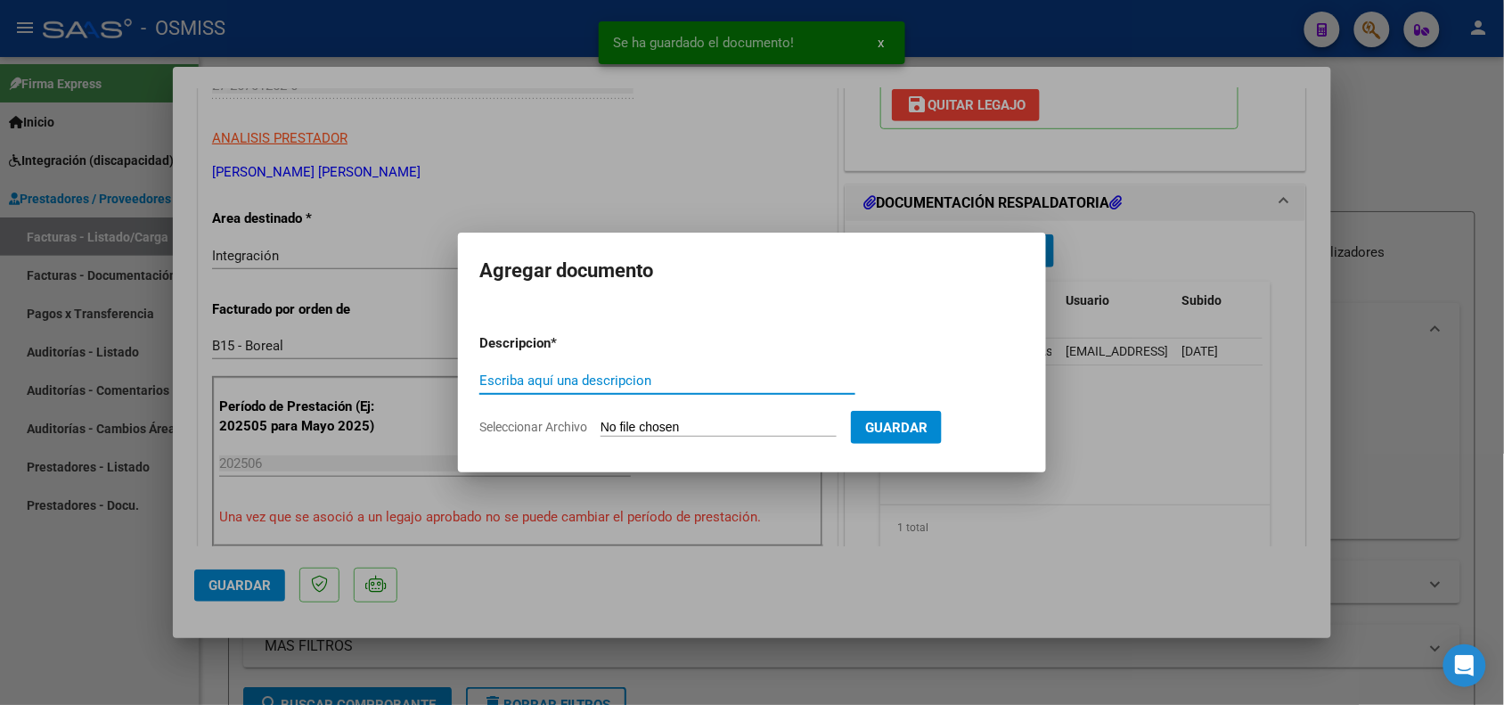
click at [514, 375] on input "Escriba aquí una descripcion" at bounding box center [667, 380] width 376 height 16
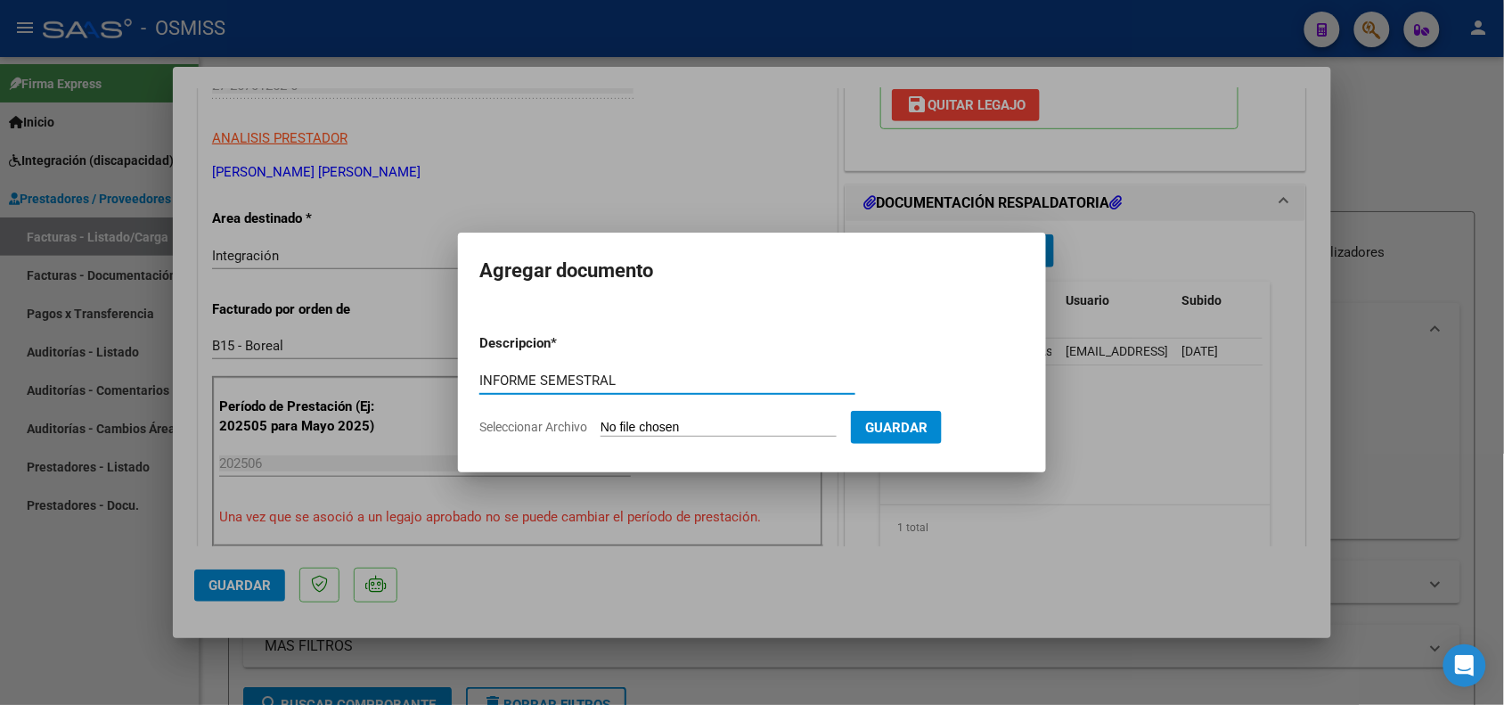
type input "INFORME SEMESTRAL"
click at [690, 430] on input "Seleccionar Archivo" at bounding box center [718, 428] width 236 height 17
type input "C:\fakepath\informe de [PERSON_NAME].pdf"
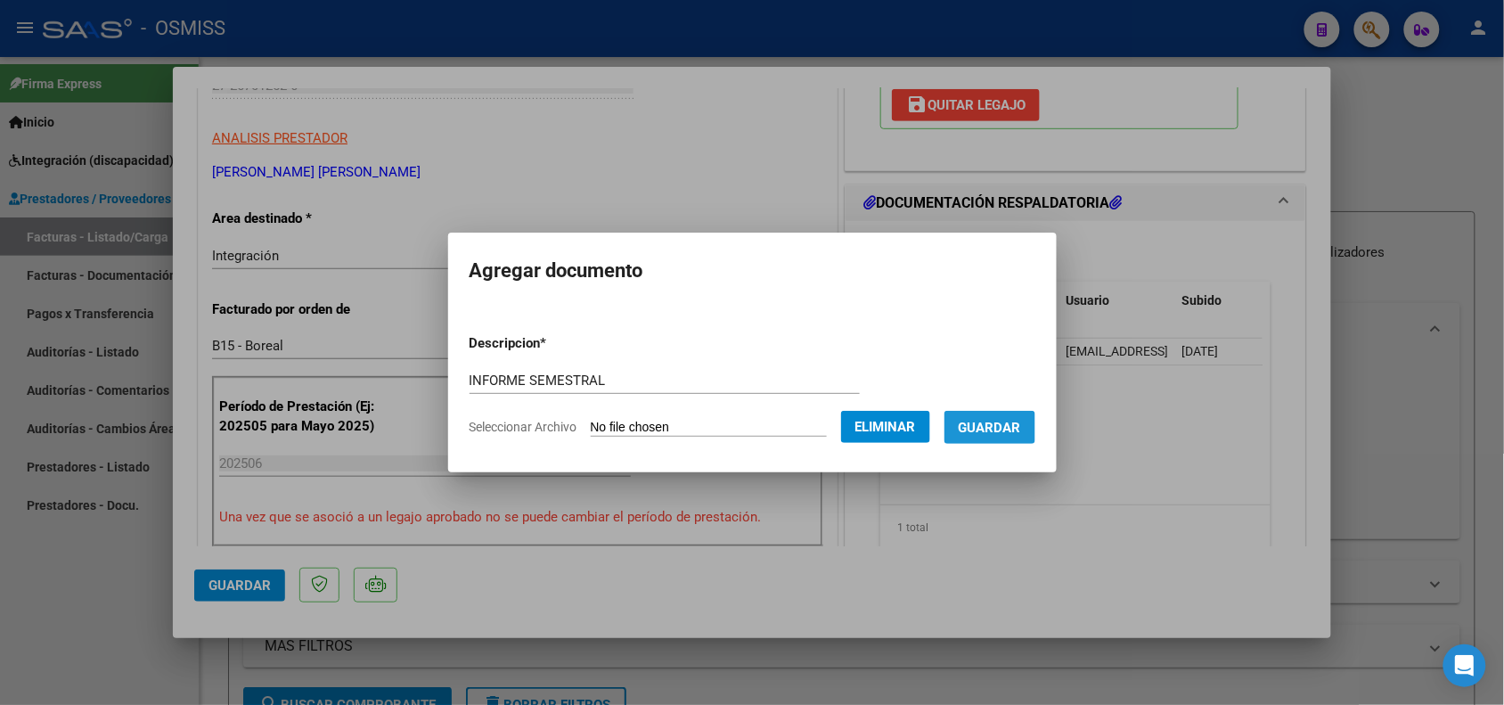
click at [998, 441] on button "Guardar" at bounding box center [989, 427] width 91 height 33
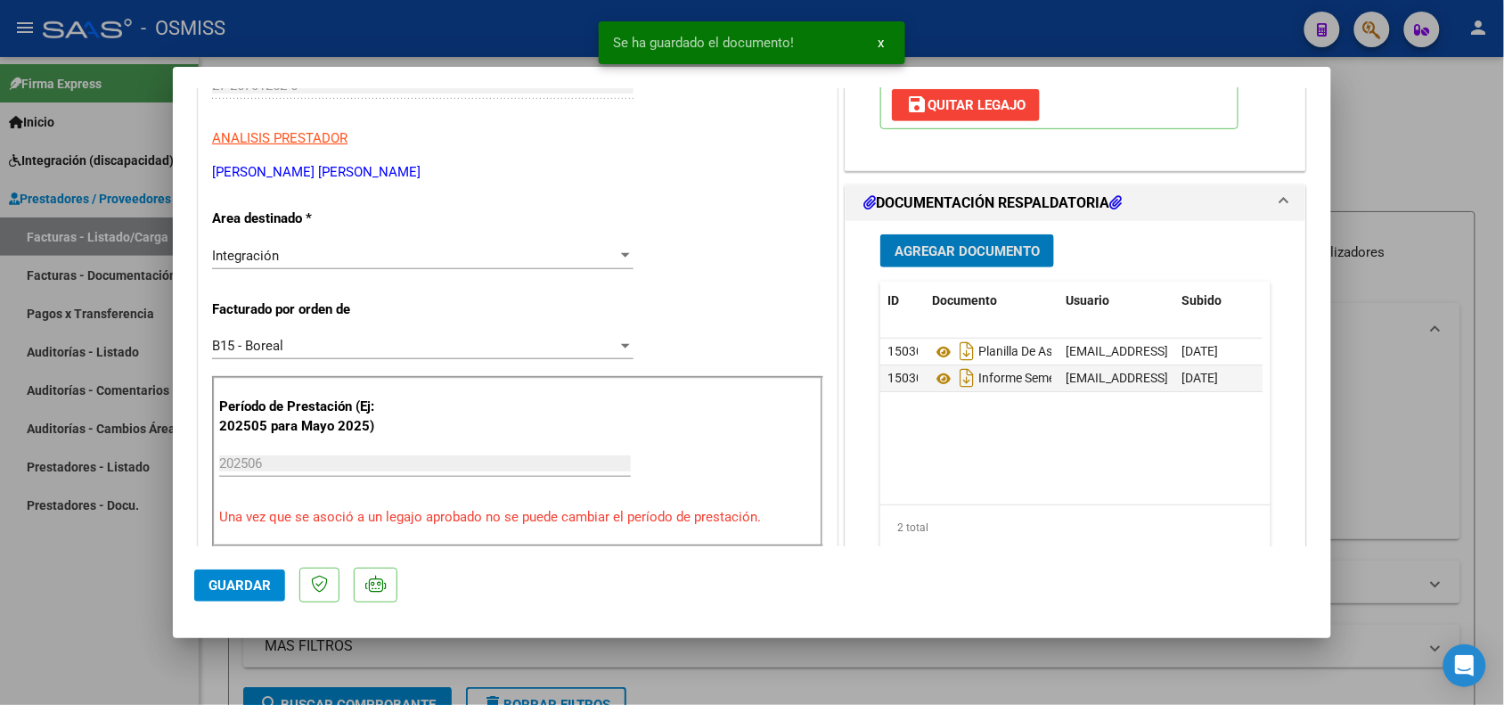
click at [241, 582] on span "Guardar" at bounding box center [239, 585] width 62 height 16
click at [134, 628] on div at bounding box center [752, 352] width 1504 height 705
type input "$ 0,00"
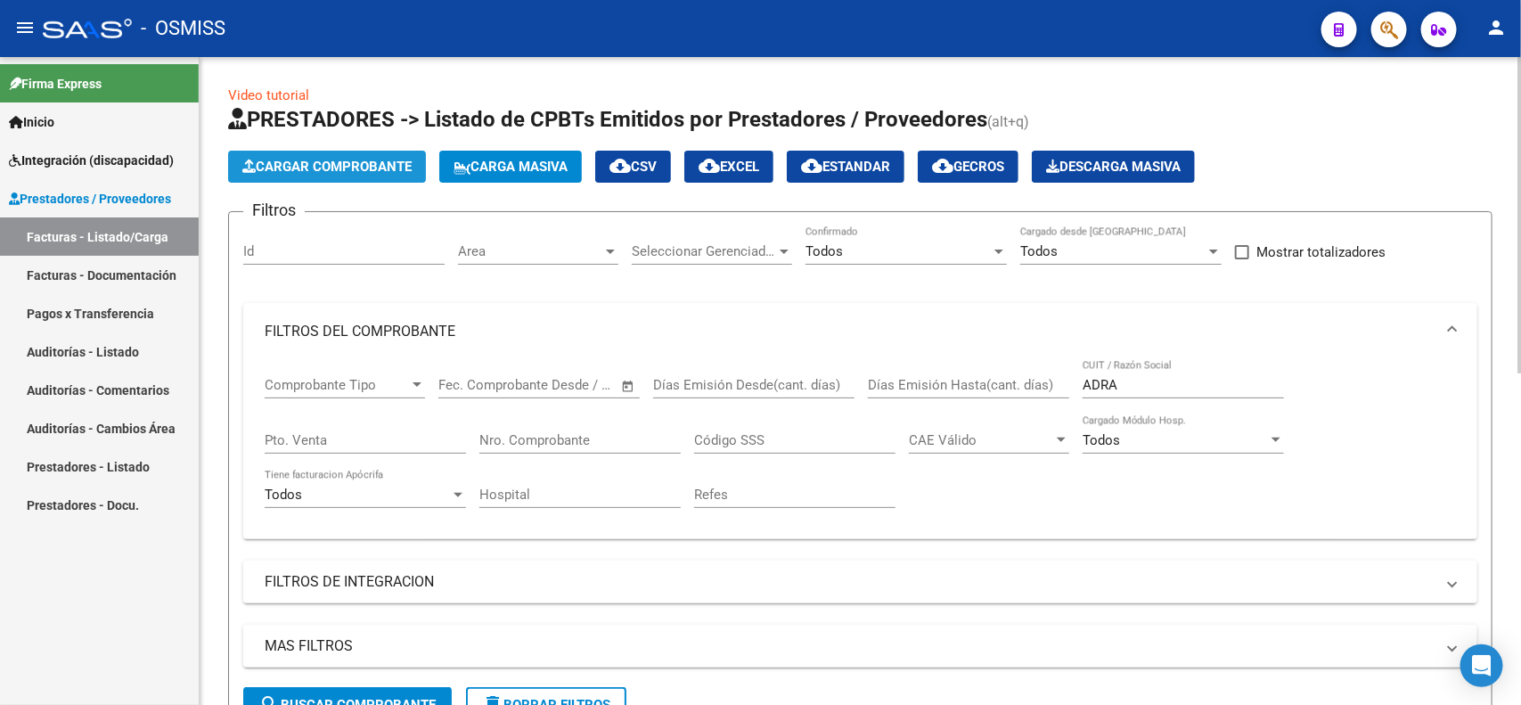
click at [354, 161] on span "Cargar Comprobante" at bounding box center [326, 167] width 169 height 16
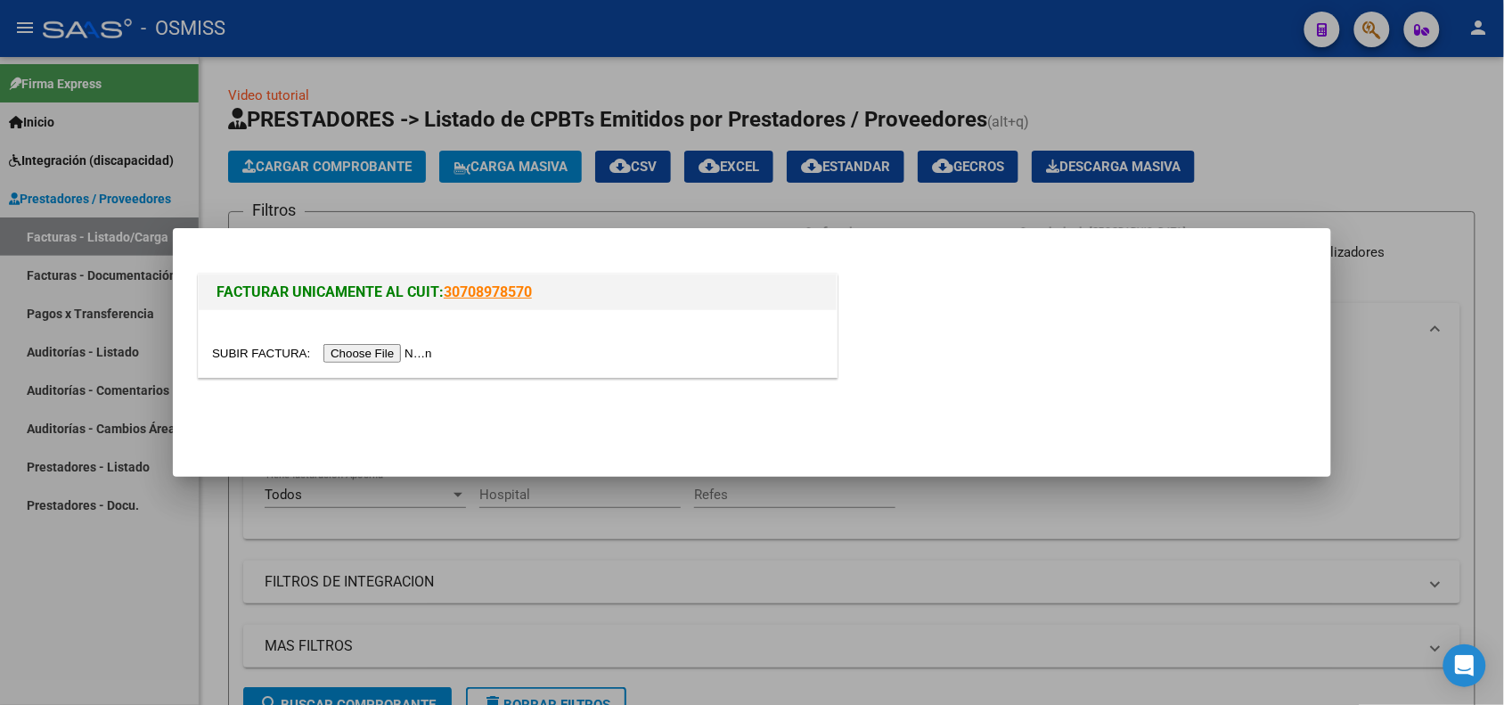
click at [396, 345] on input "file" at bounding box center [324, 353] width 225 height 19
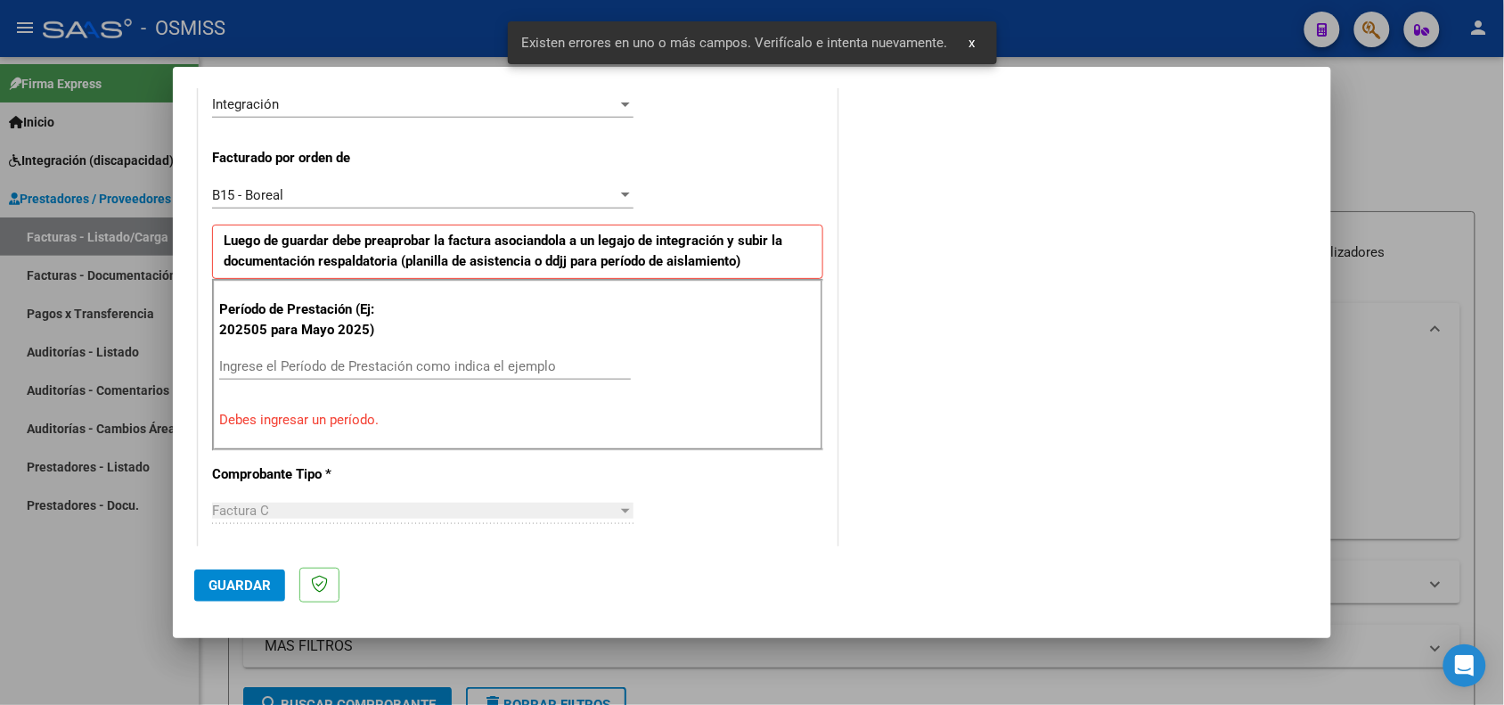
scroll to position [483, 0]
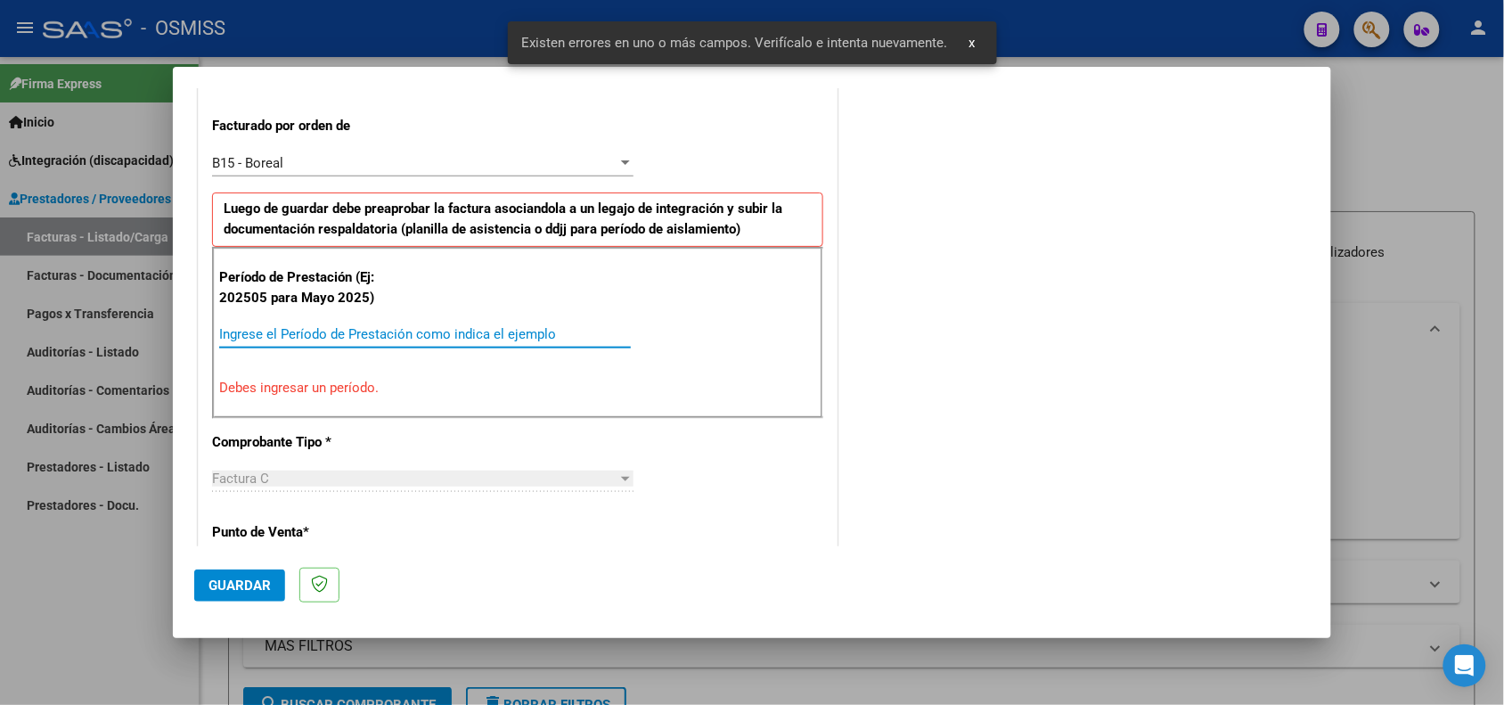
click at [421, 340] on input "Ingrese el Período de Prestación como indica el ejemplo" at bounding box center [425, 334] width 412 height 16
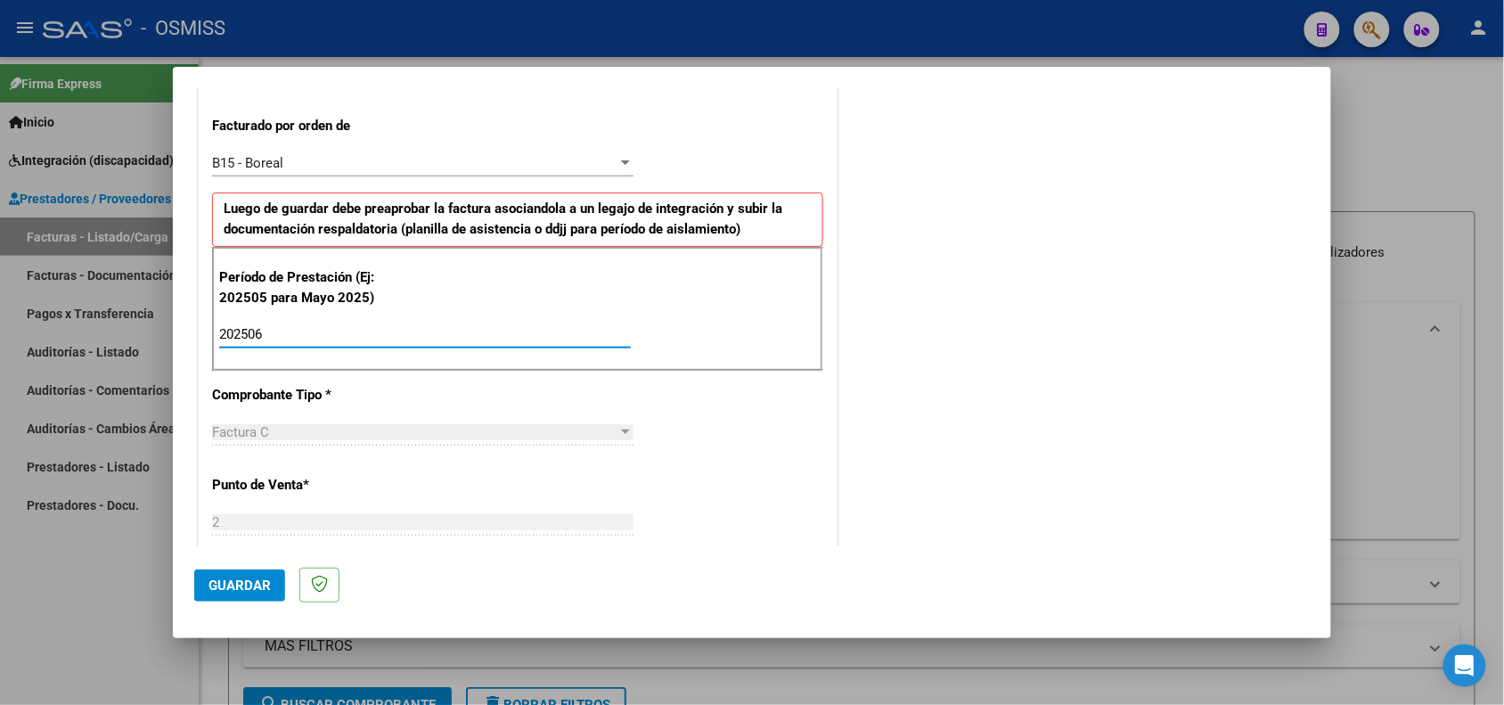
type input "202506"
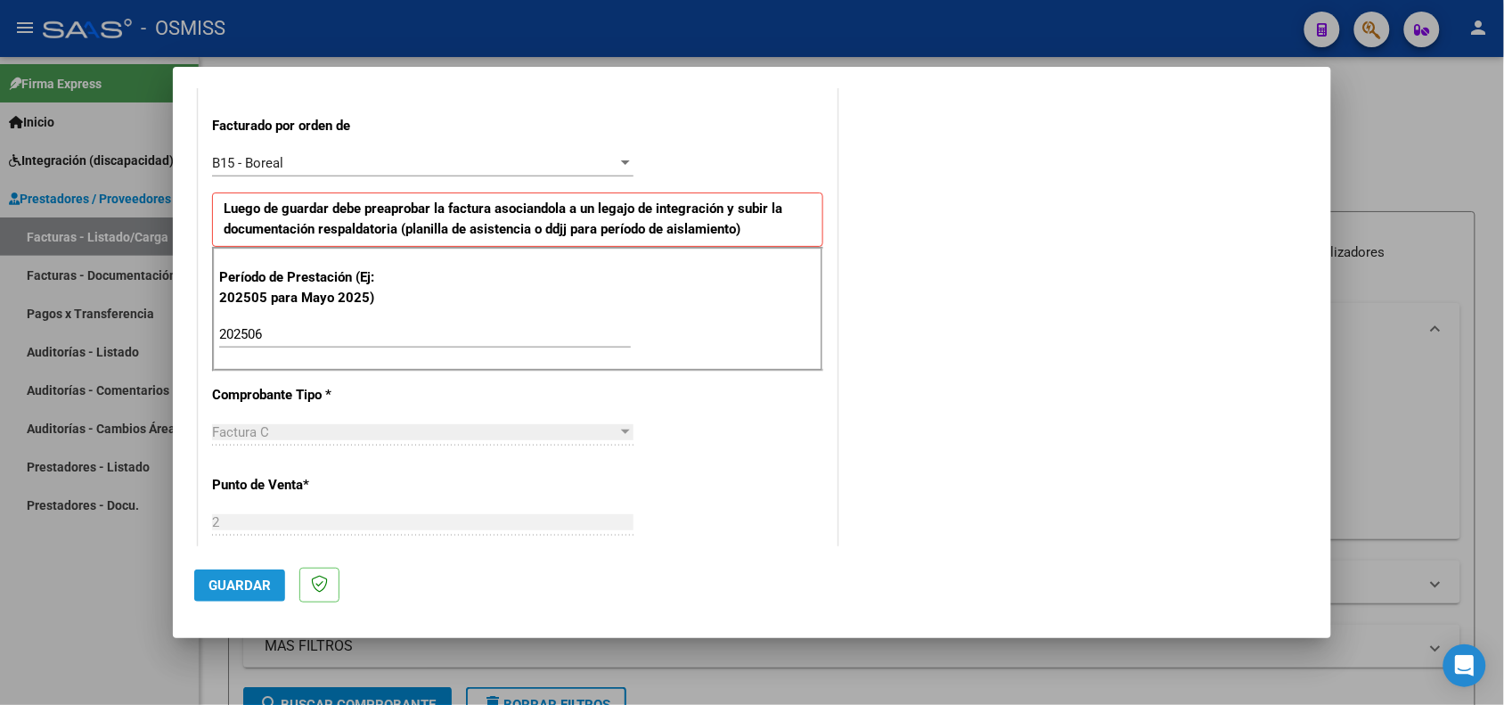
click at [255, 588] on span "Guardar" at bounding box center [239, 585] width 62 height 16
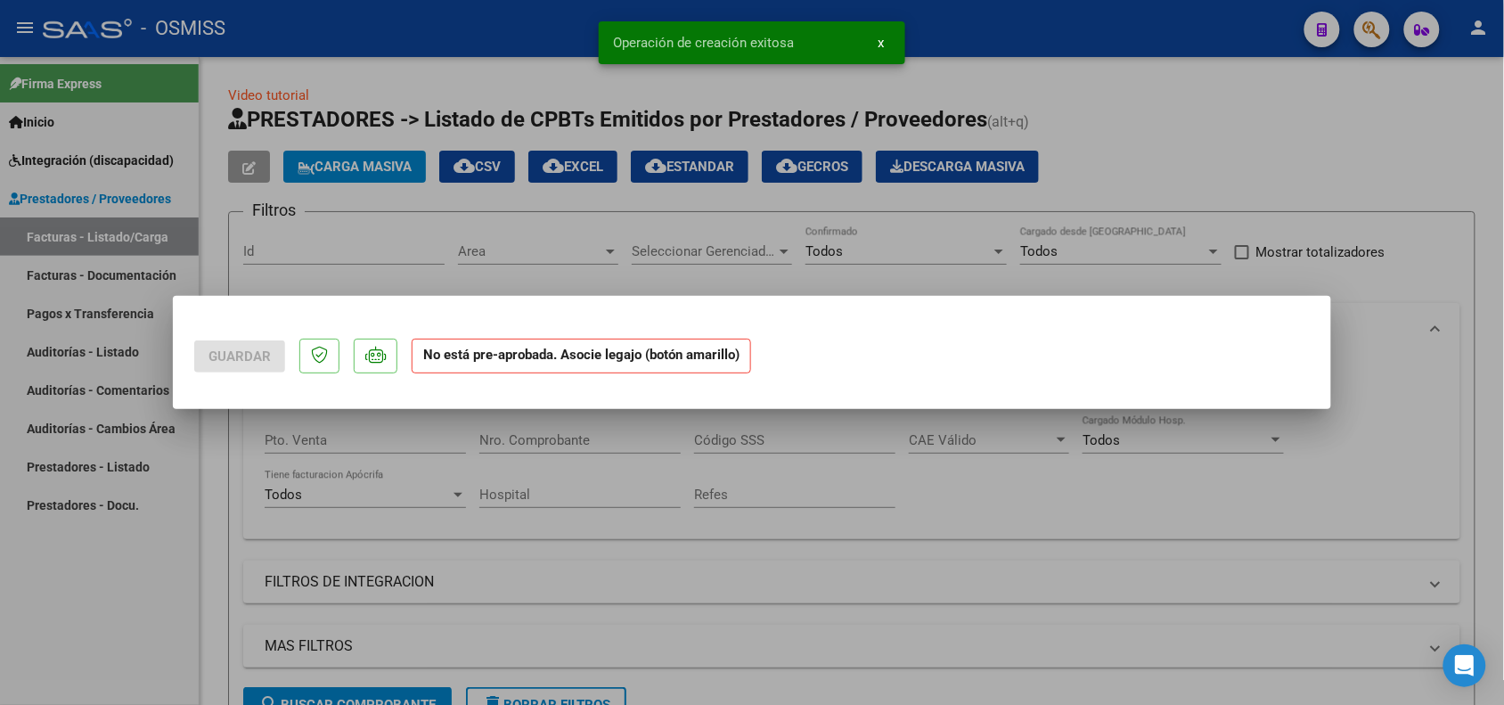
scroll to position [0, 0]
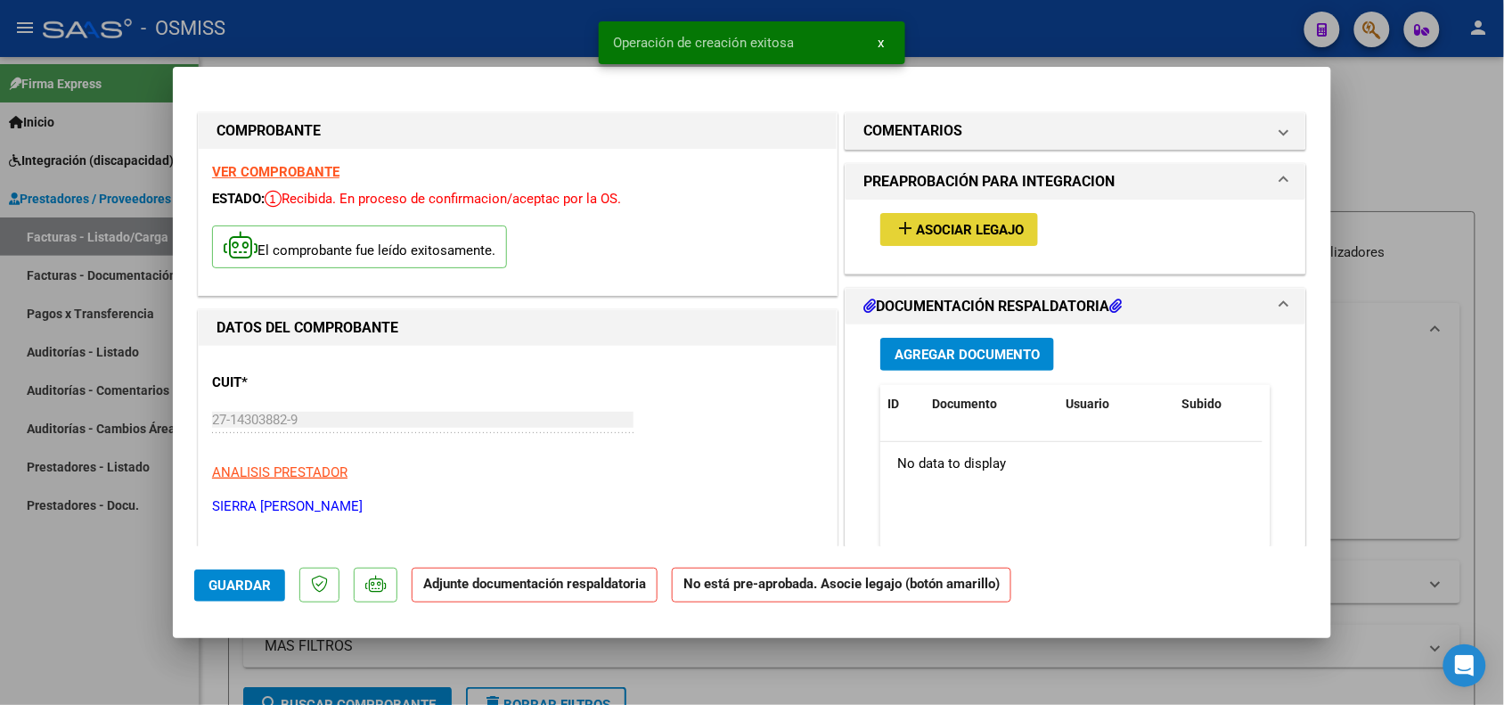
click at [952, 217] on button "add Asociar Legajo" at bounding box center [959, 229] width 158 height 33
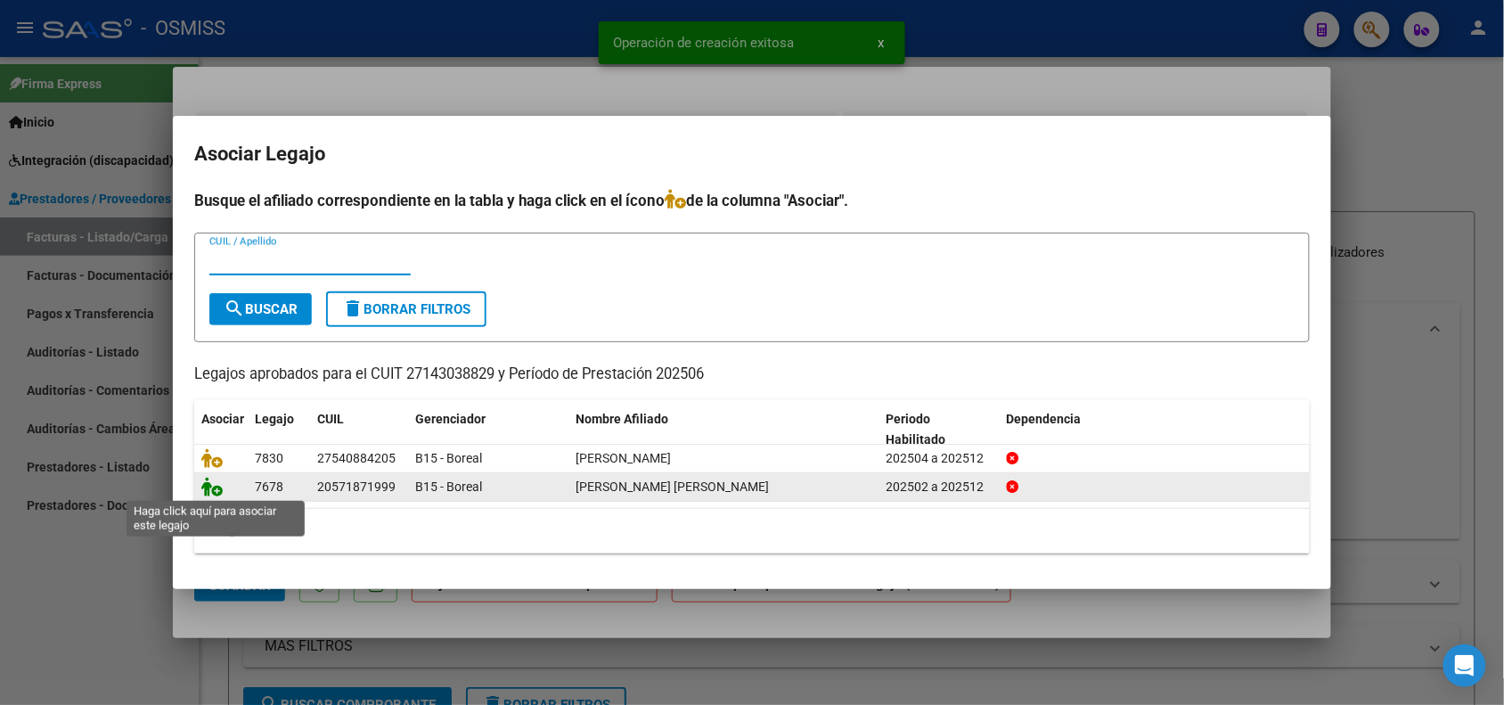
click at [211, 491] on icon at bounding box center [211, 487] width 21 height 20
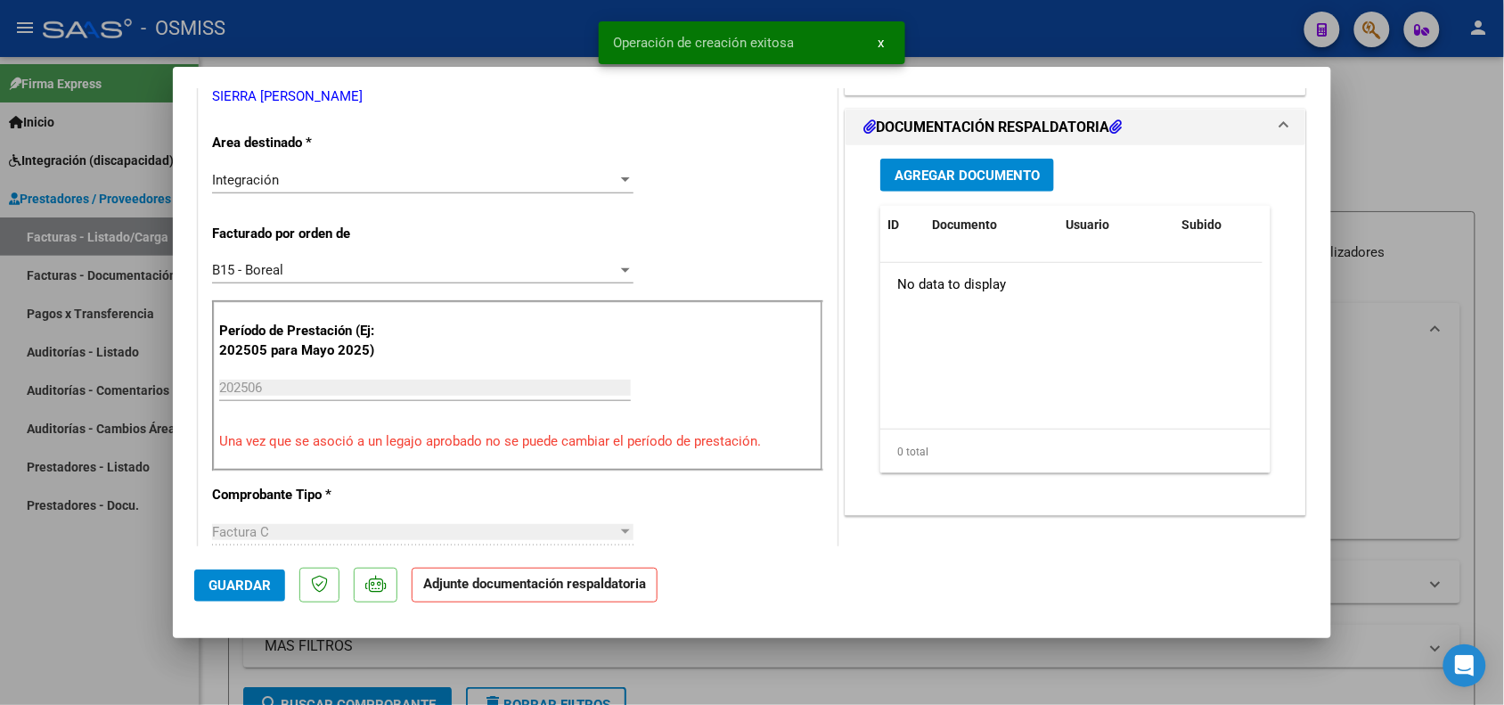
scroll to position [445, 0]
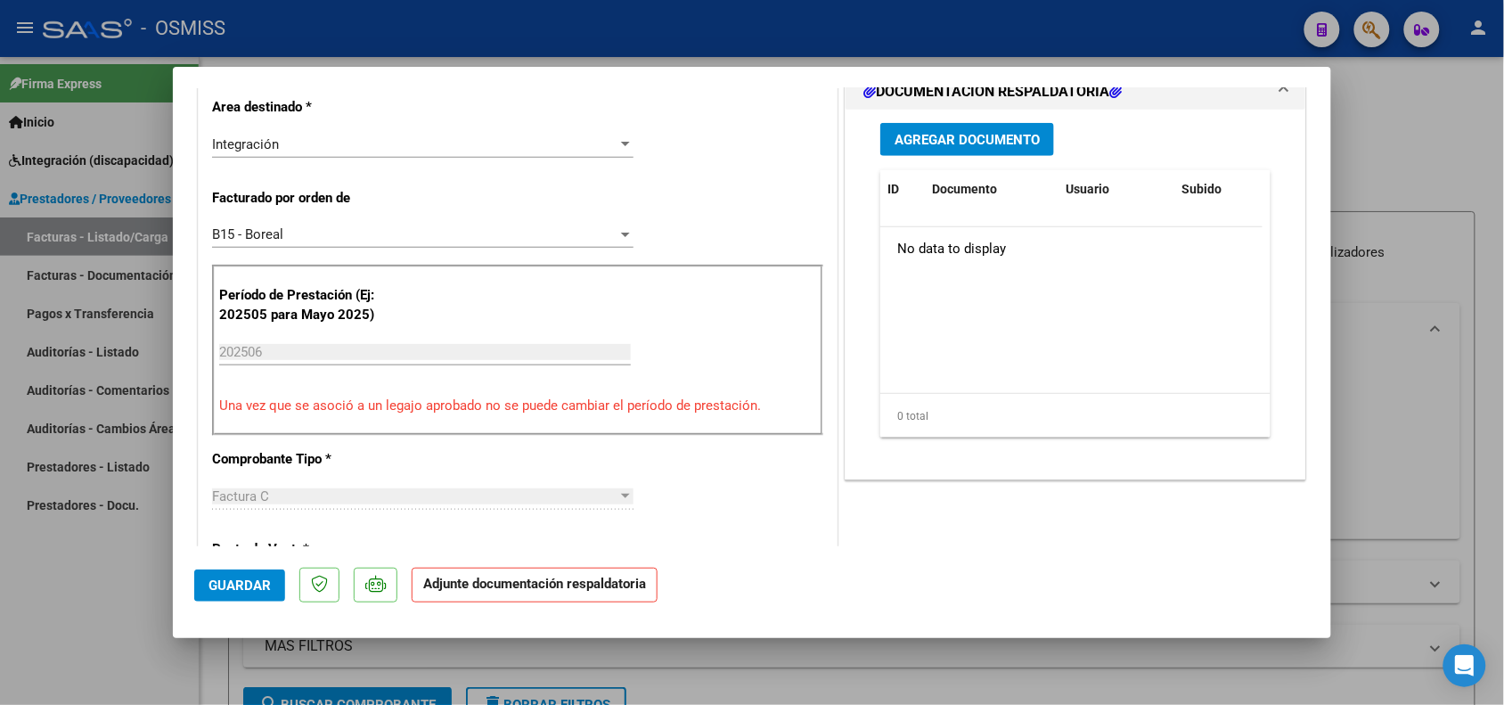
click at [924, 135] on span "Agregar Documento" at bounding box center [967, 140] width 145 height 16
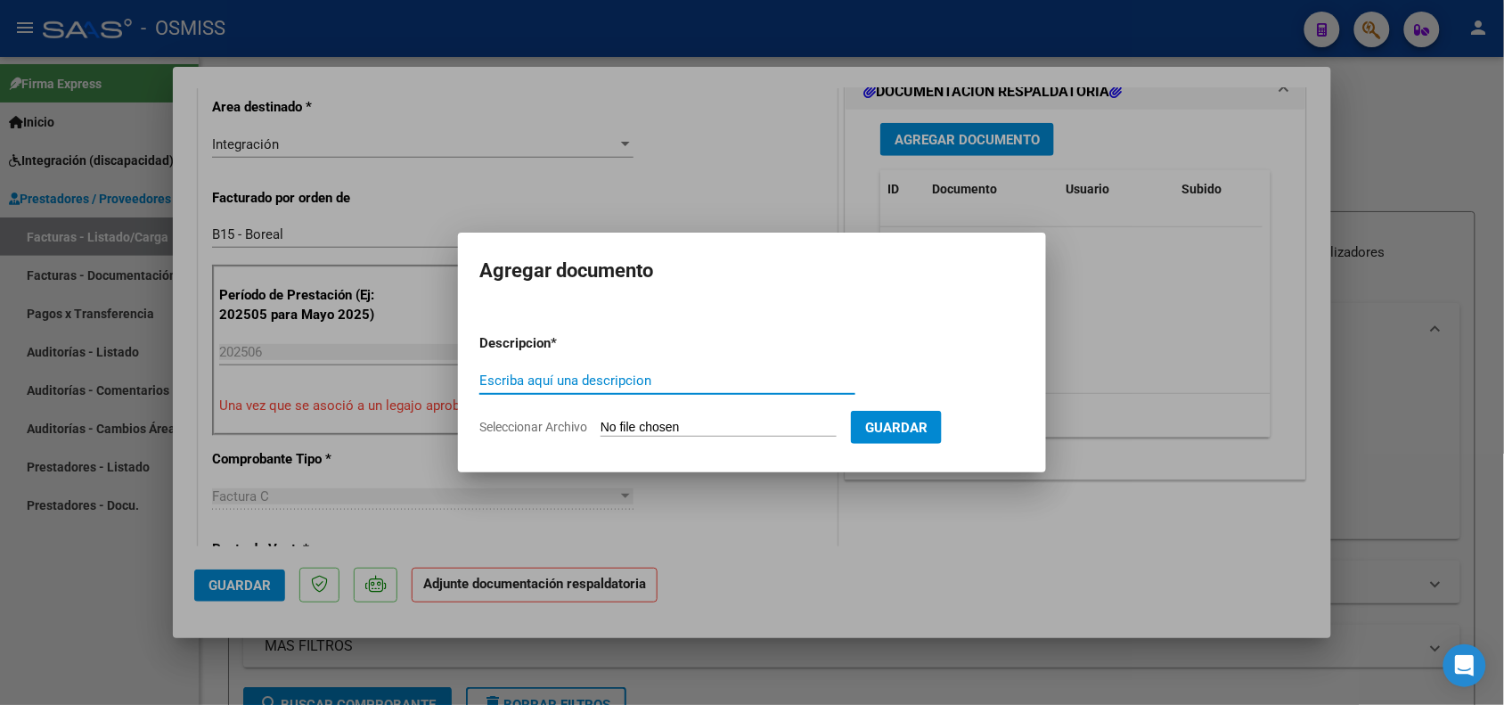
click at [557, 380] on input "Escriba aquí una descripcion" at bounding box center [667, 380] width 376 height 16
type input "PLANILLA DE ASISTENCIA"
click at [713, 423] on input "Seleccionar Archivo" at bounding box center [718, 428] width 236 height 17
type input "C:\fakepath\ACE Scanner_2025_09_10_4-5.pdf"
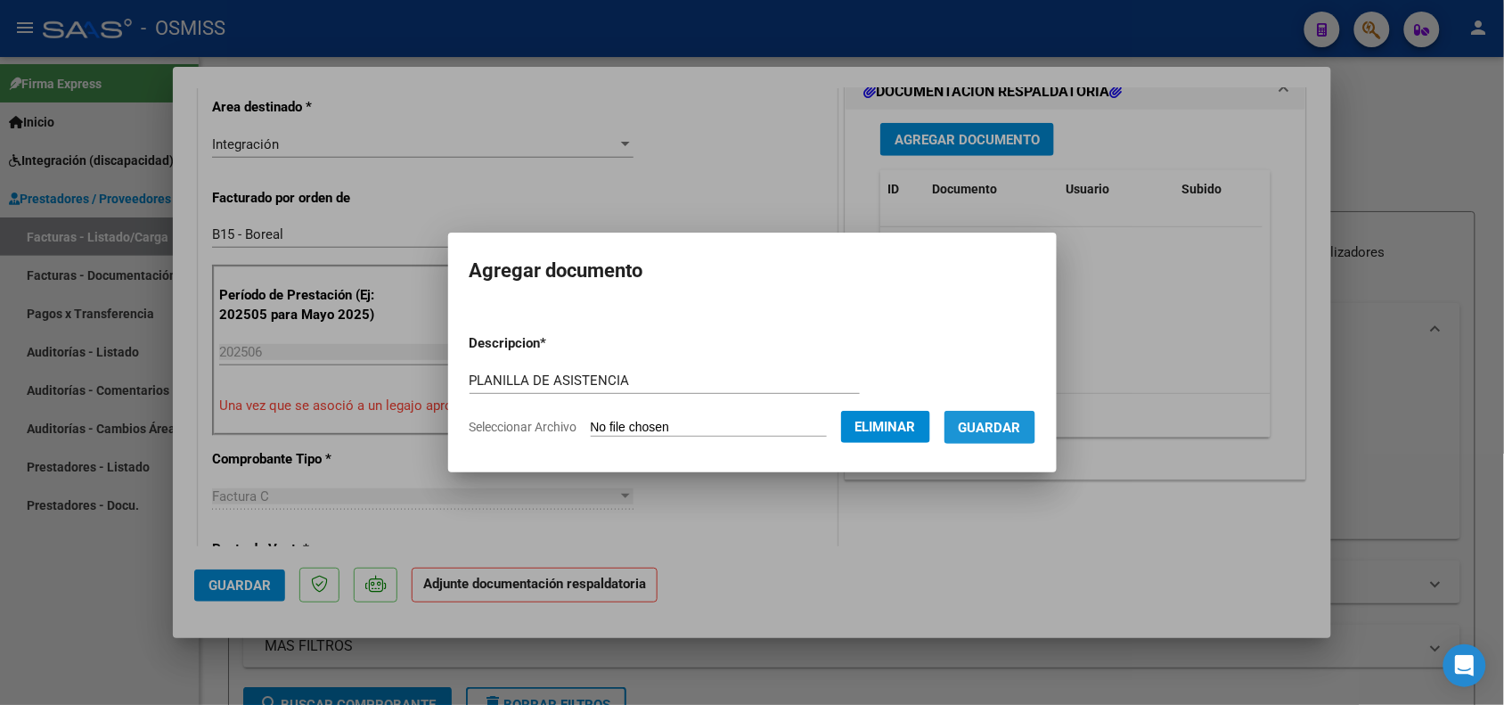
click at [1017, 428] on span "Guardar" at bounding box center [990, 428] width 62 height 16
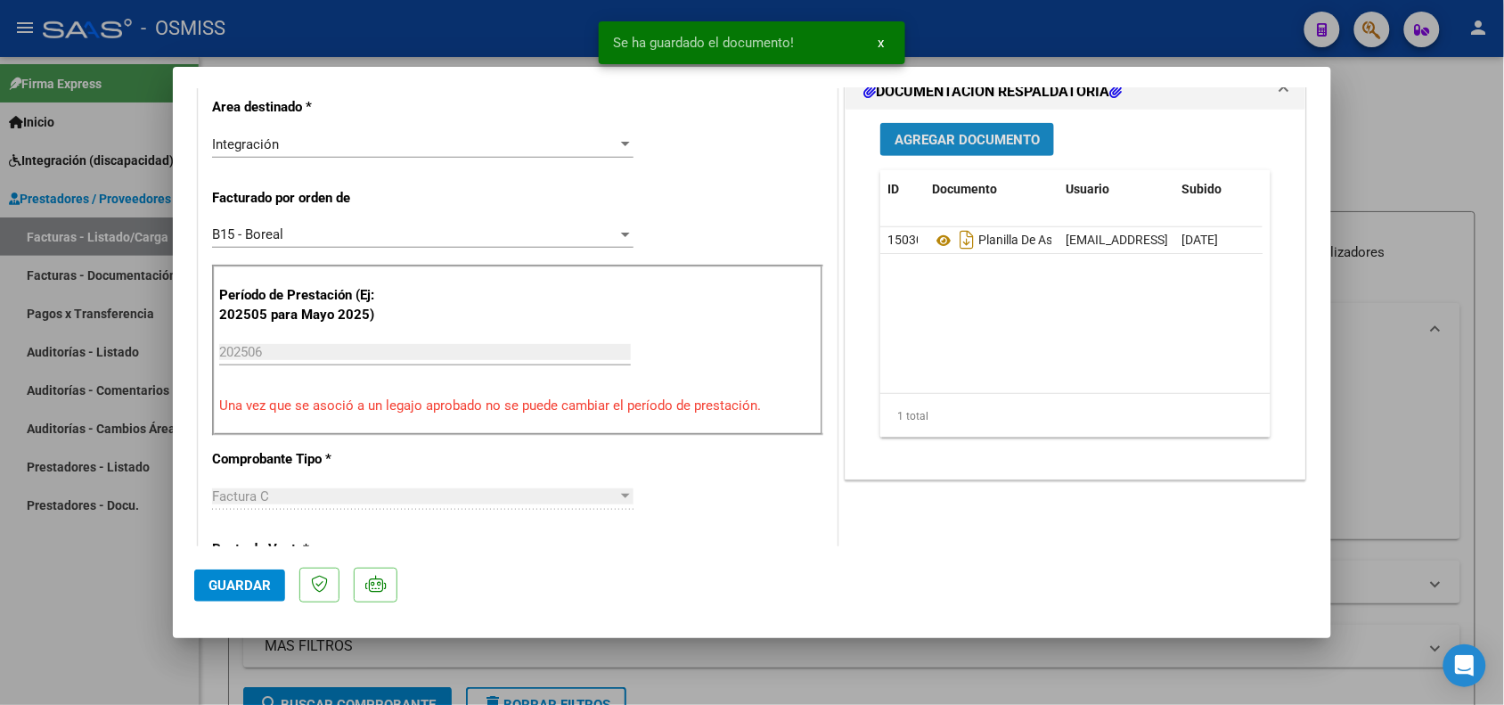
click at [968, 147] on span "Agregar Documento" at bounding box center [967, 140] width 145 height 16
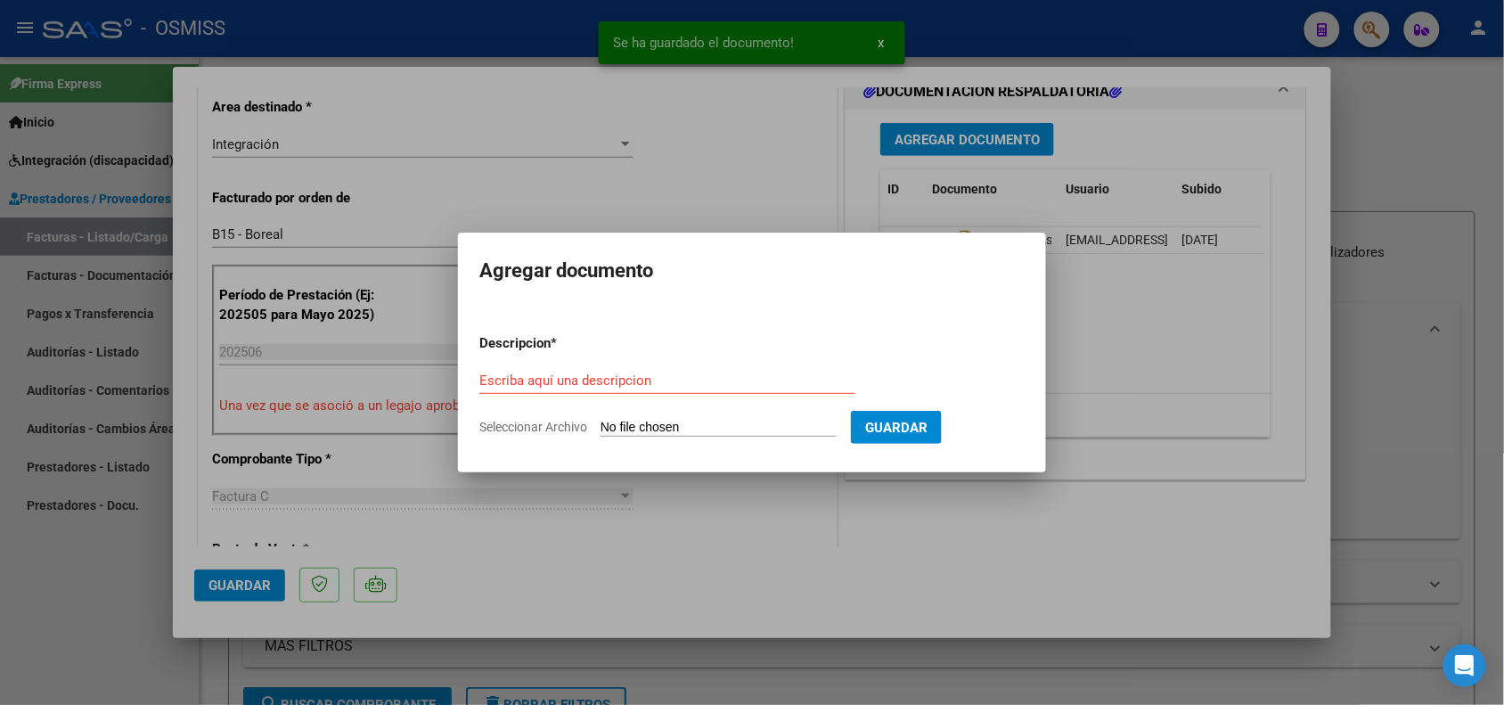
click at [579, 389] on div "Escriba aquí una descripcion" at bounding box center [667, 380] width 376 height 27
click at [576, 380] on input "Escriba aquí una descripcion" at bounding box center [667, 380] width 376 height 16
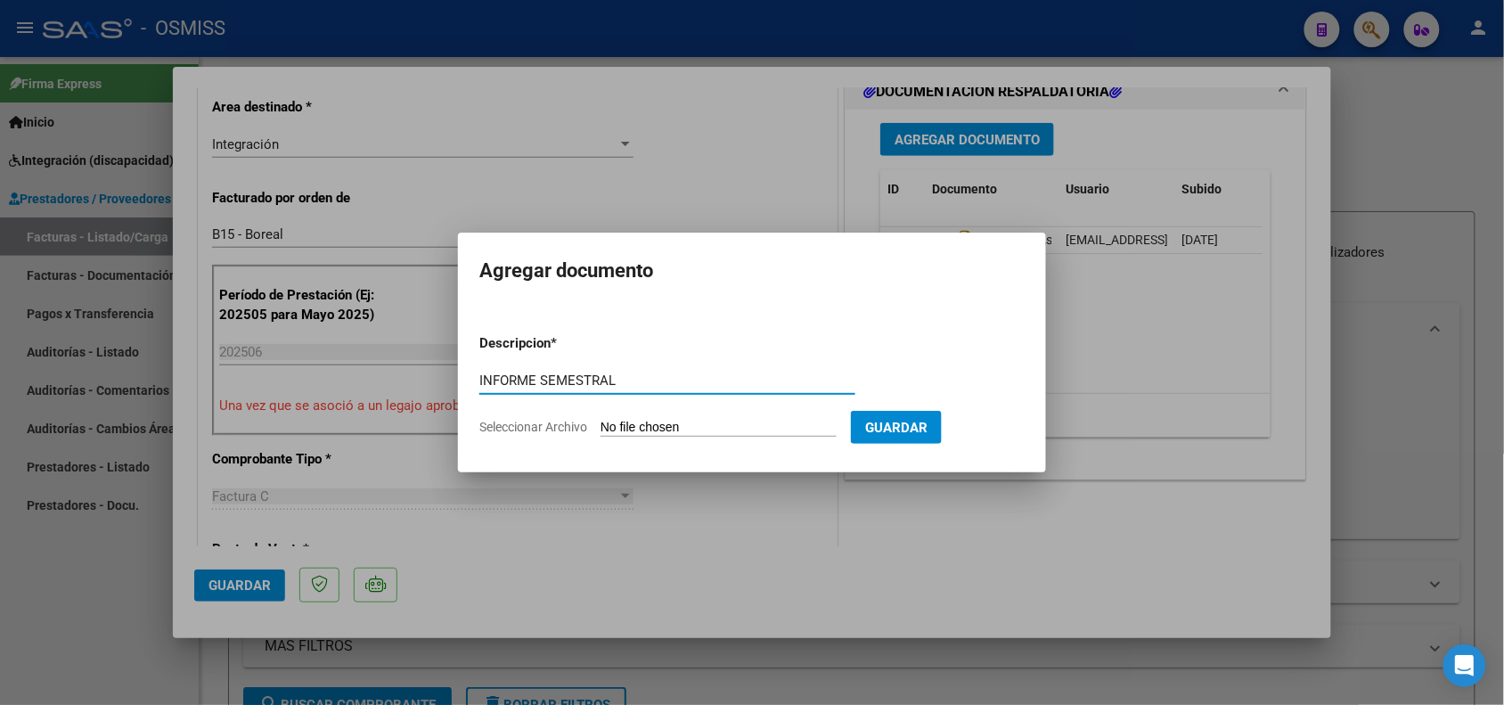
type input "INFORME SEMESTRAL"
click at [689, 421] on input "Seleccionar Archivo" at bounding box center [718, 428] width 236 height 17
type input "C:\fakepath\ACE Scanner_2025_09_10_6-6.pdf"
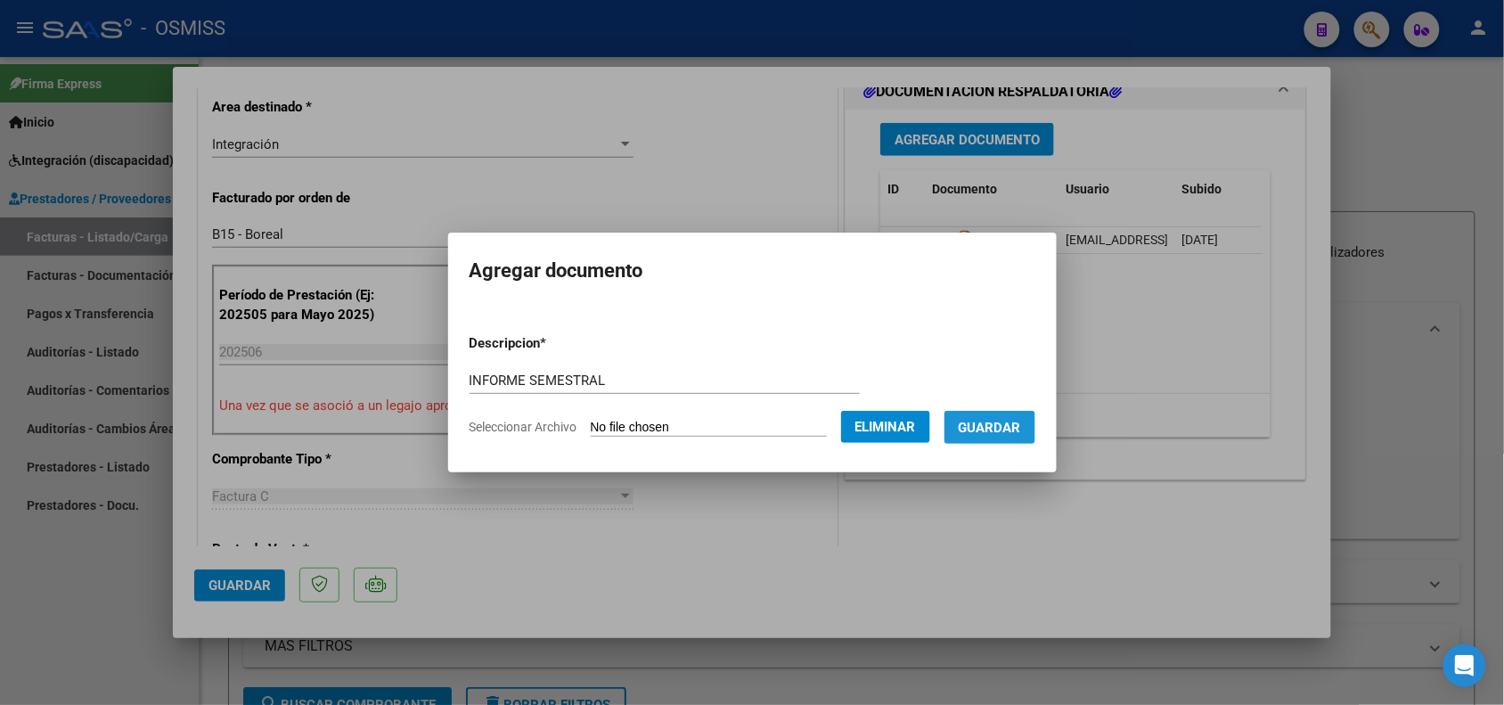
click at [1017, 428] on span "Guardar" at bounding box center [990, 428] width 62 height 16
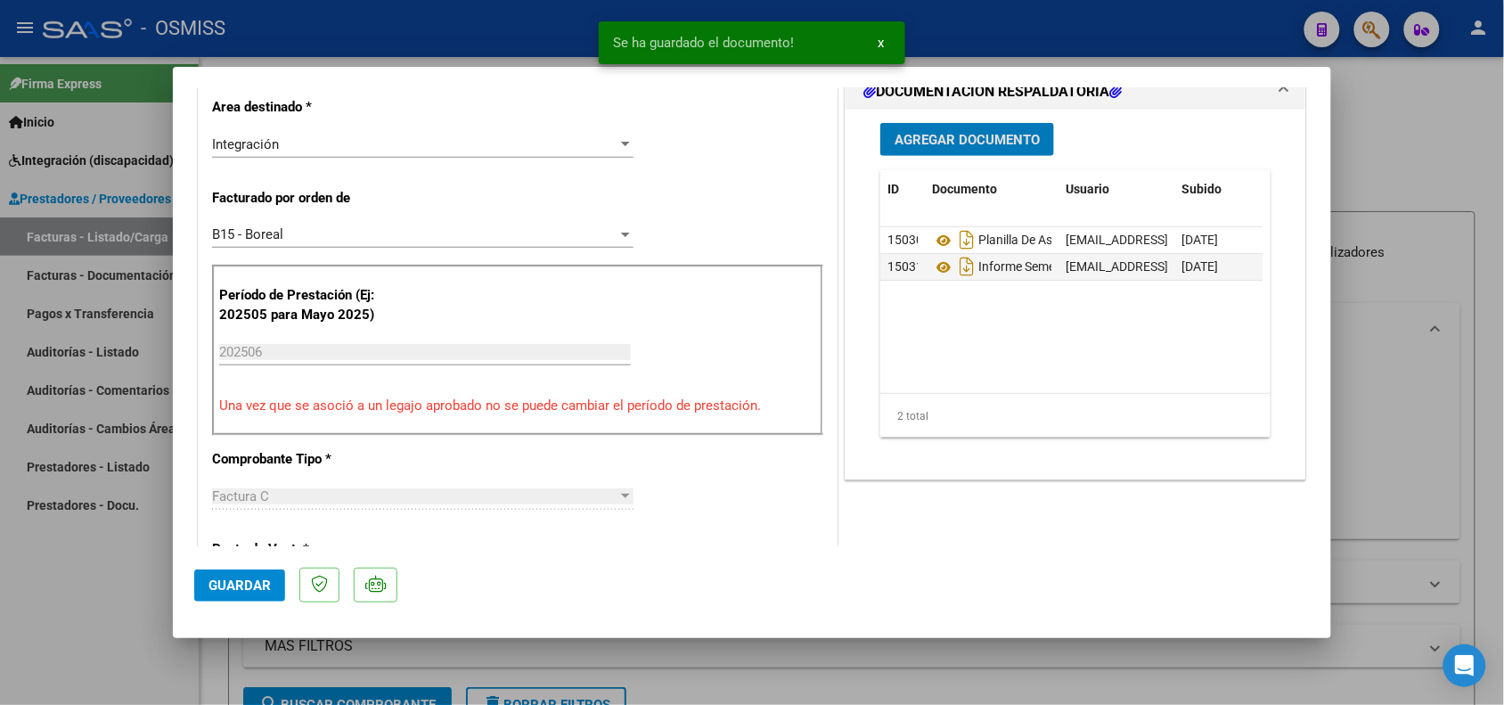
click at [242, 585] on span "Guardar" at bounding box center [239, 585] width 62 height 16
click at [152, 621] on div at bounding box center [752, 352] width 1504 height 705
type input "$ 0,00"
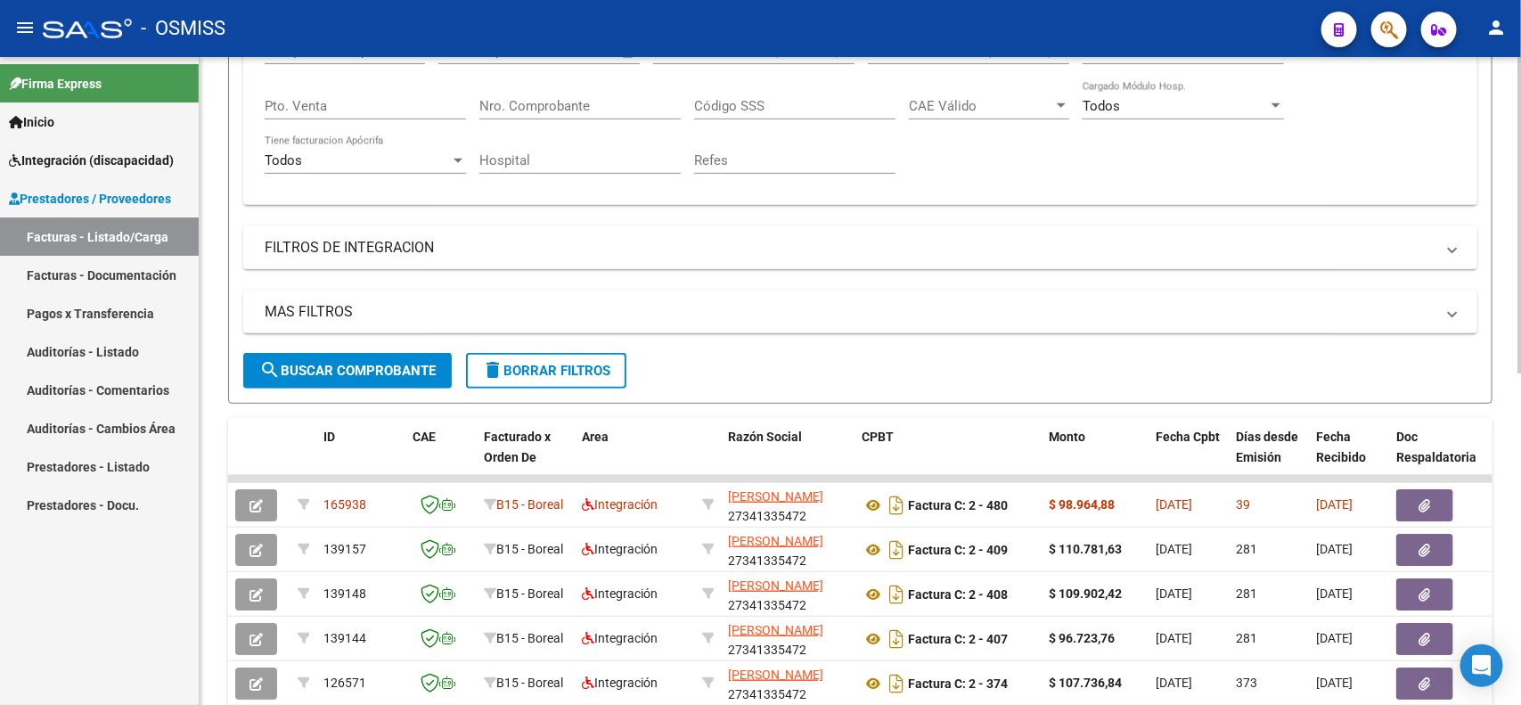
scroll to position [111, 0]
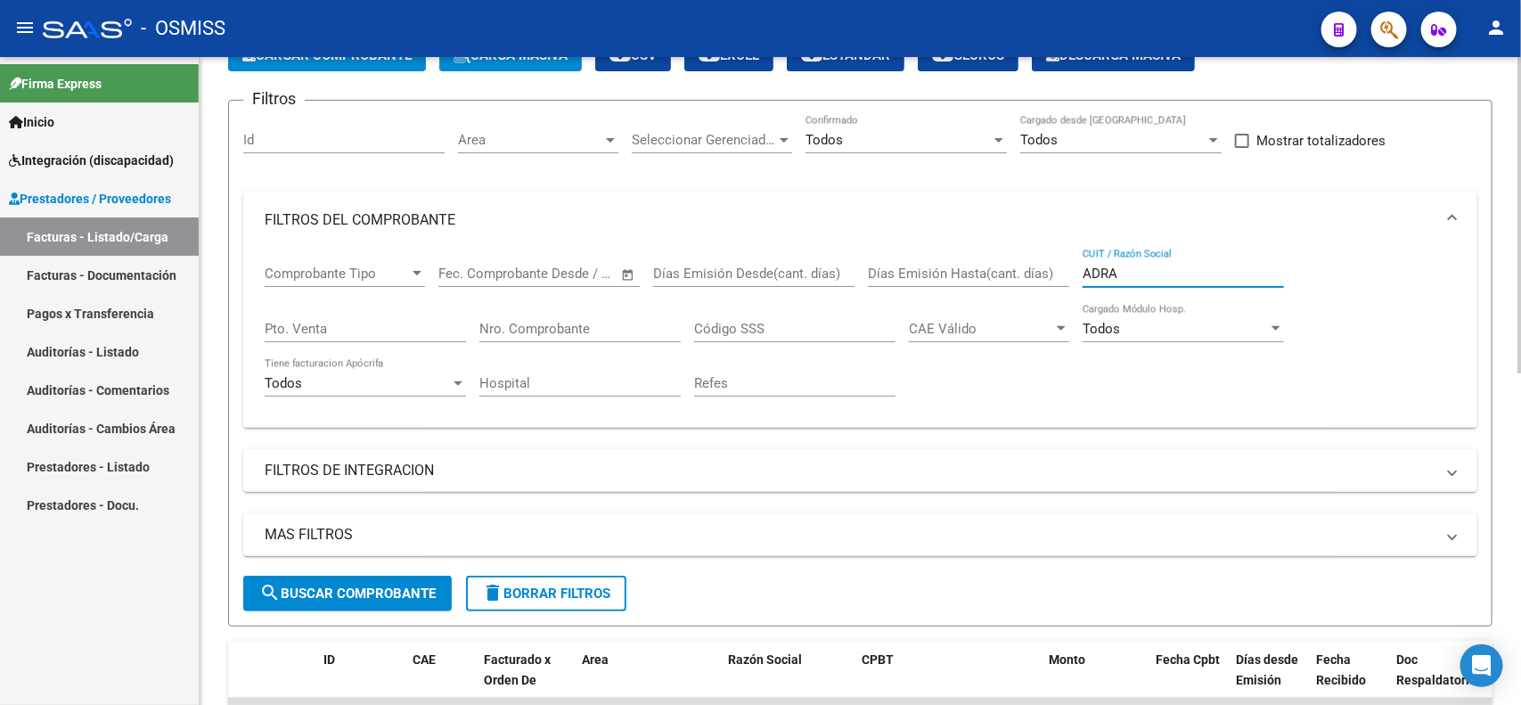
drag, startPoint x: 1092, startPoint y: 277, endPoint x: 1069, endPoint y: 276, distance: 23.2
click at [1069, 276] on div "Comprobante Tipo Comprobante Tipo Fecha inicio – Fecha fin Fec. Comprobante Des…" at bounding box center [860, 331] width 1191 height 165
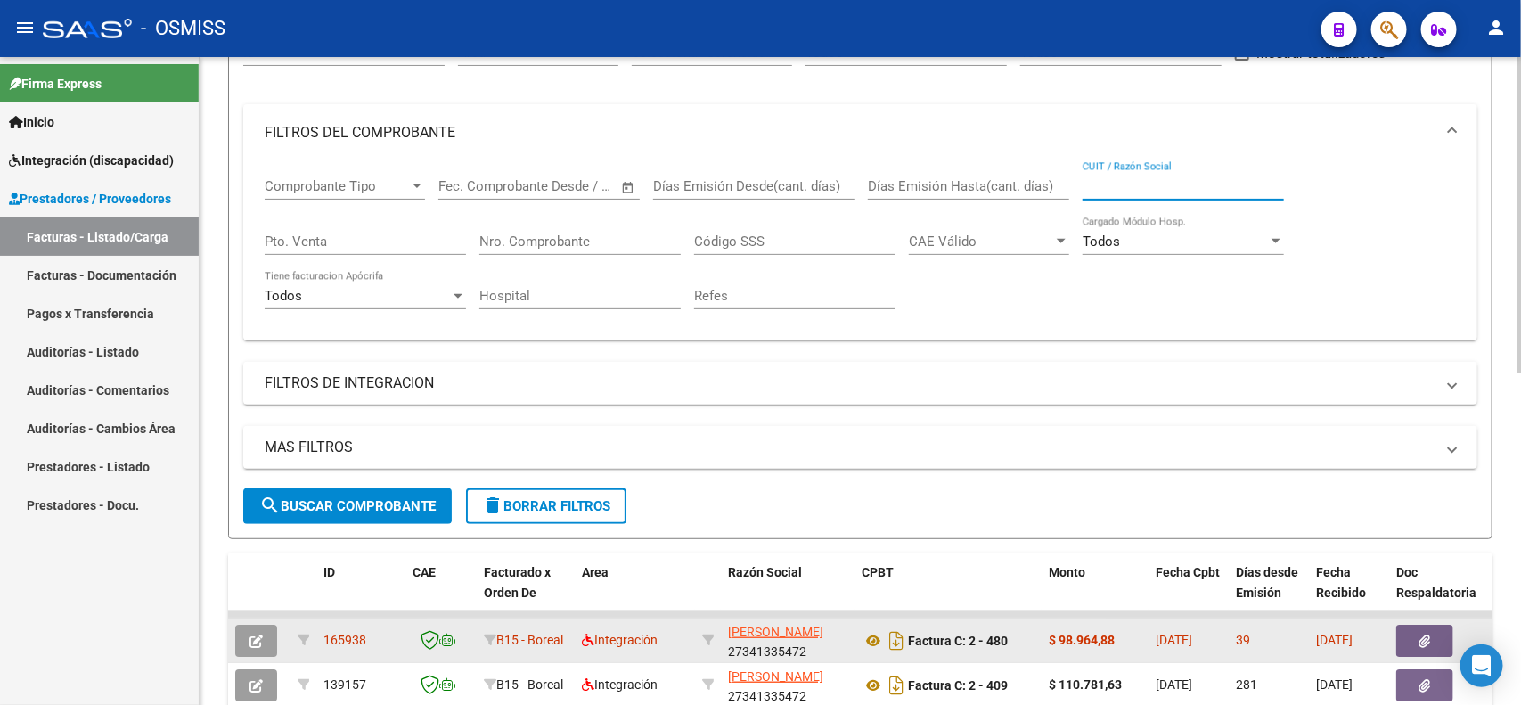
scroll to position [334, 0]
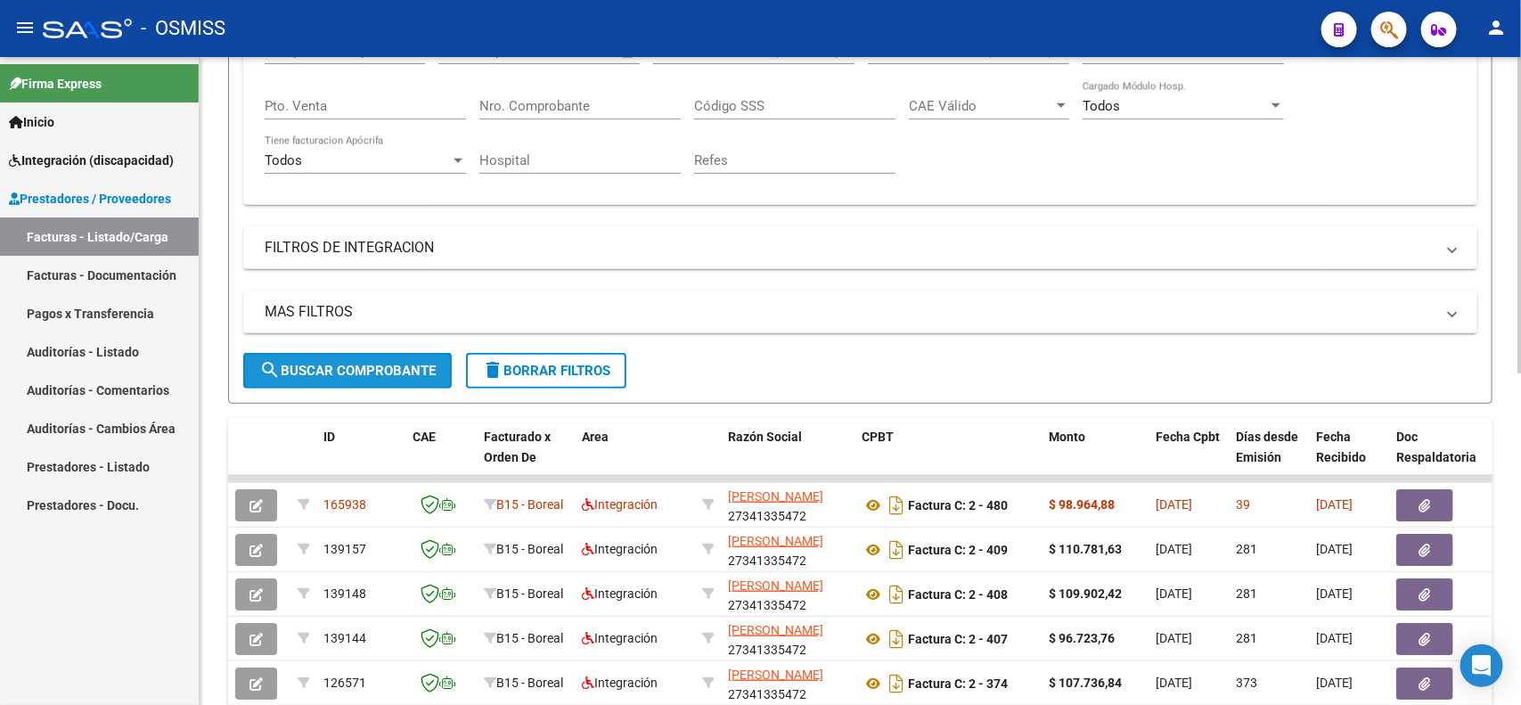
click at [304, 371] on span "search Buscar Comprobante" at bounding box center [347, 371] width 176 height 16
